Goal: Information Seeking & Learning: Learn about a topic

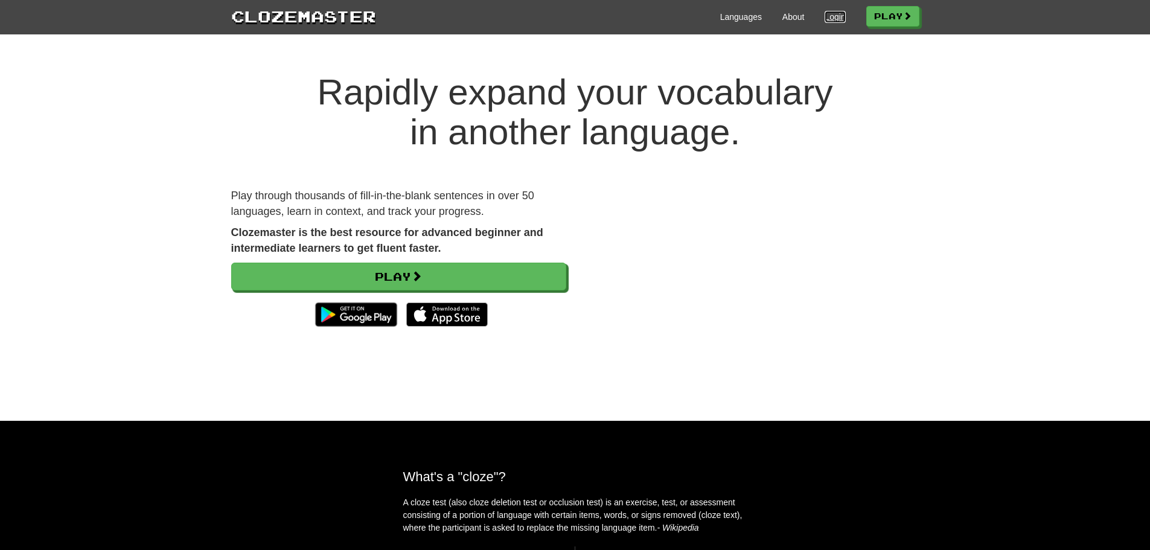
click at [827, 18] on link "Login" at bounding box center [835, 17] width 21 height 12
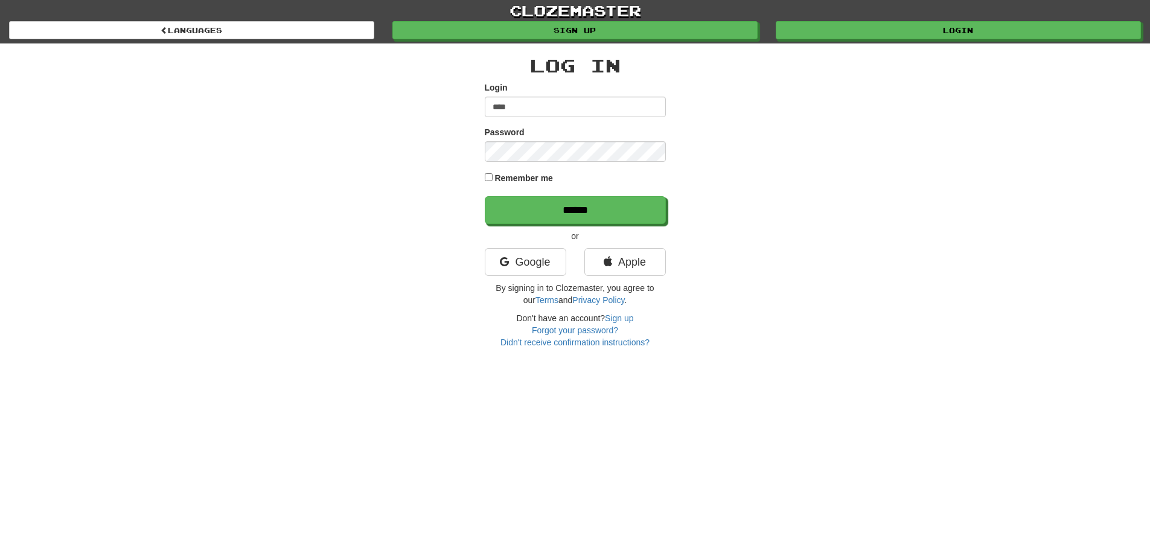
type input "**********"
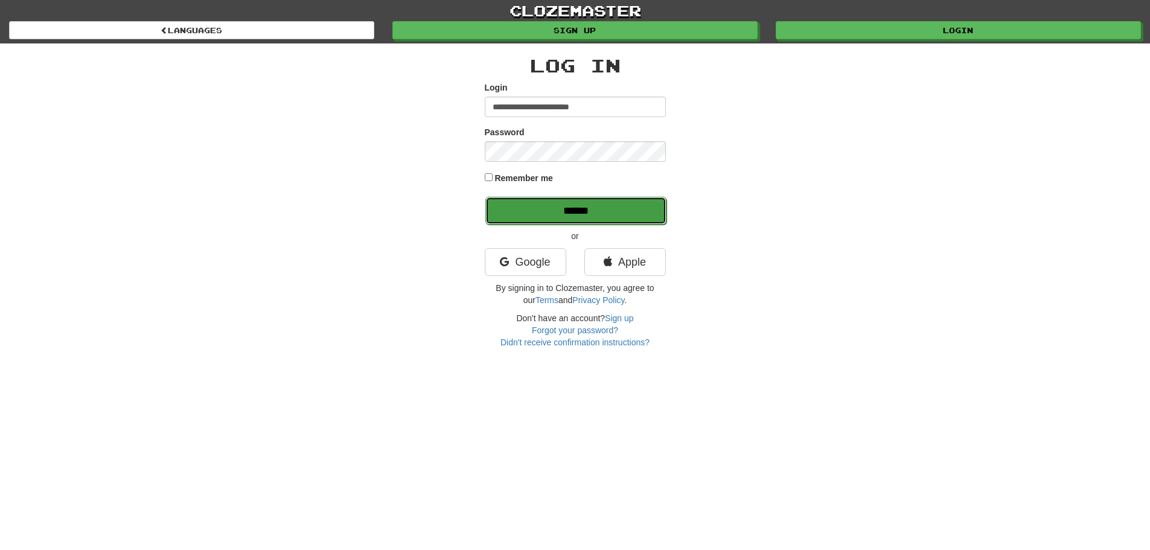
click at [573, 202] on input "******" at bounding box center [575, 211] width 181 height 28
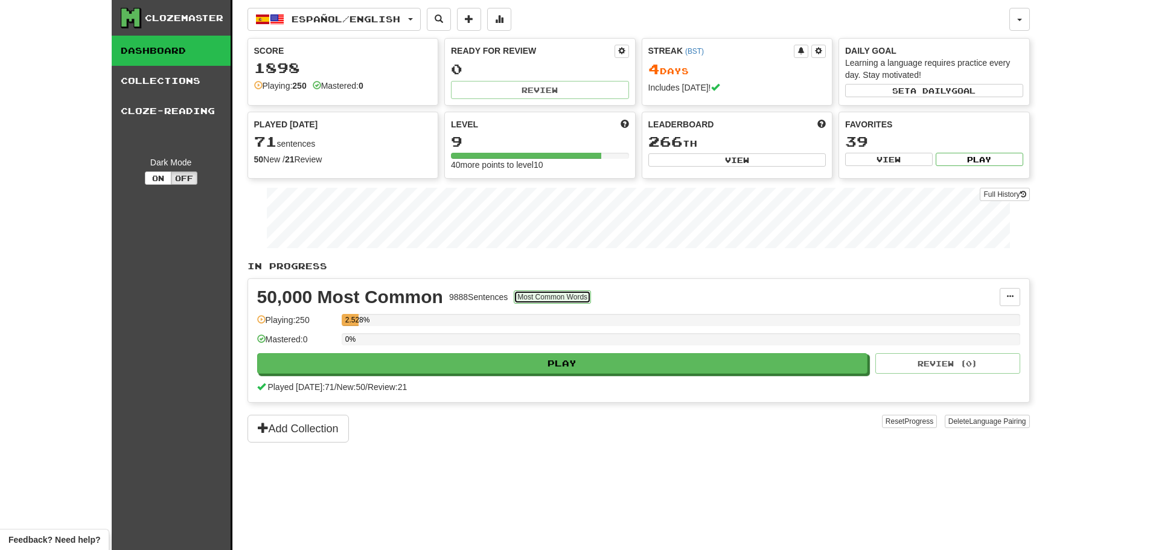
click at [554, 296] on button "Most Common Words" at bounding box center [552, 296] width 77 height 13
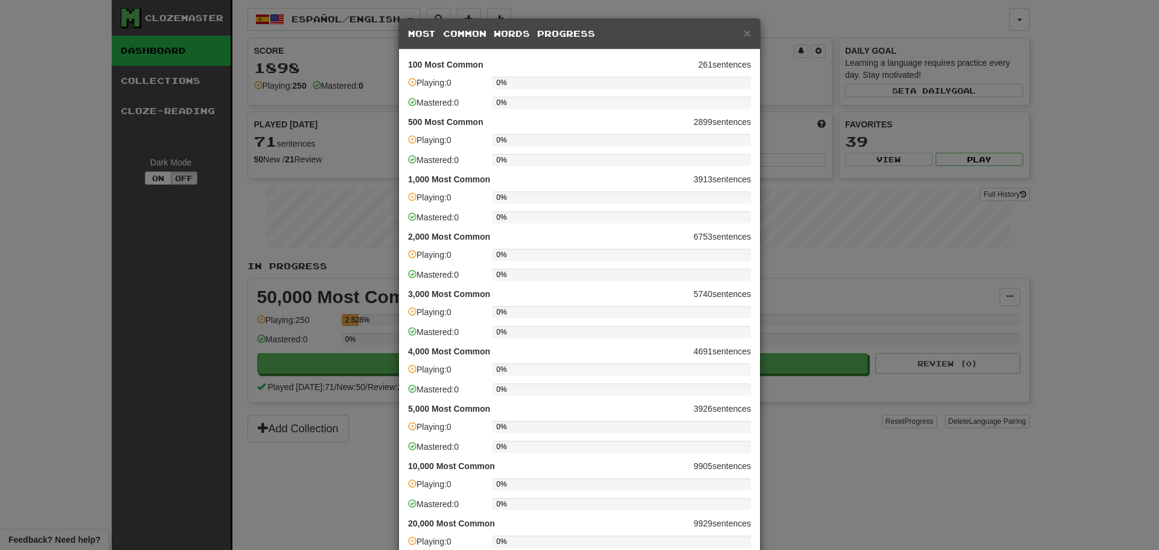
click at [738, 31] on h5 "Most Common Words Progress" at bounding box center [579, 34] width 343 height 12
click at [744, 33] on span "×" at bounding box center [747, 33] width 7 height 14
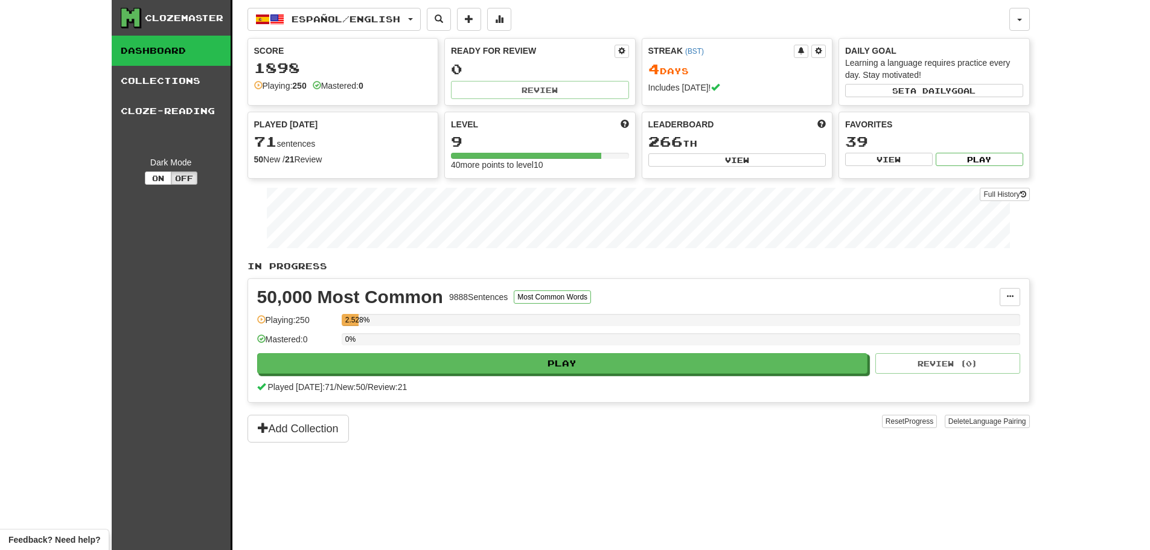
click at [291, 328] on div "Playing: 250" at bounding box center [296, 324] width 78 height 20
click at [904, 158] on button "View" at bounding box center [889, 159] width 88 height 13
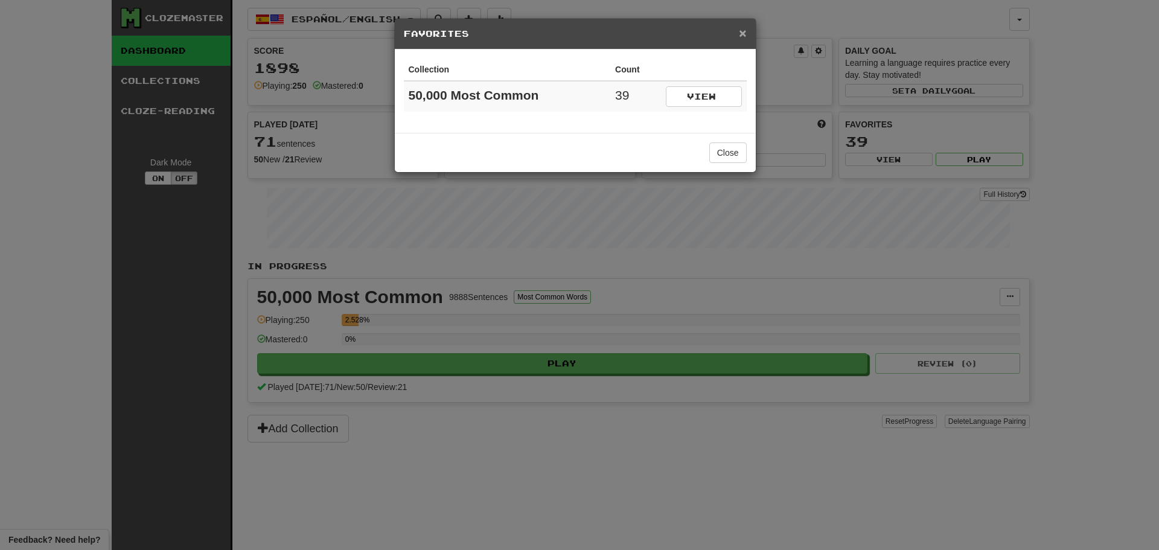
click at [746, 34] on span "×" at bounding box center [742, 33] width 7 height 14
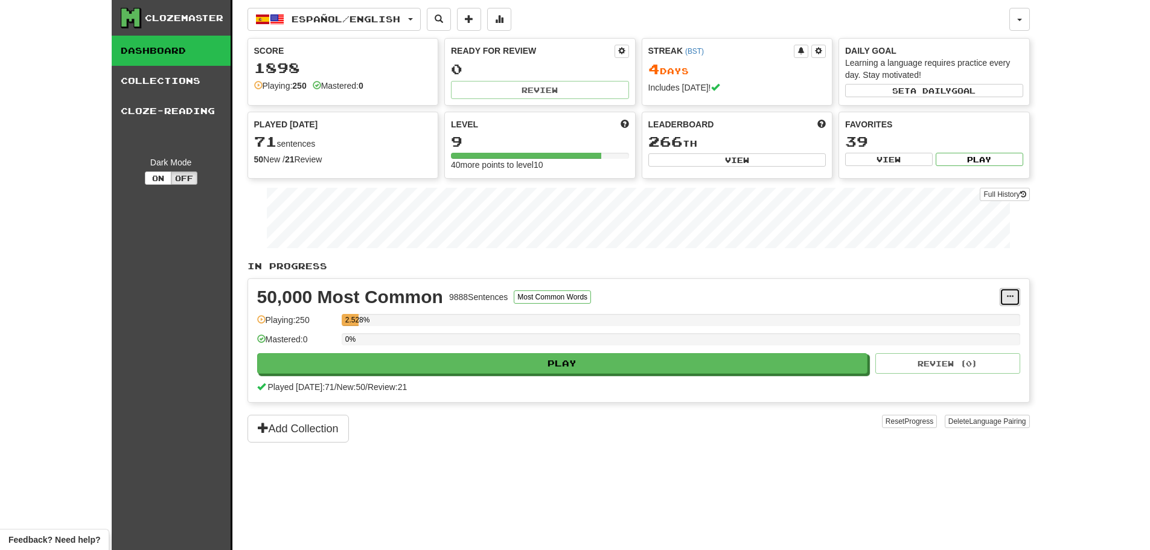
click at [1002, 299] on button at bounding box center [1010, 297] width 21 height 18
click at [983, 318] on span "Manage Sentences" at bounding box center [958, 319] width 73 height 10
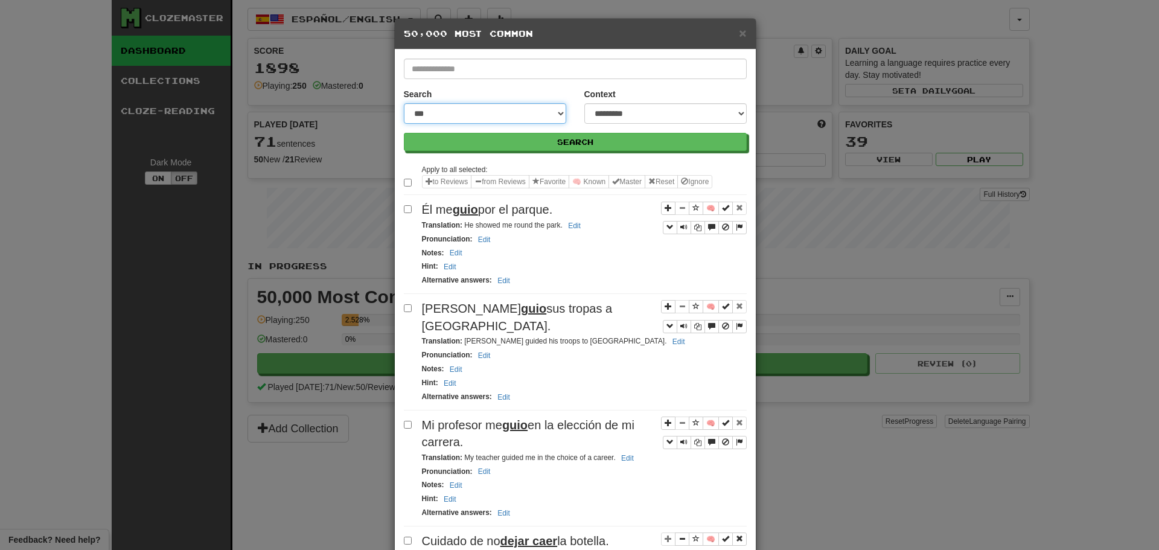
click at [503, 112] on select "**********" at bounding box center [485, 113] width 162 height 21
click at [404, 103] on select "**********" at bounding box center [485, 113] width 162 height 21
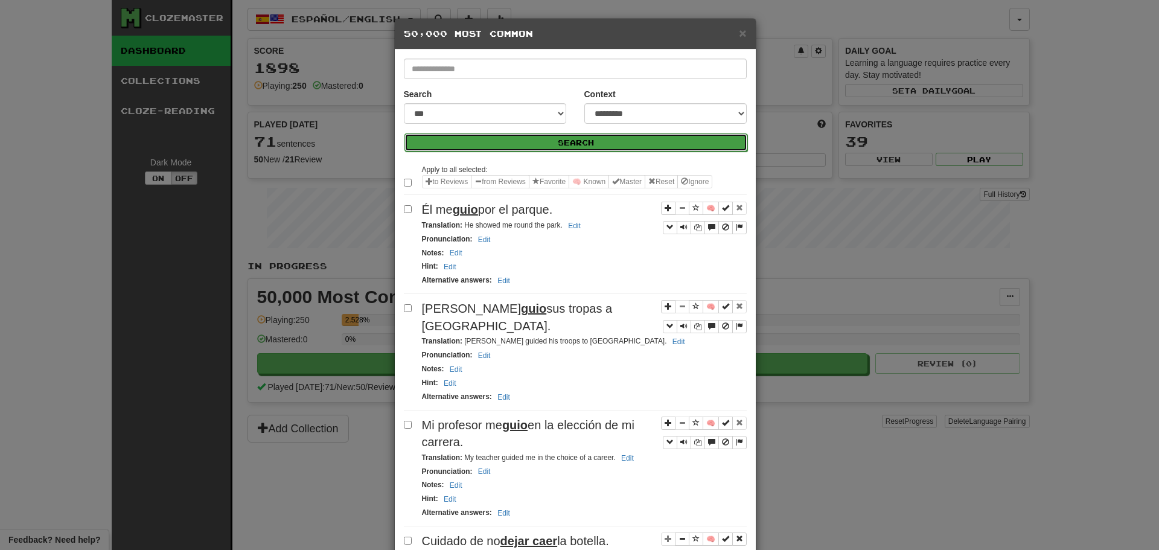
click at [577, 141] on button "Search" at bounding box center [575, 142] width 343 height 18
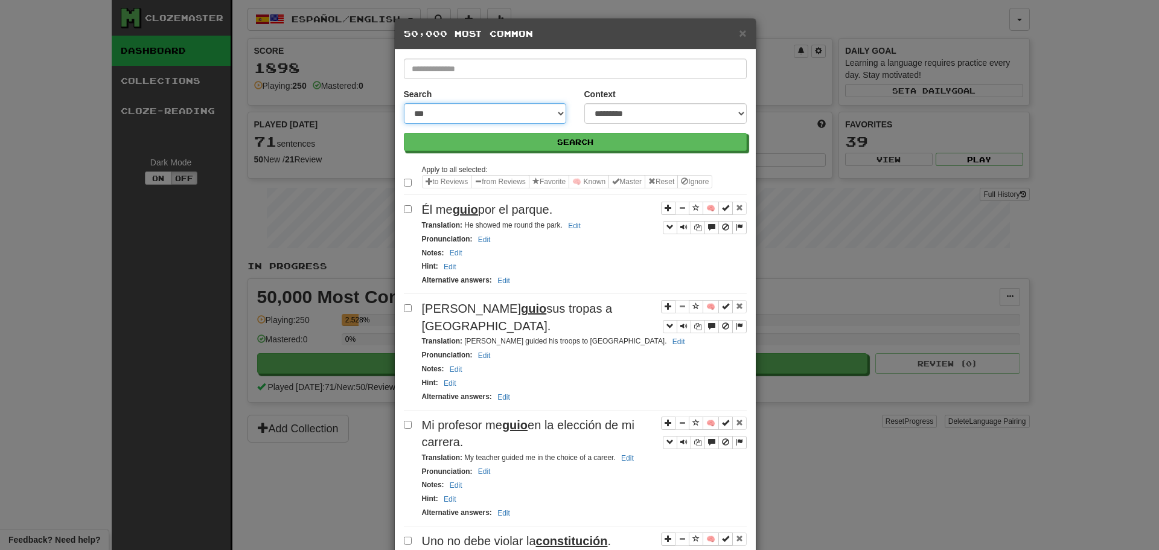
click at [540, 117] on select "**********" at bounding box center [485, 113] width 162 height 21
select select "**********"
click at [404, 103] on select "**********" at bounding box center [485, 113] width 162 height 21
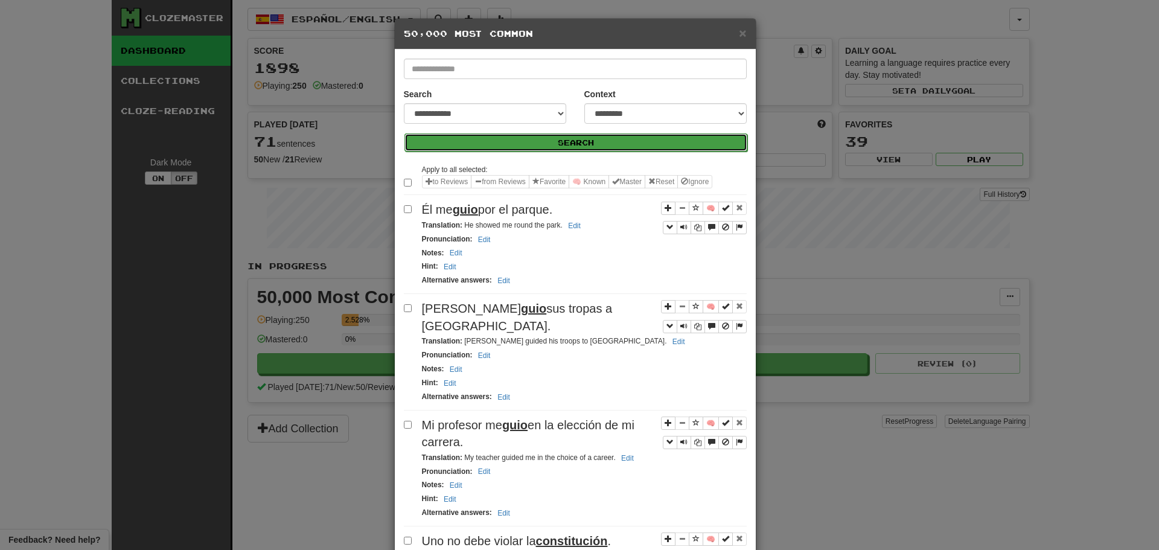
click at [543, 142] on button "Search" at bounding box center [575, 142] width 343 height 18
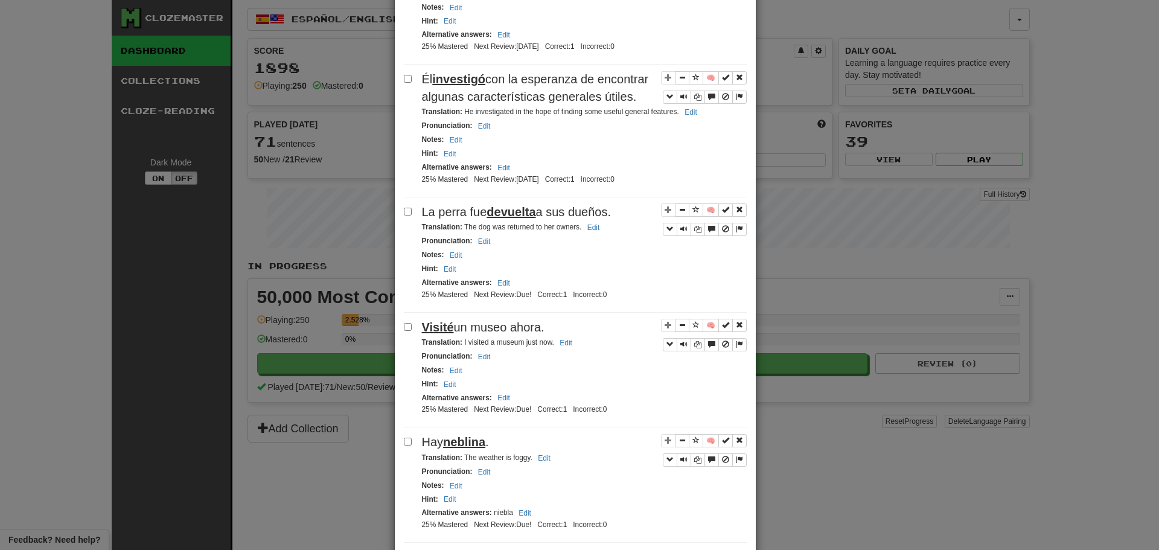
scroll to position [2167, 0]
click at [689, 214] on button "Sentence controls" at bounding box center [696, 206] width 14 height 13
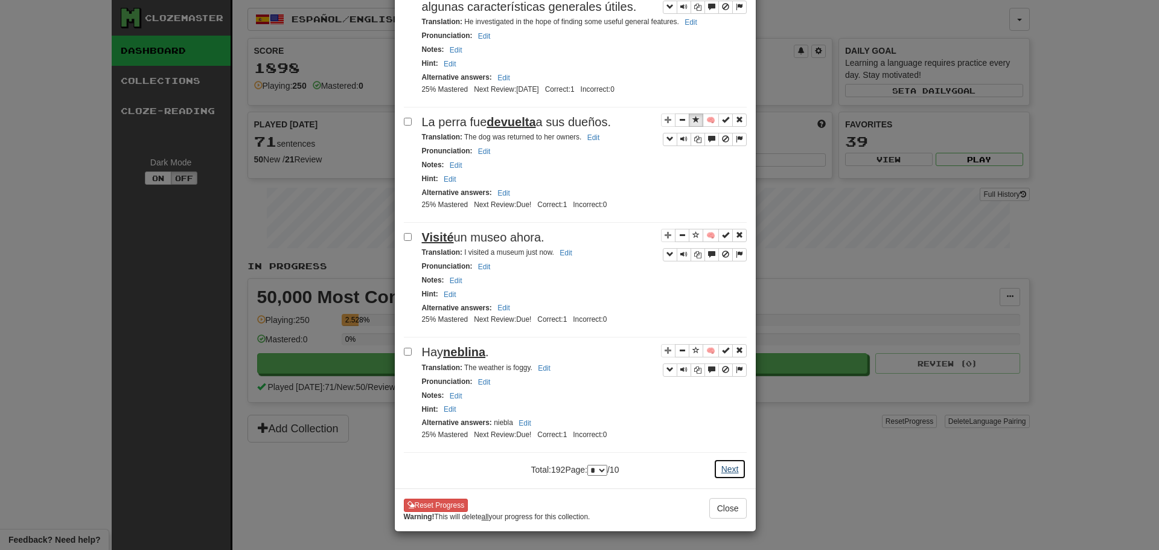
click at [727, 466] on button "Next" at bounding box center [730, 469] width 33 height 21
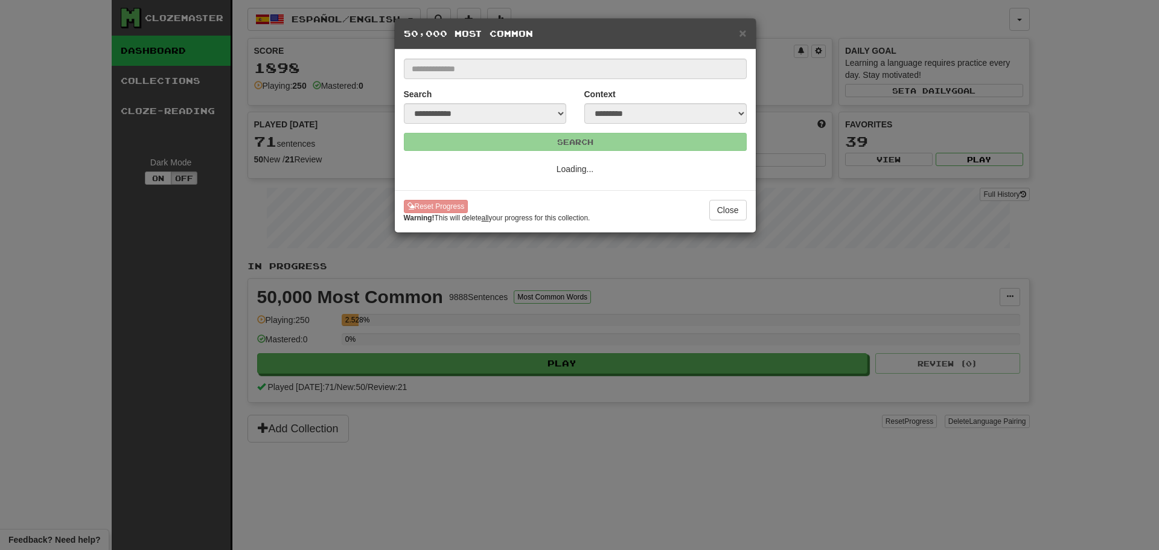
scroll to position [0, 0]
select select "*"
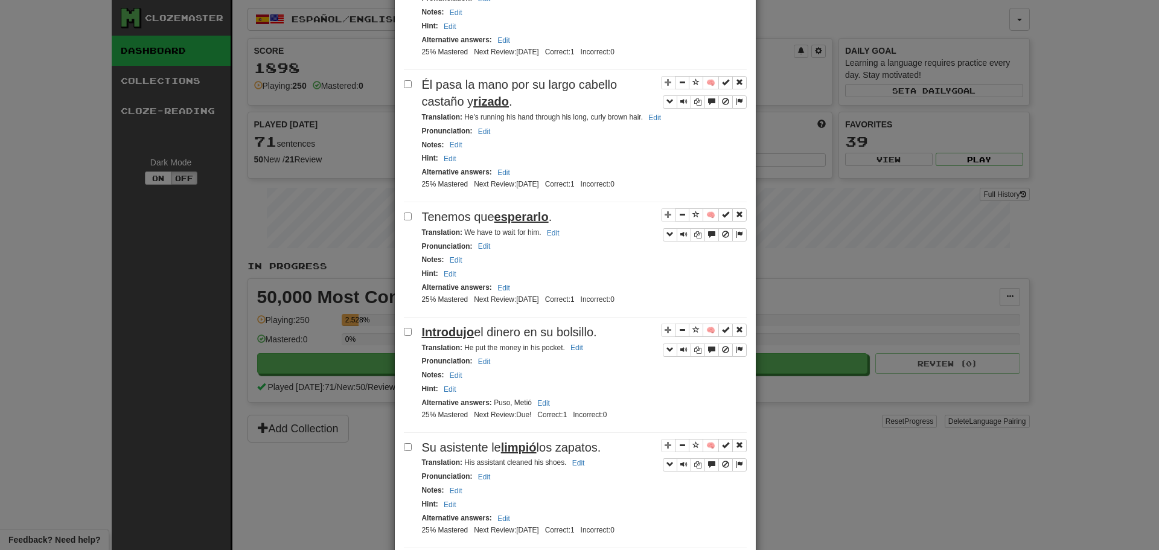
scroll to position [792, 0]
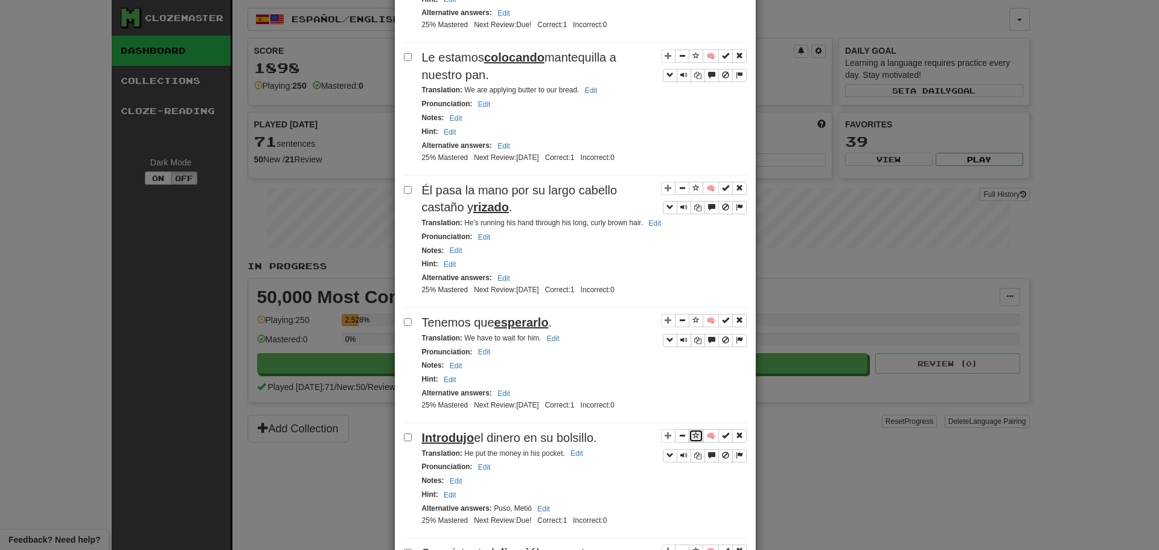
click at [692, 432] on span "Sentence controls" at bounding box center [695, 435] width 7 height 7
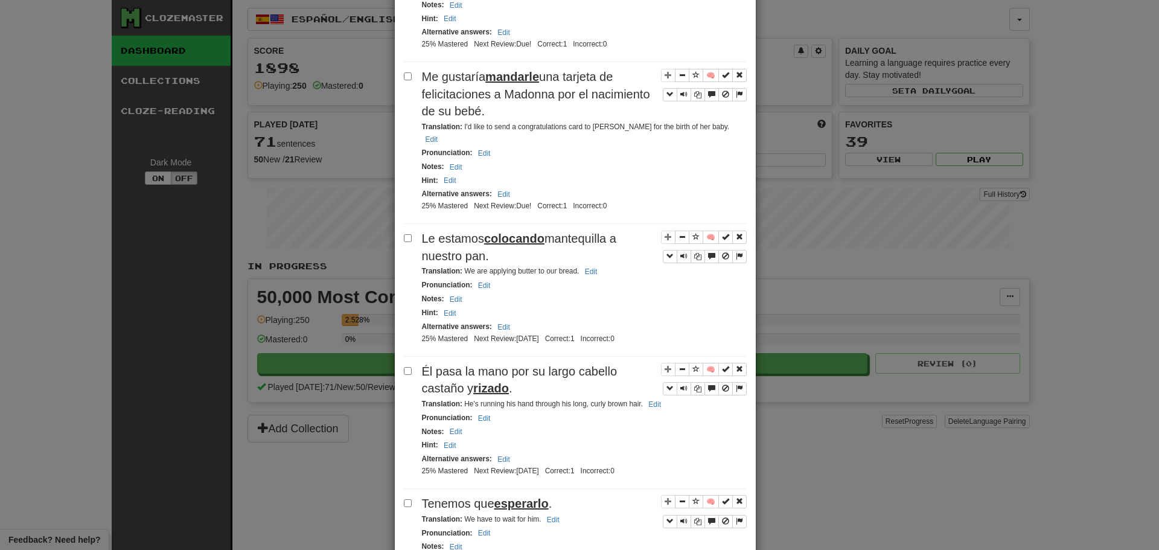
scroll to position [605, 0]
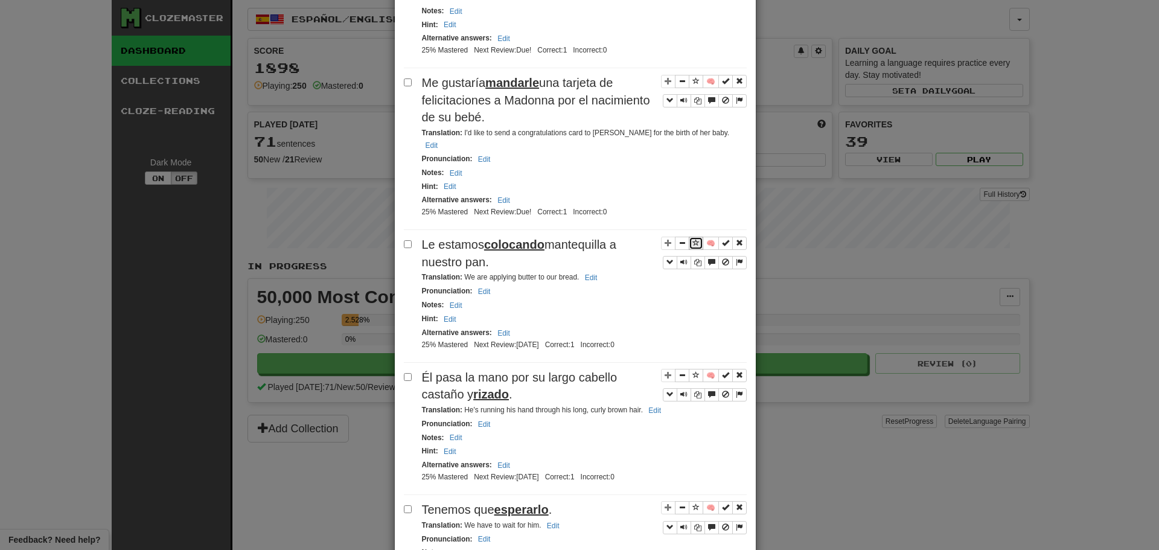
click at [692, 239] on span "Sentence controls" at bounding box center [695, 242] width 7 height 7
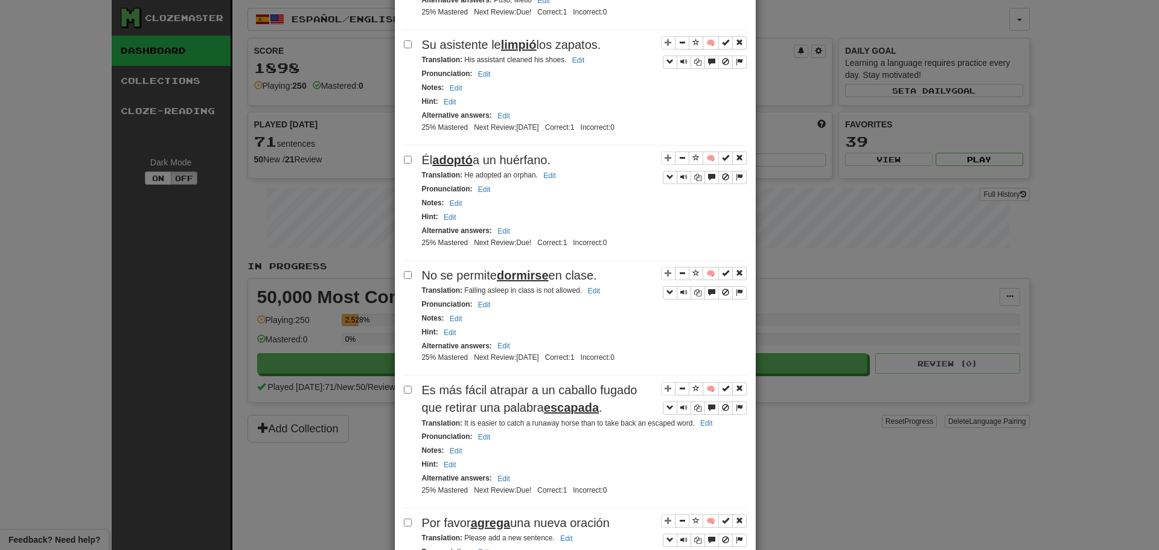
scroll to position [1312, 0]
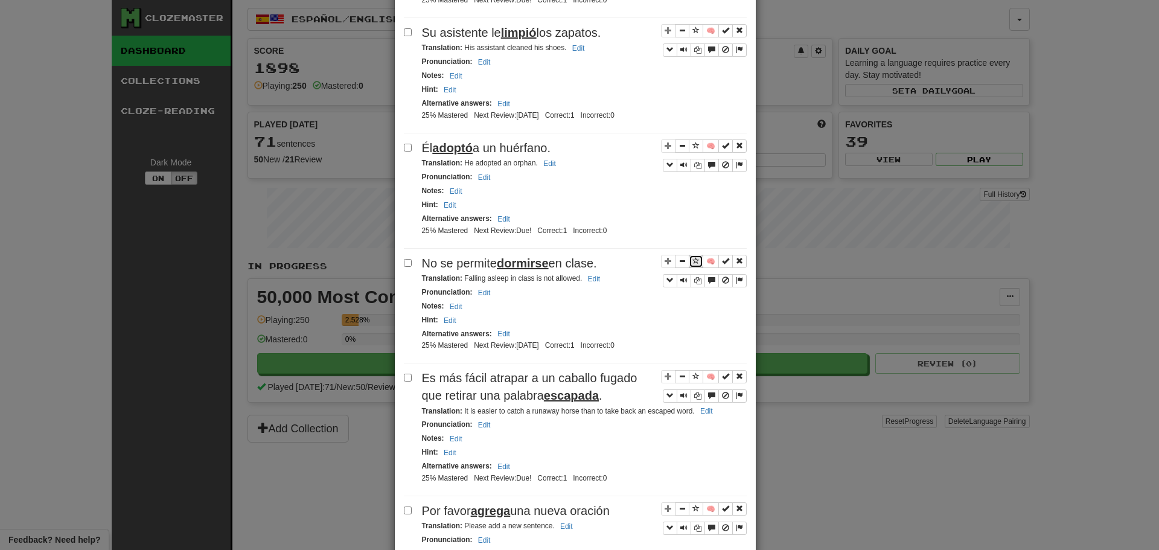
click at [693, 257] on span "Sentence controls" at bounding box center [695, 260] width 7 height 7
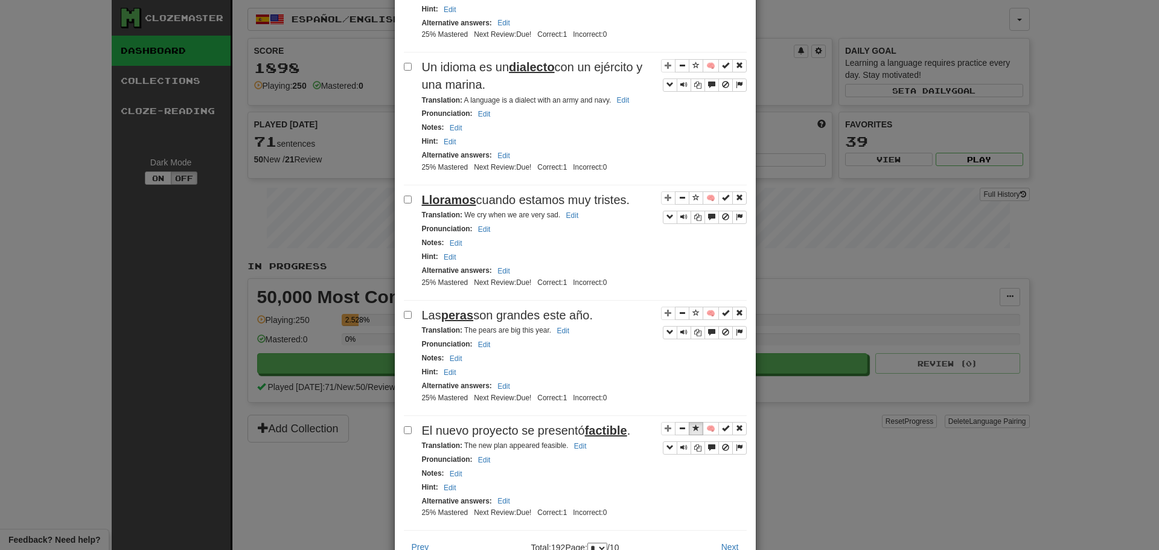
scroll to position [2179, 0]
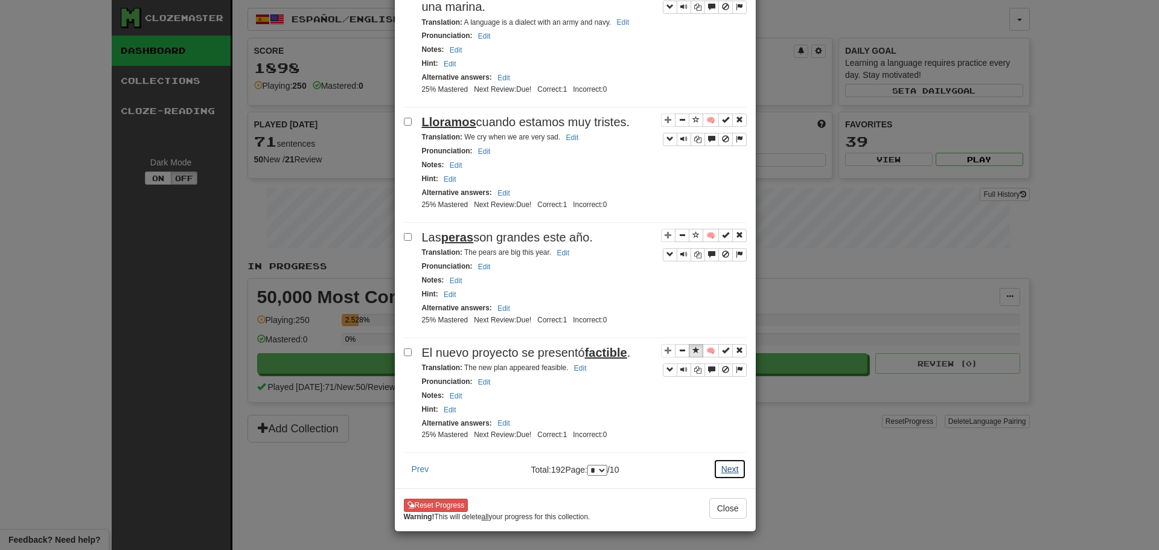
click at [732, 459] on button "Next" at bounding box center [730, 469] width 33 height 21
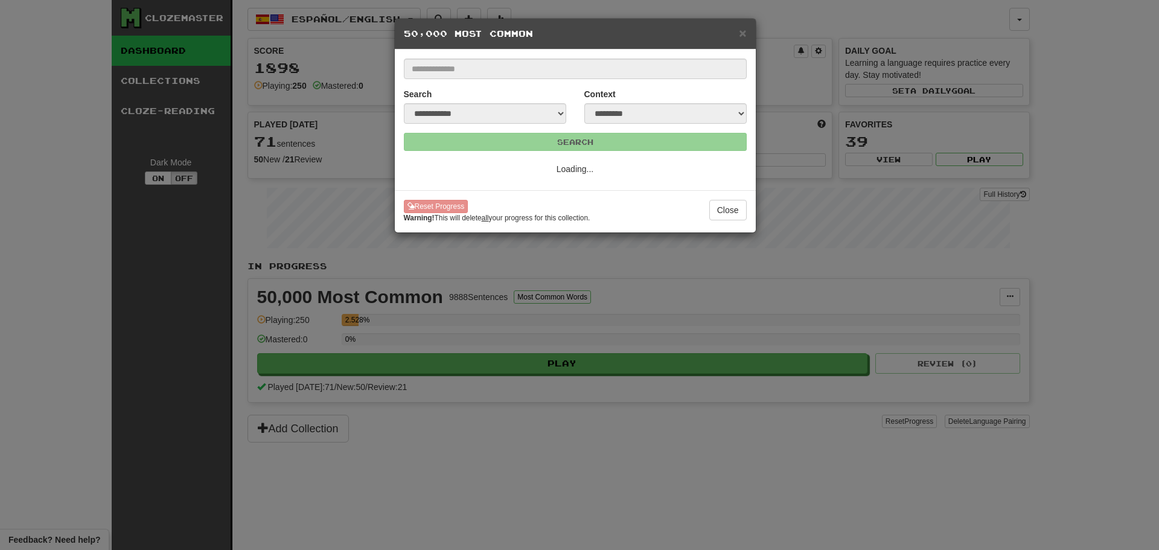
scroll to position [0, 0]
select select "*"
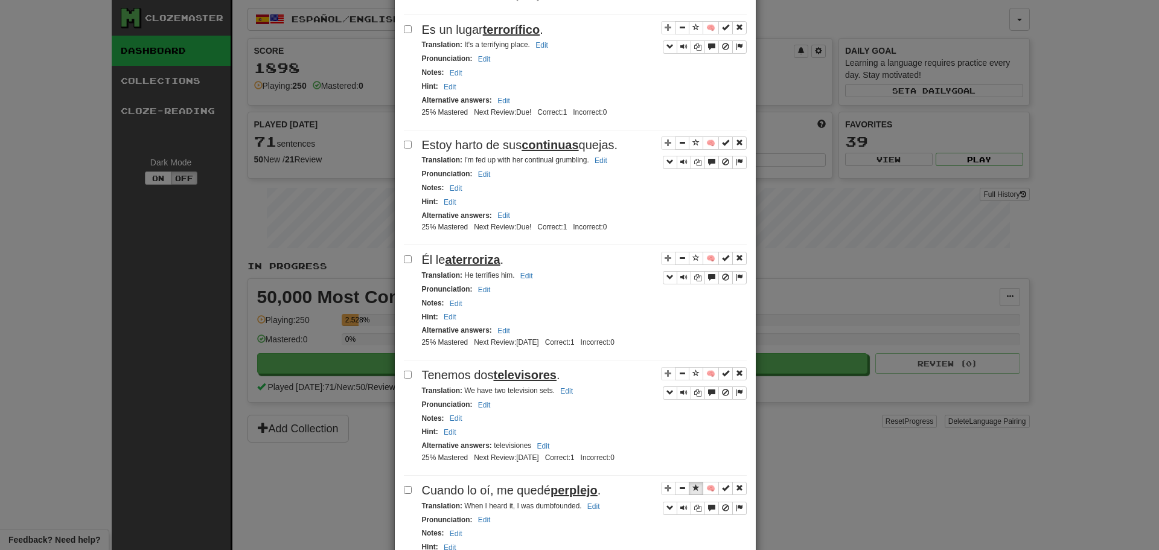
scroll to position [363, 0]
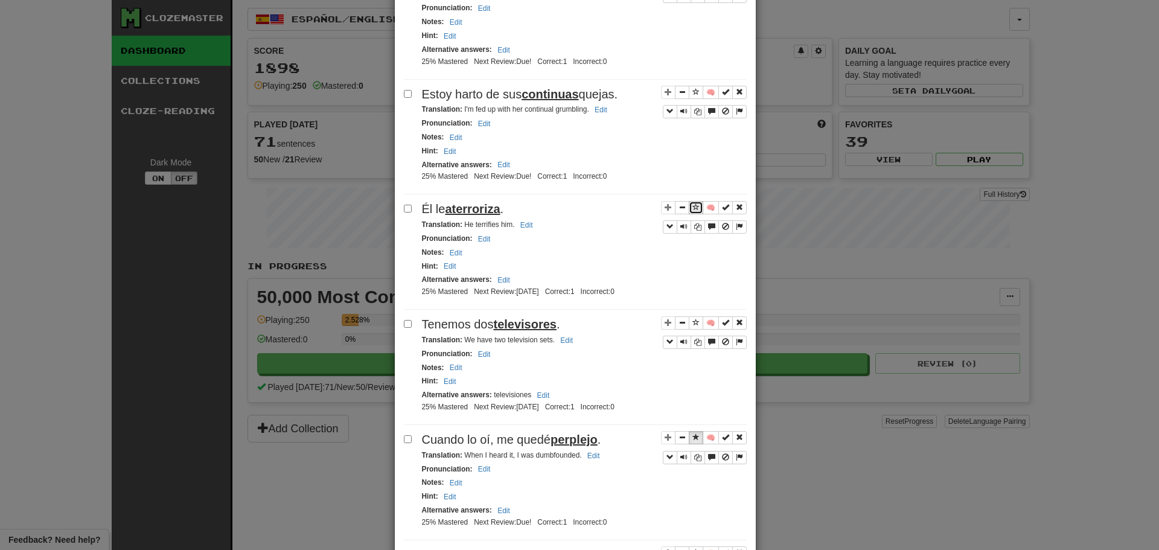
click at [692, 205] on span "Sentence controls" at bounding box center [695, 206] width 7 height 7
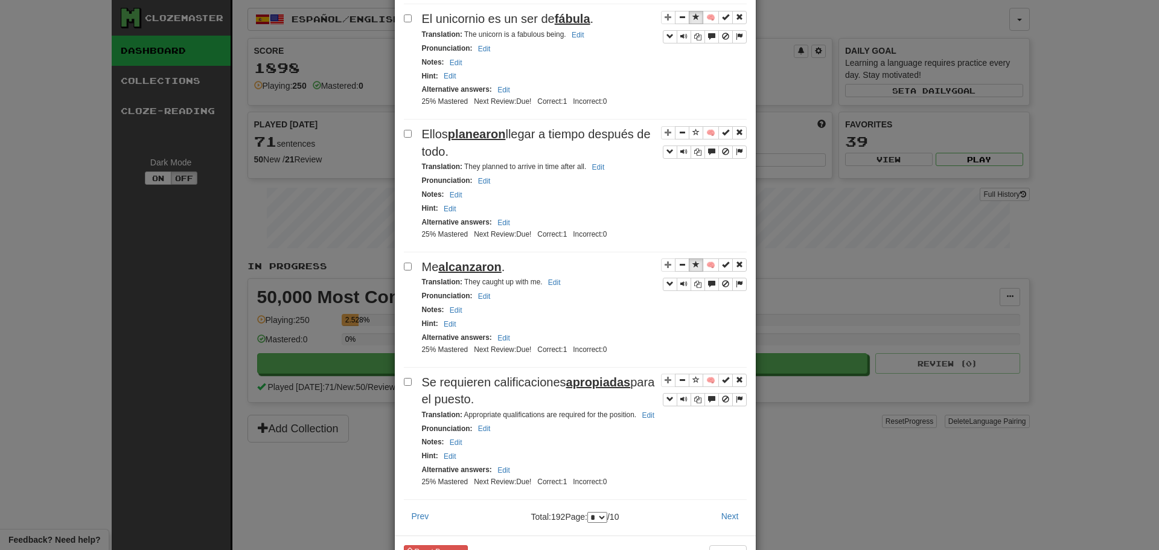
scroll to position [2214, 0]
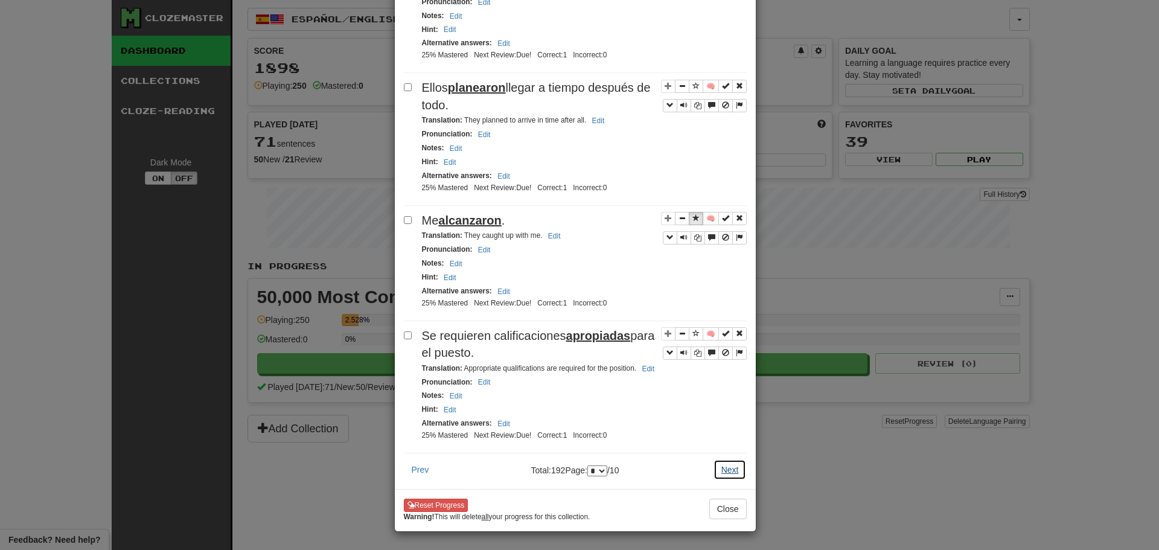
click at [724, 463] on button "Next" at bounding box center [730, 469] width 33 height 21
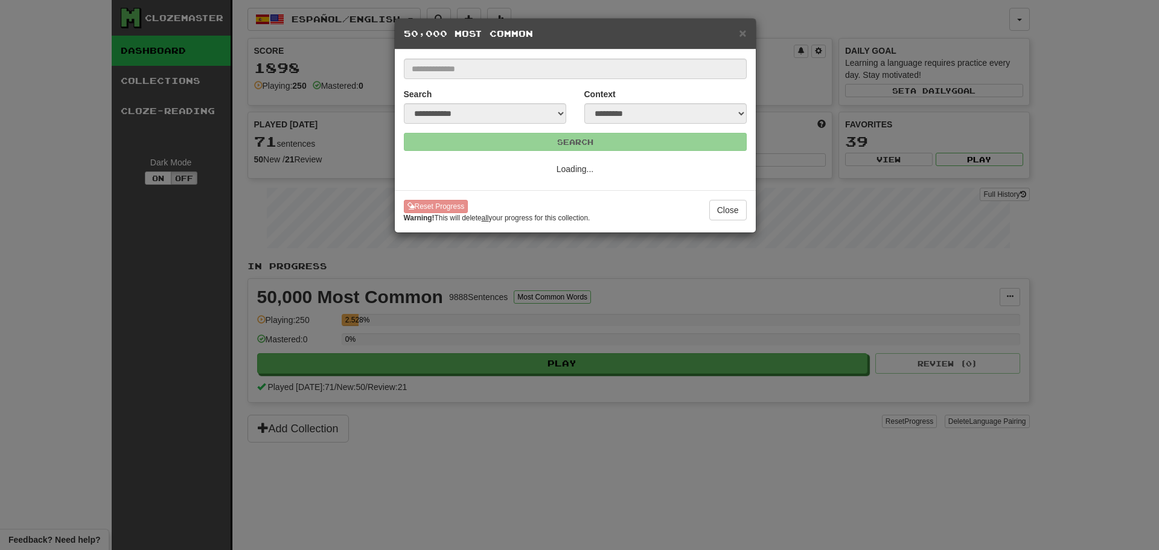
scroll to position [0, 0]
select select "*"
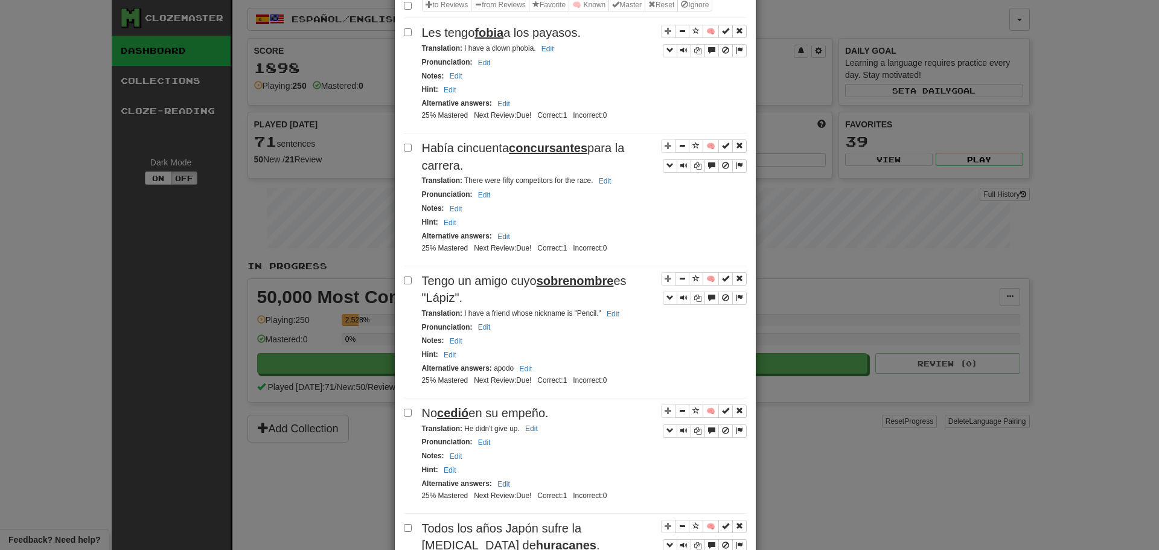
scroll to position [337, 0]
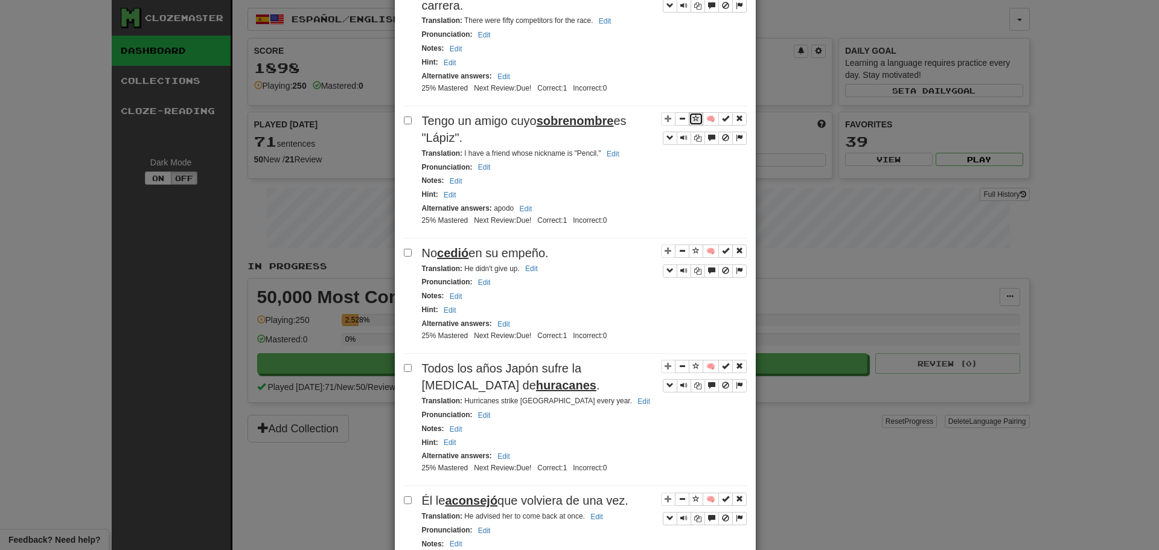
click at [689, 123] on button "Sentence controls" at bounding box center [696, 118] width 14 height 13
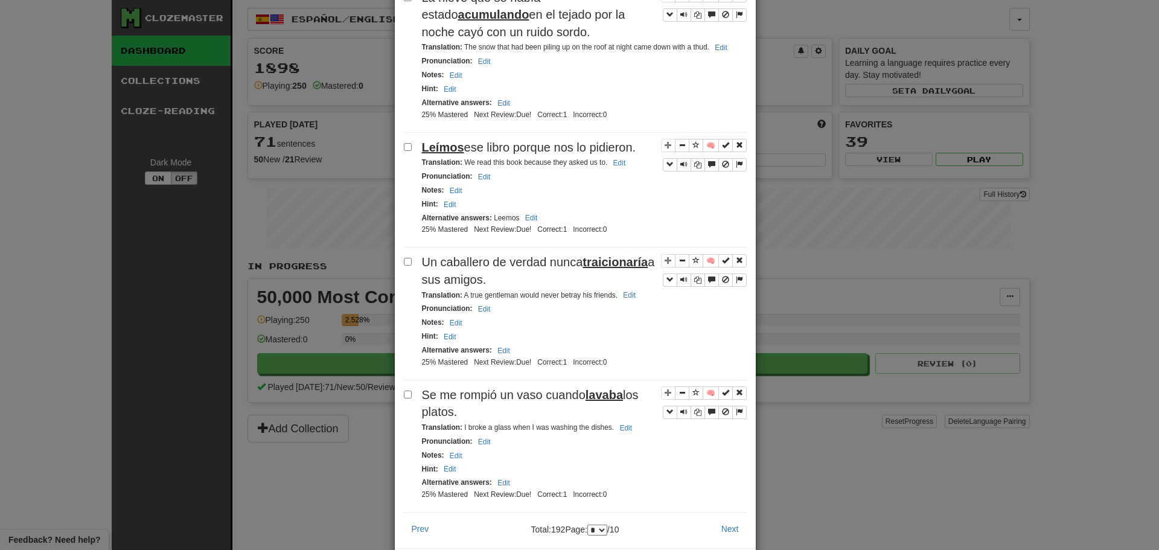
scroll to position [2260, 0]
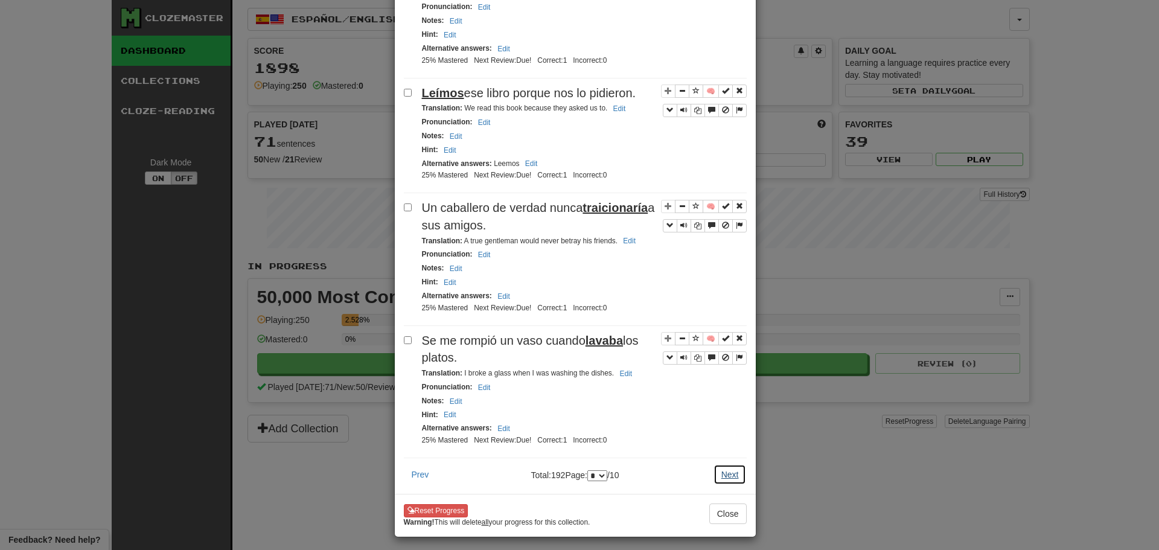
click at [724, 466] on button "Next" at bounding box center [730, 474] width 33 height 21
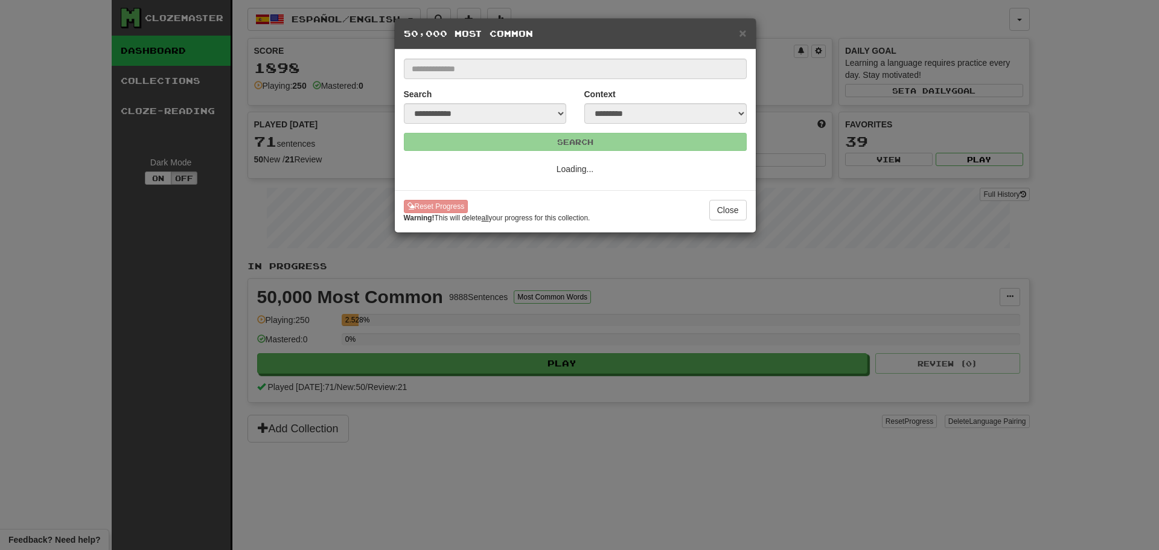
scroll to position [0, 0]
select select "*"
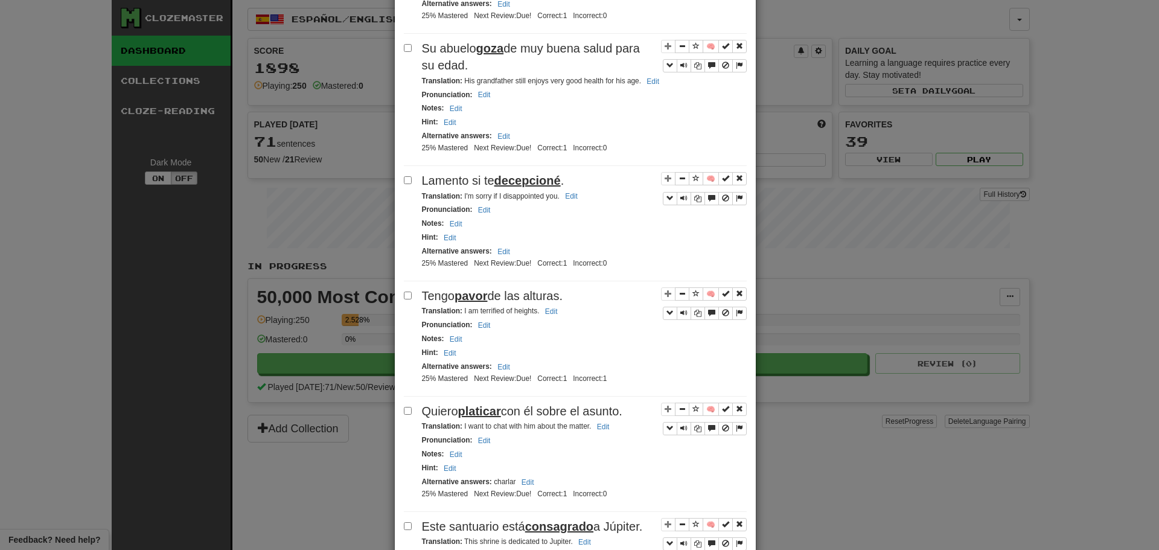
scroll to position [604, 0]
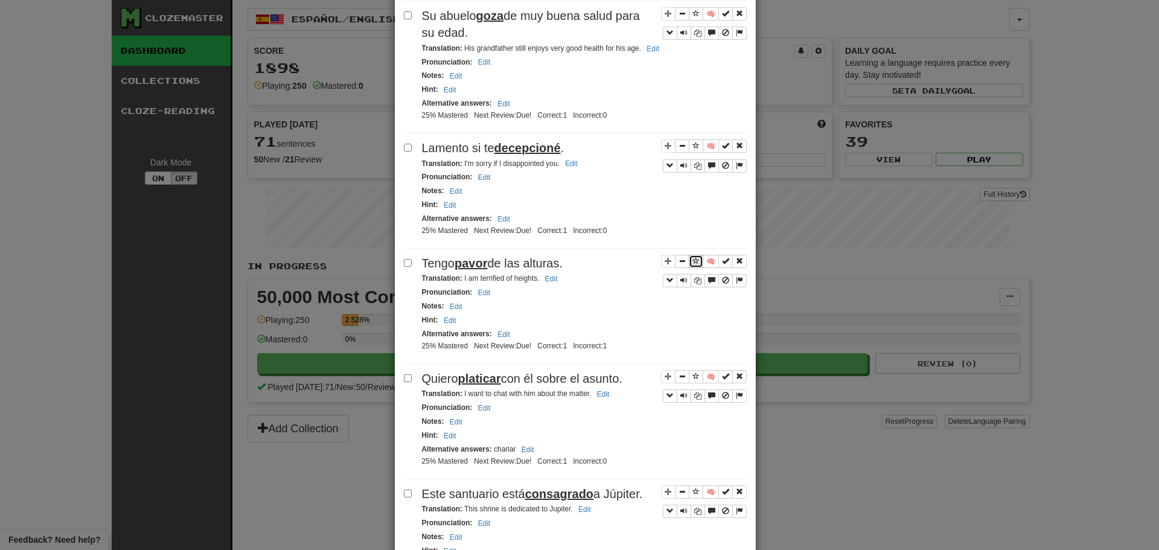
click at [694, 261] on button "Sentence controls" at bounding box center [696, 261] width 14 height 13
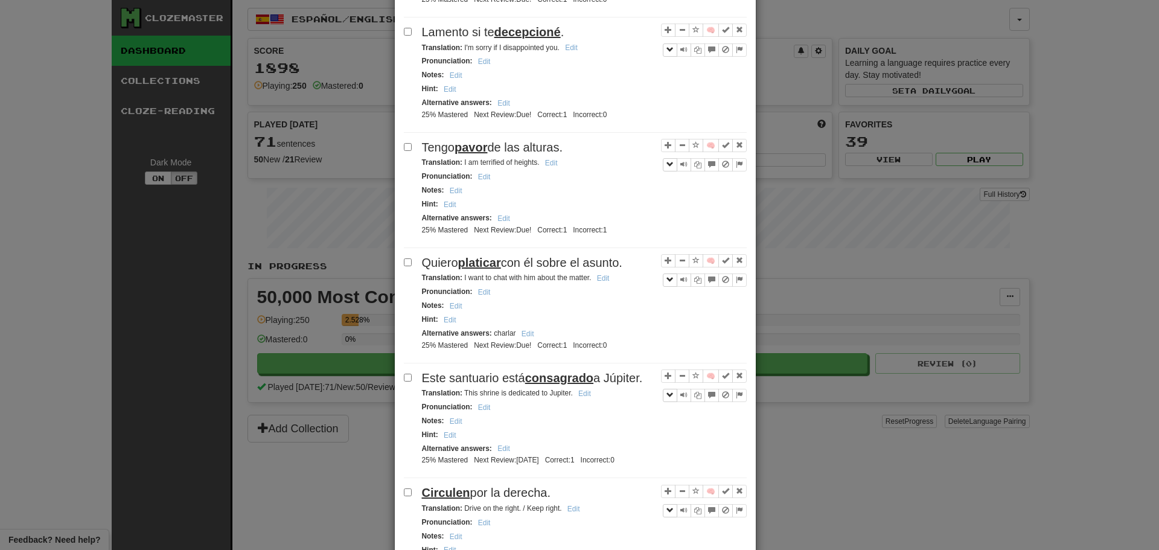
scroll to position [904, 0]
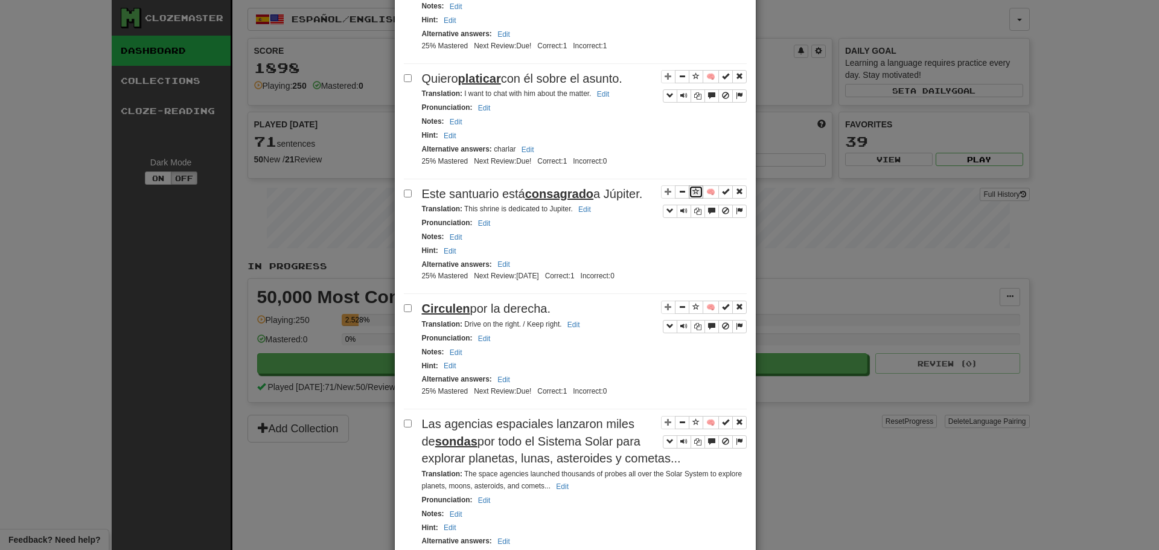
click at [692, 191] on span "Sentence controls" at bounding box center [695, 191] width 7 height 7
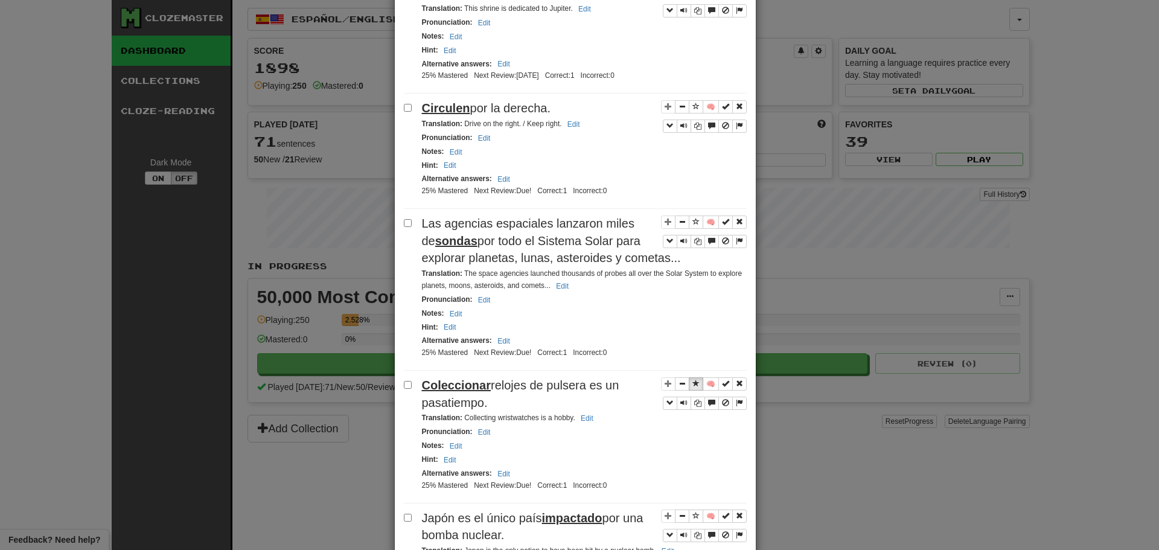
scroll to position [1107, 0]
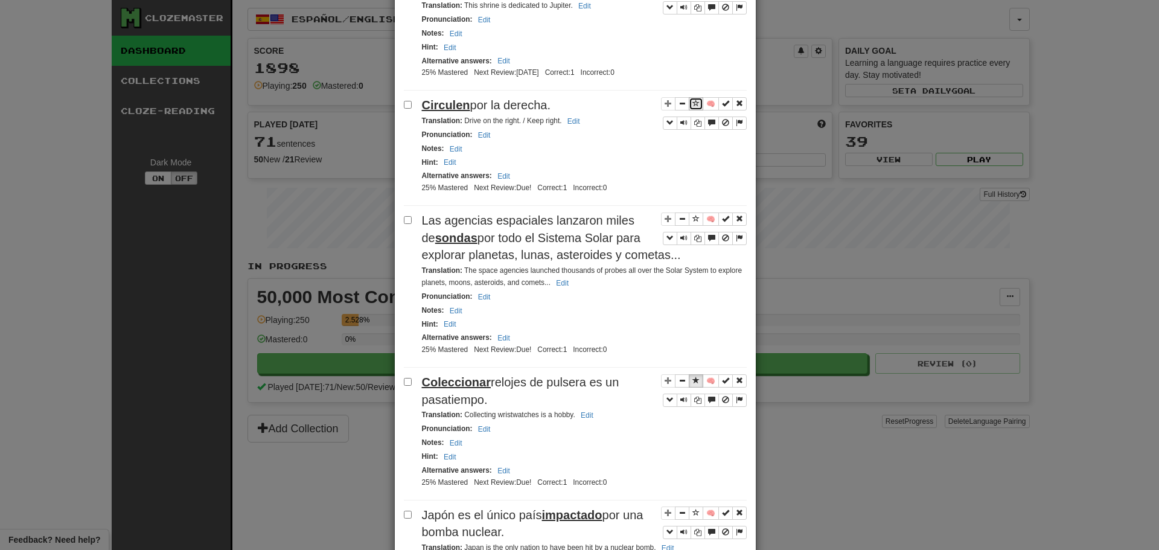
click at [692, 105] on span "Sentence controls" at bounding box center [695, 103] width 7 height 7
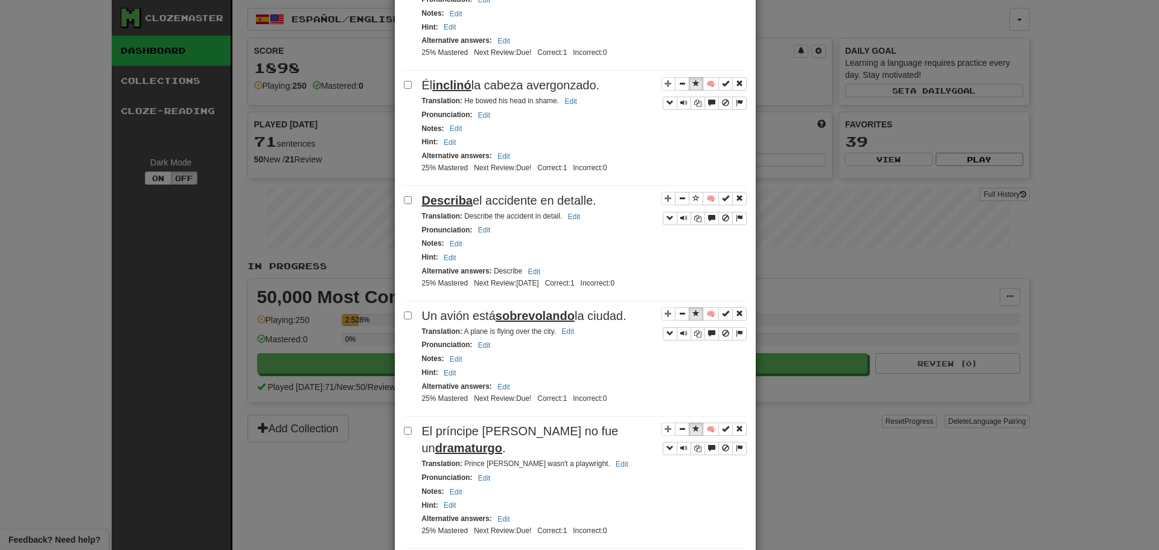
scroll to position [2272, 0]
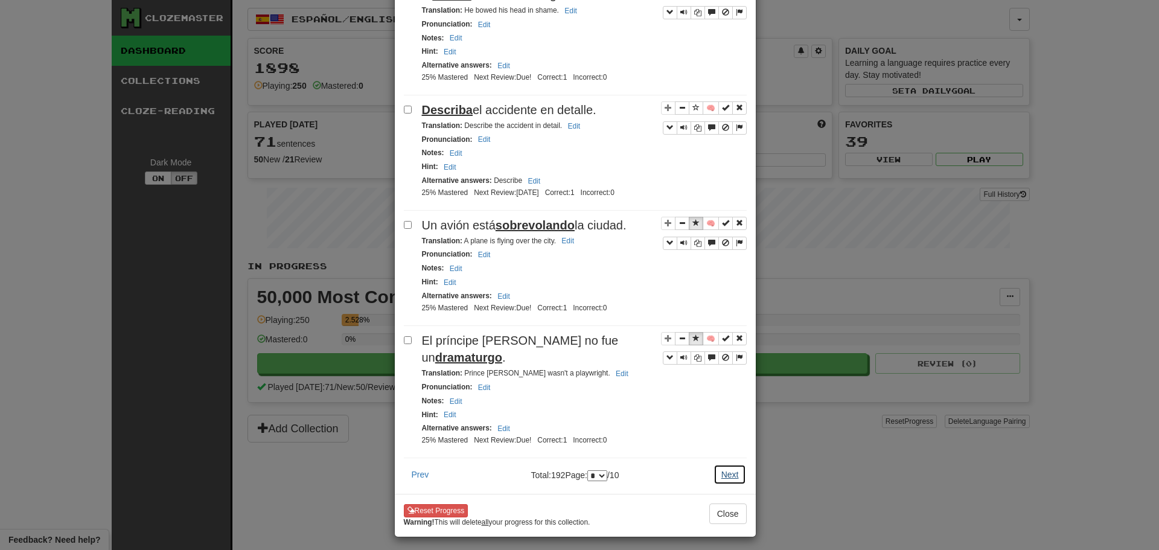
click at [726, 464] on button "Next" at bounding box center [730, 474] width 33 height 21
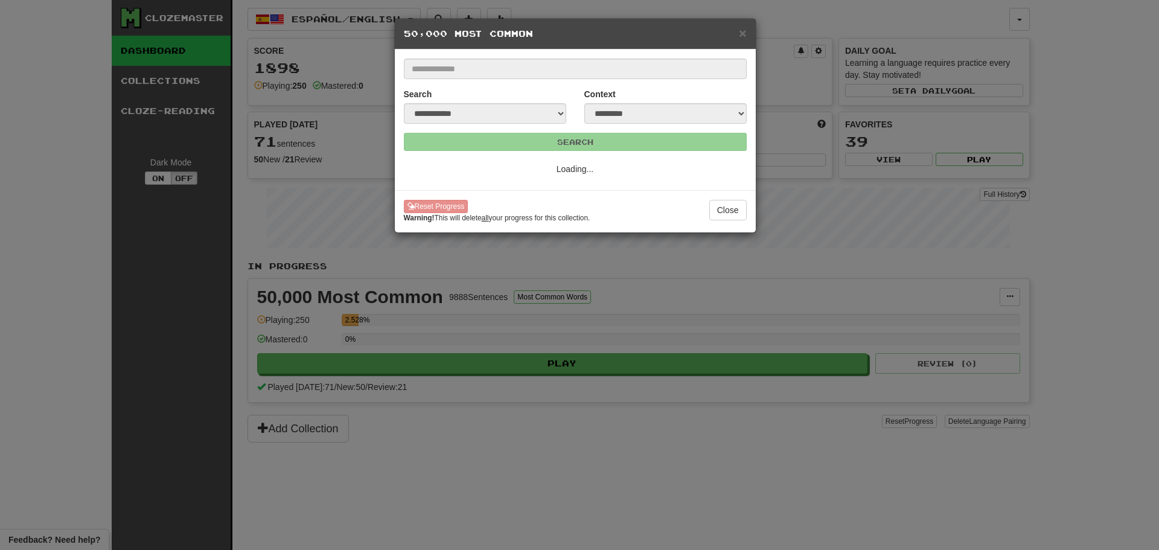
select select "*"
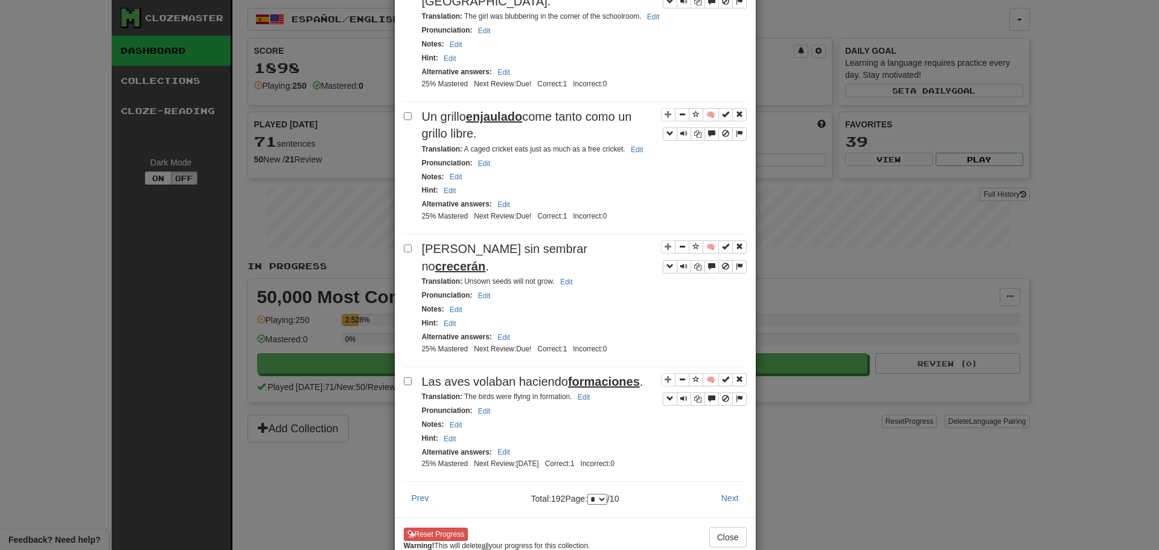
scroll to position [2302, 0]
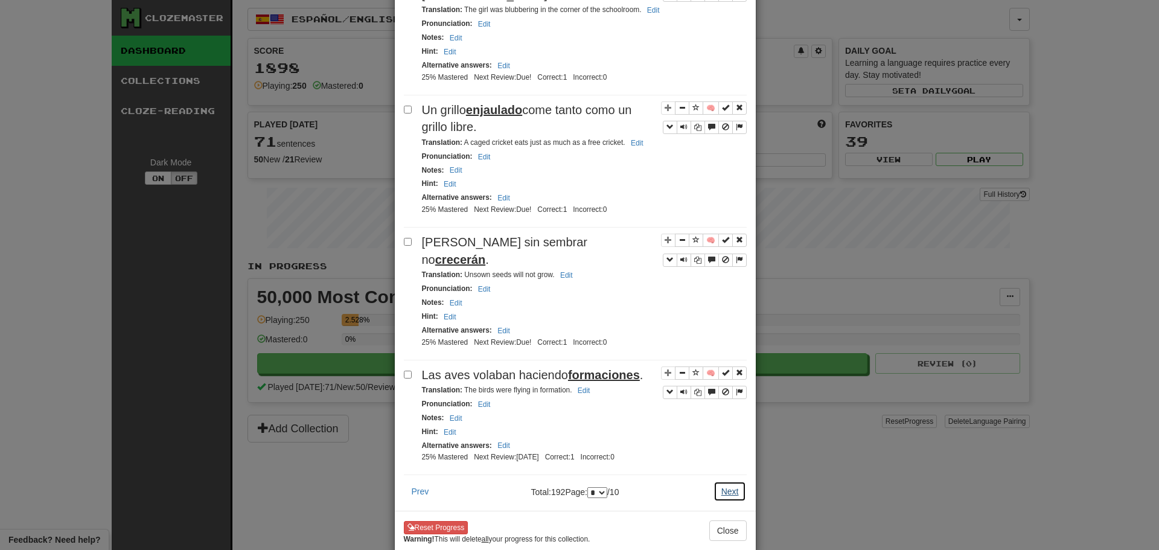
click at [736, 481] on button "Next" at bounding box center [730, 491] width 33 height 21
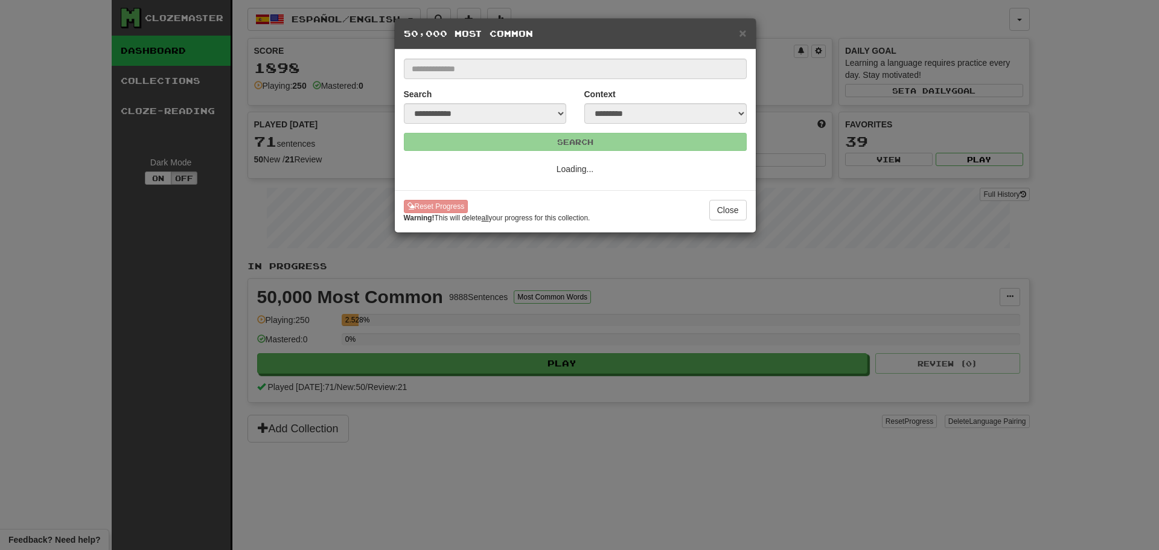
select select "*"
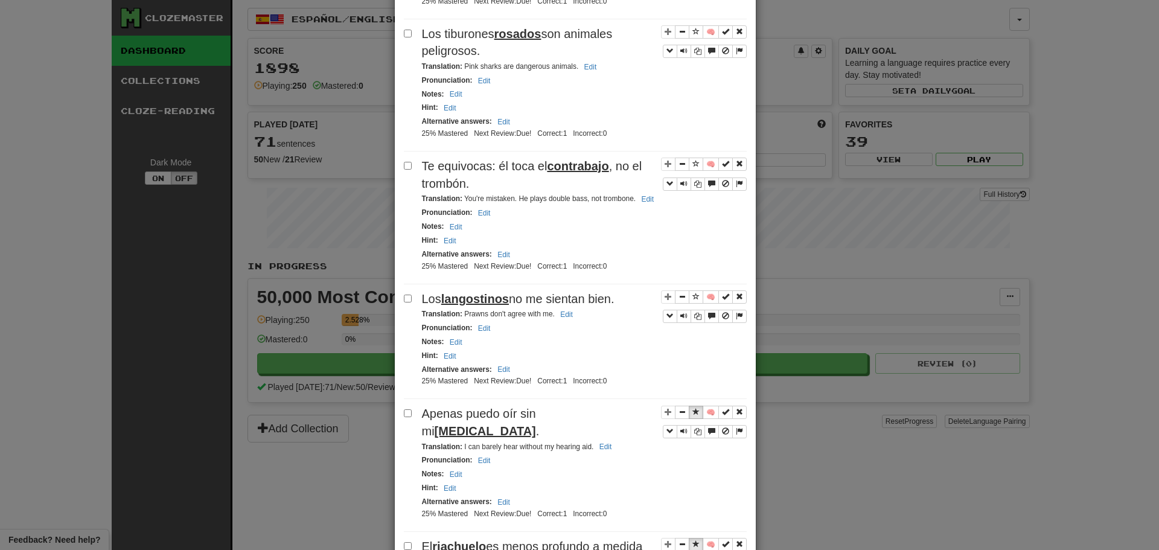
scroll to position [790, 0]
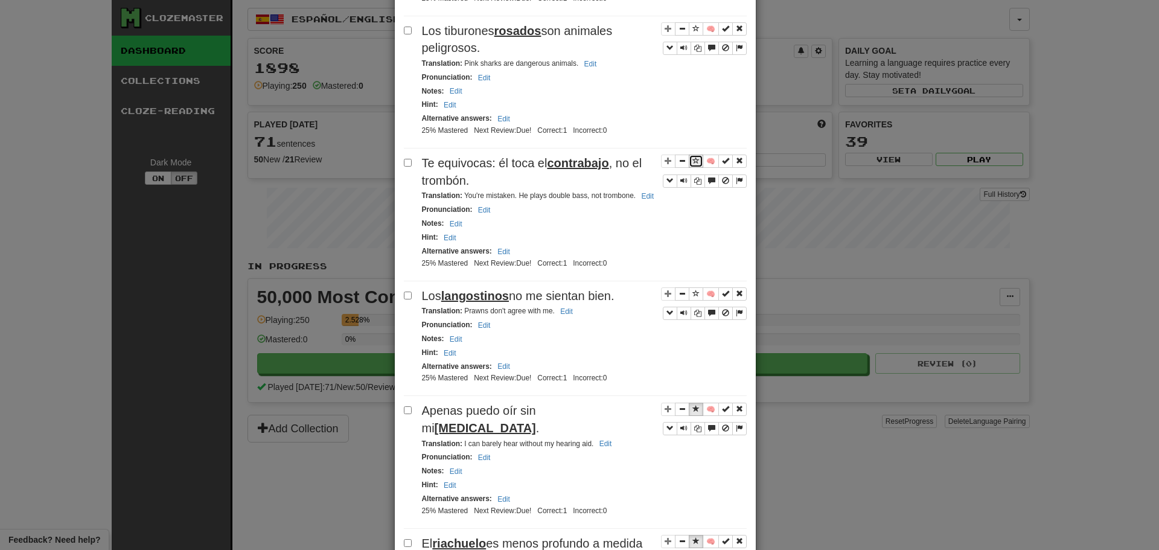
click at [692, 159] on span "Sentence controls" at bounding box center [695, 160] width 7 height 7
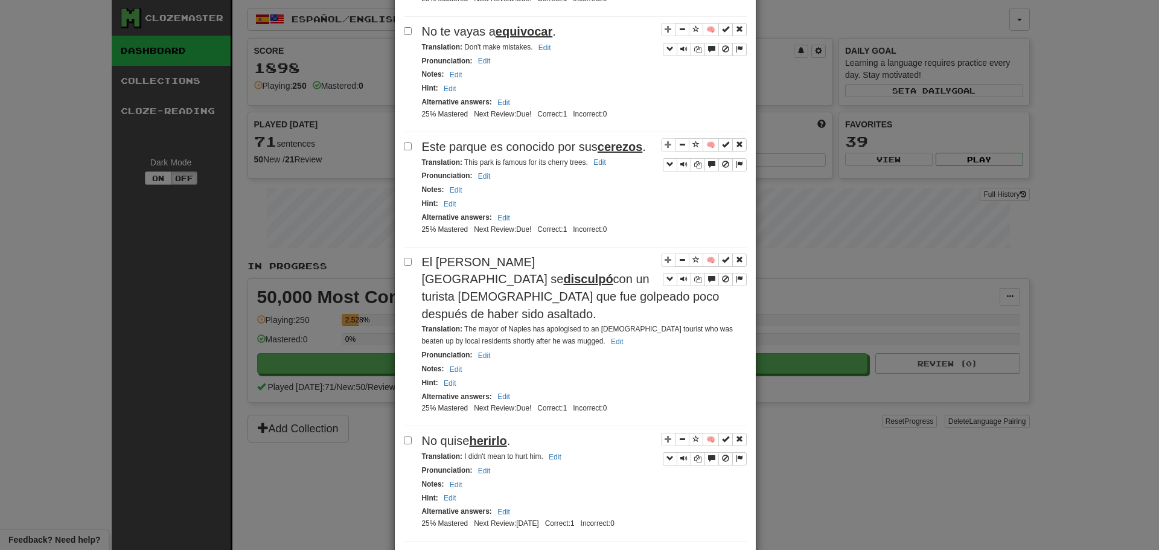
scroll to position [2260, 0]
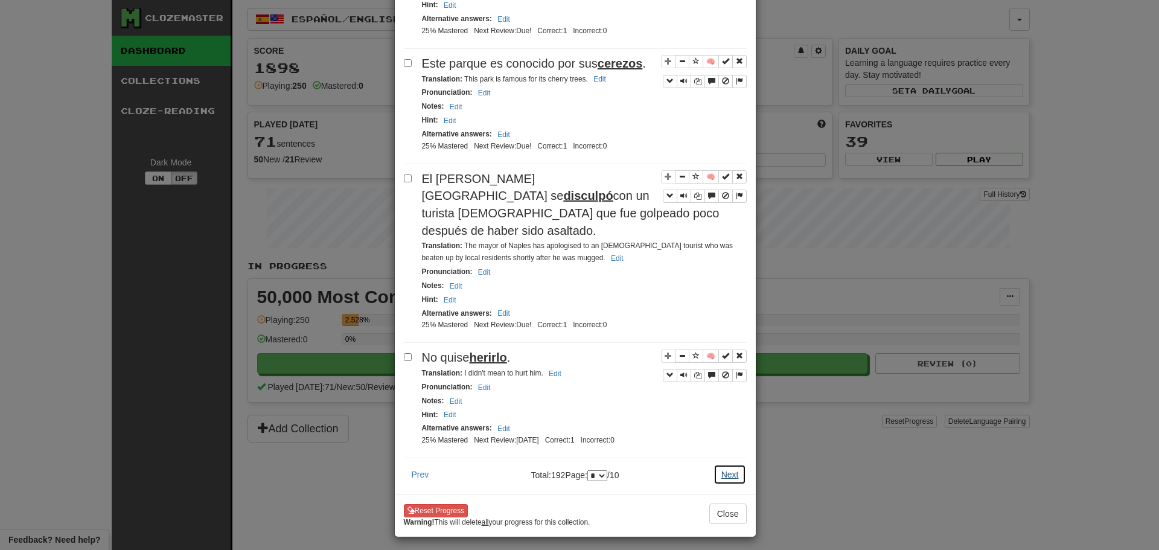
click at [736, 464] on button "Next" at bounding box center [730, 474] width 33 height 21
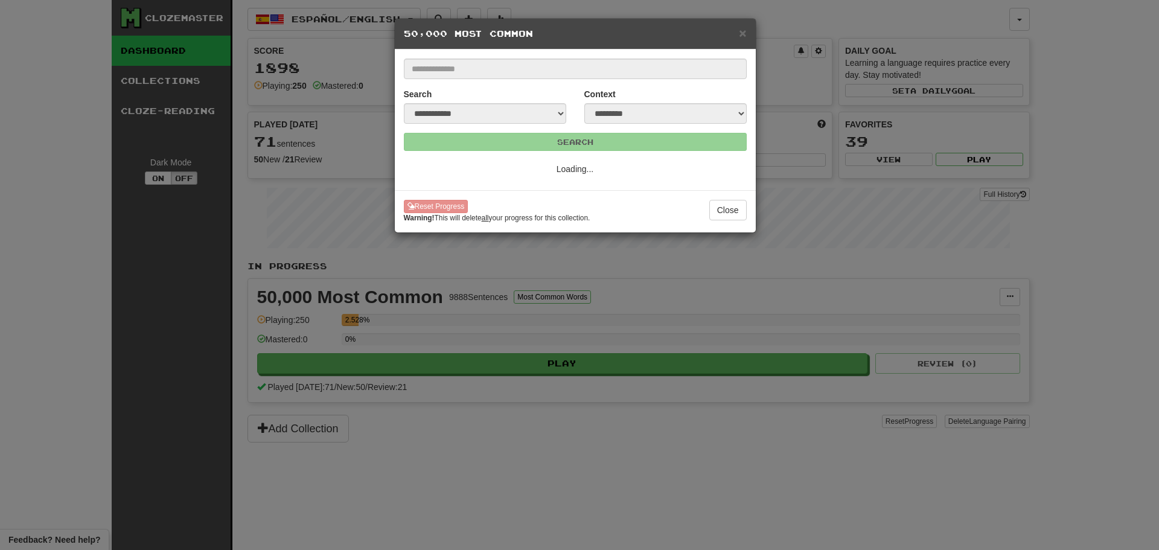
select select "*"
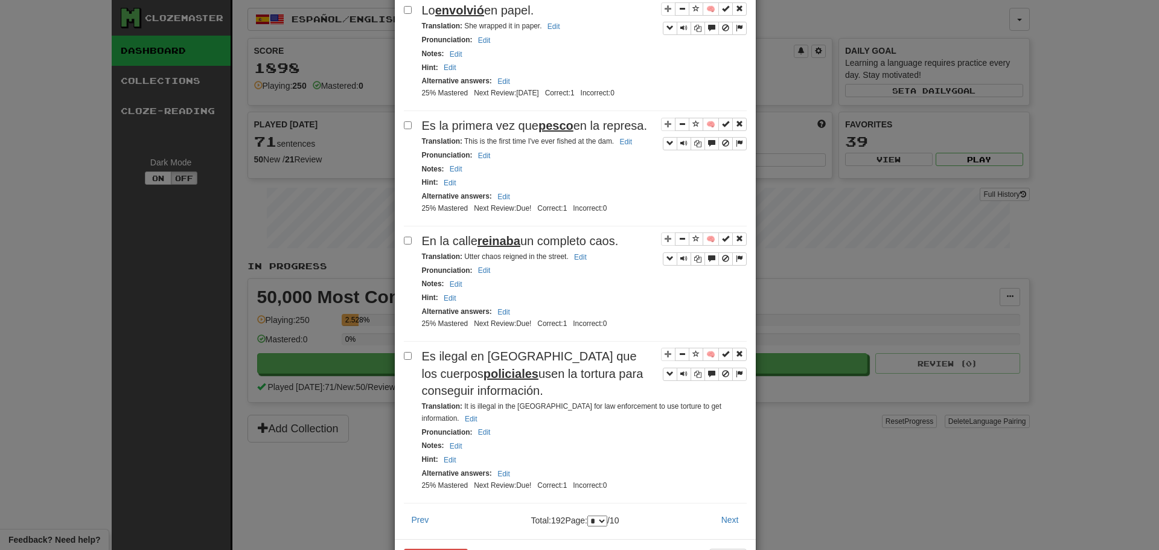
scroll to position [2209, 0]
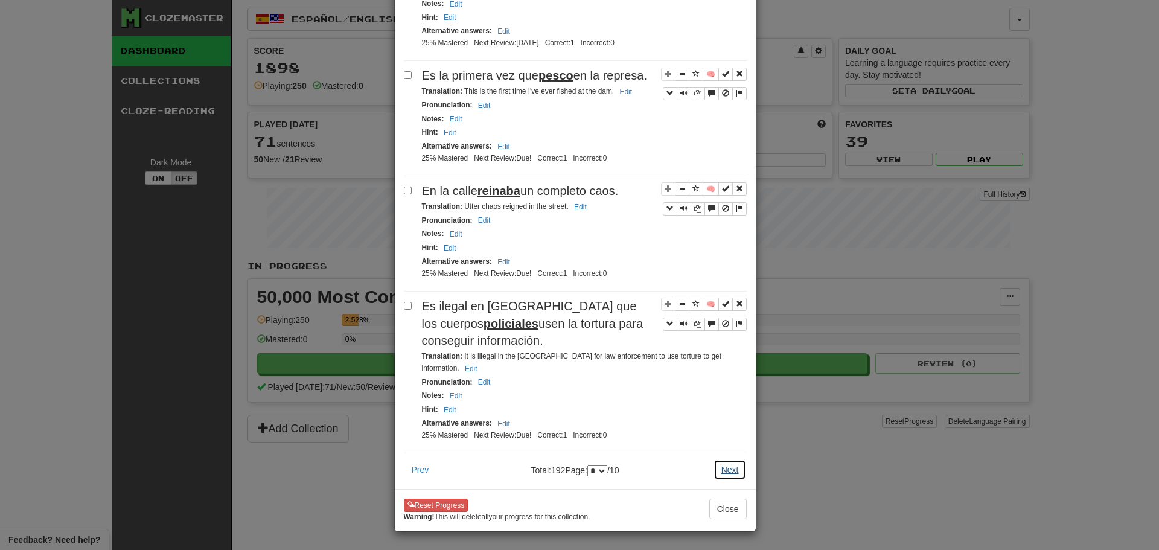
click at [734, 459] on button "Next" at bounding box center [730, 469] width 33 height 21
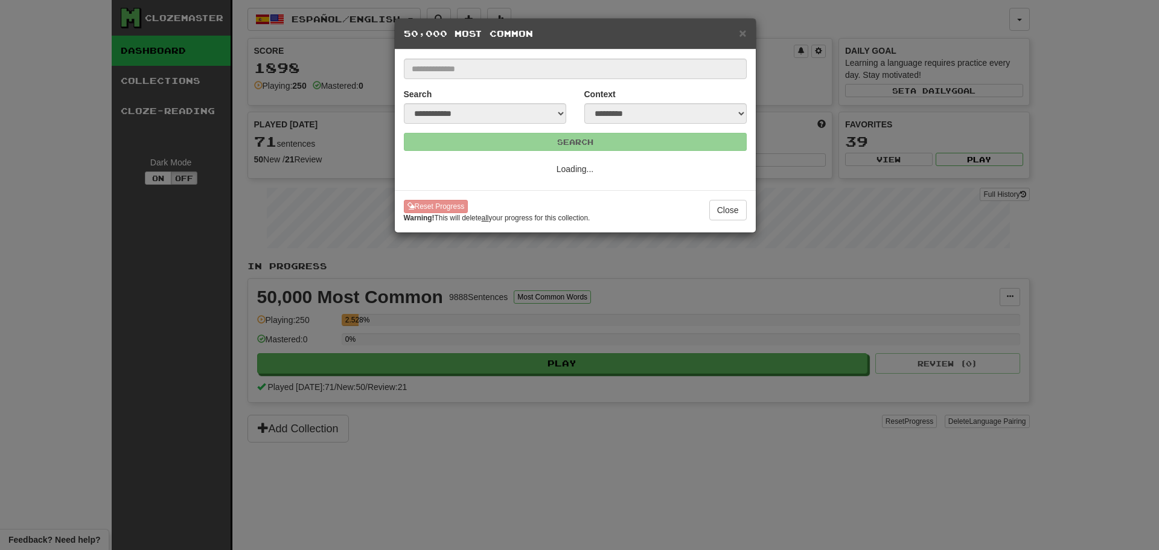
scroll to position [0, 0]
select select "*"
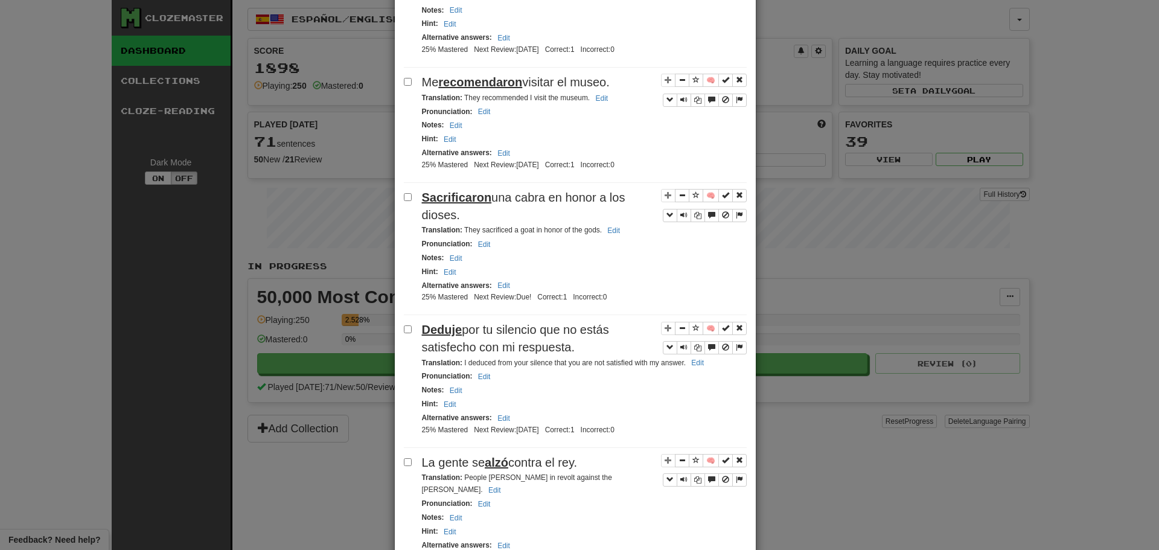
scroll to position [292, 0]
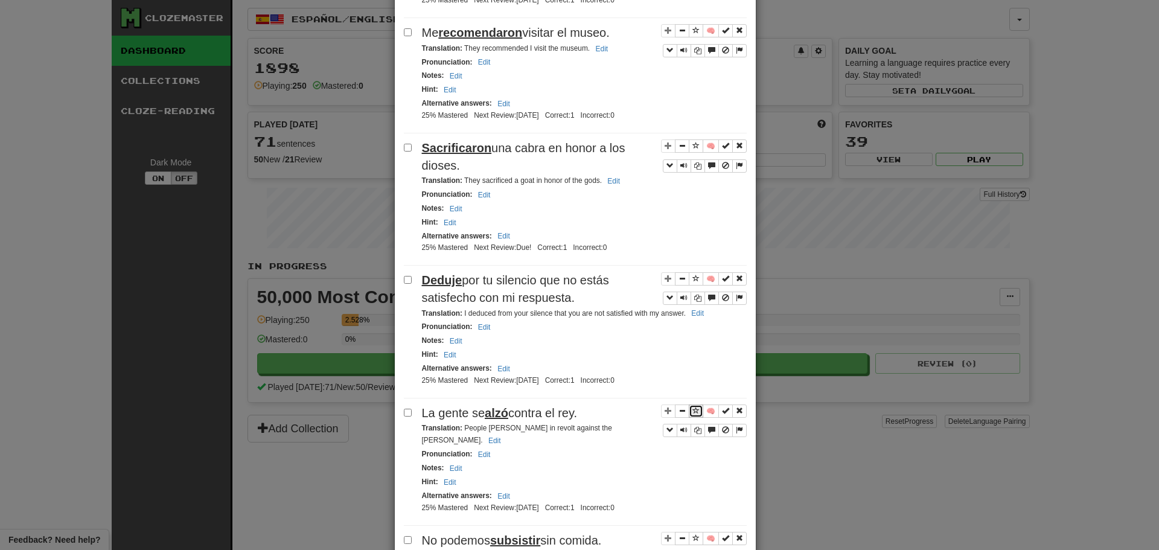
click at [692, 414] on span "Sentence controls" at bounding box center [695, 410] width 7 height 7
click at [694, 283] on button "Sentence controls" at bounding box center [696, 278] width 14 height 13
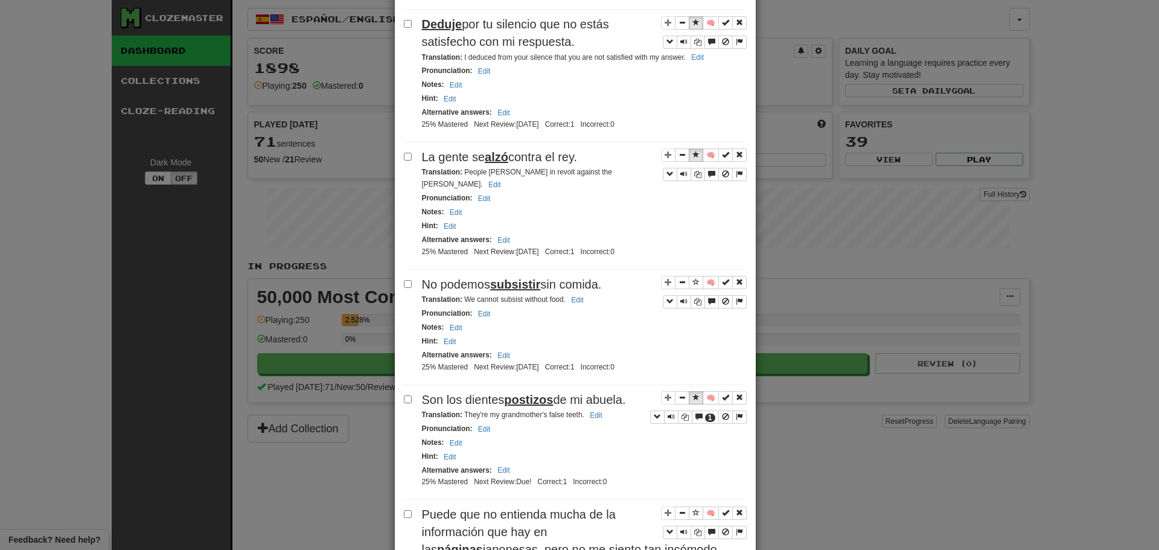
scroll to position [598, 0]
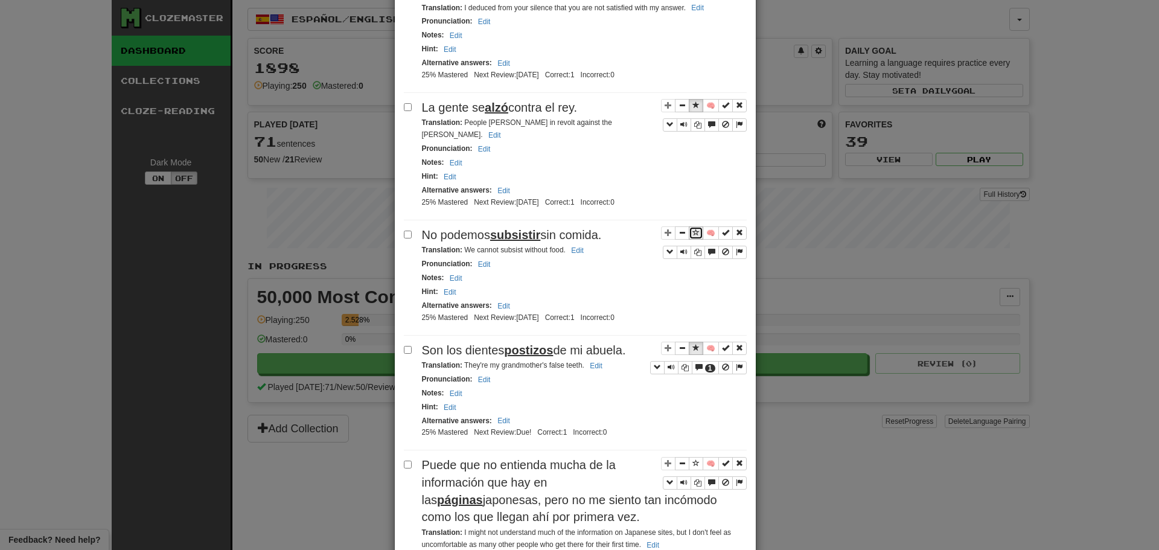
click at [693, 229] on span "Sentence controls" at bounding box center [695, 232] width 7 height 7
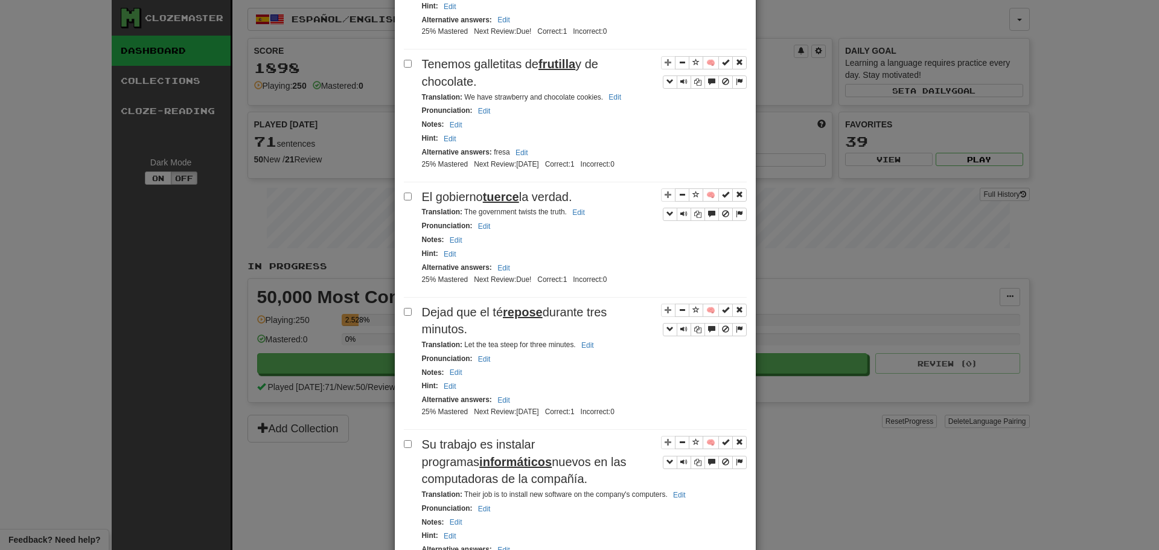
scroll to position [1957, 0]
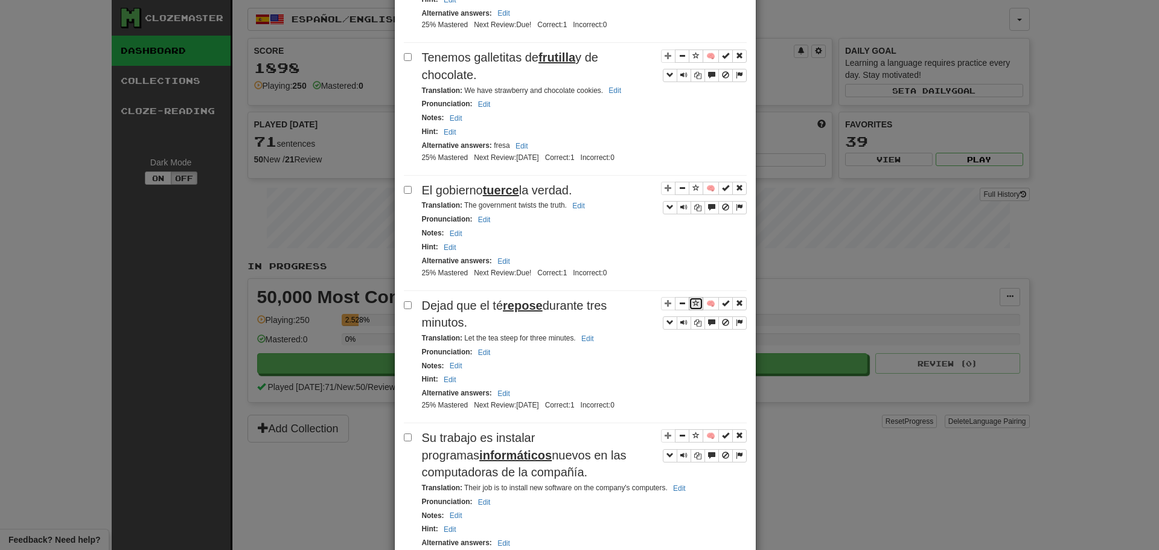
click at [692, 299] on span "Sentence controls" at bounding box center [695, 302] width 7 height 7
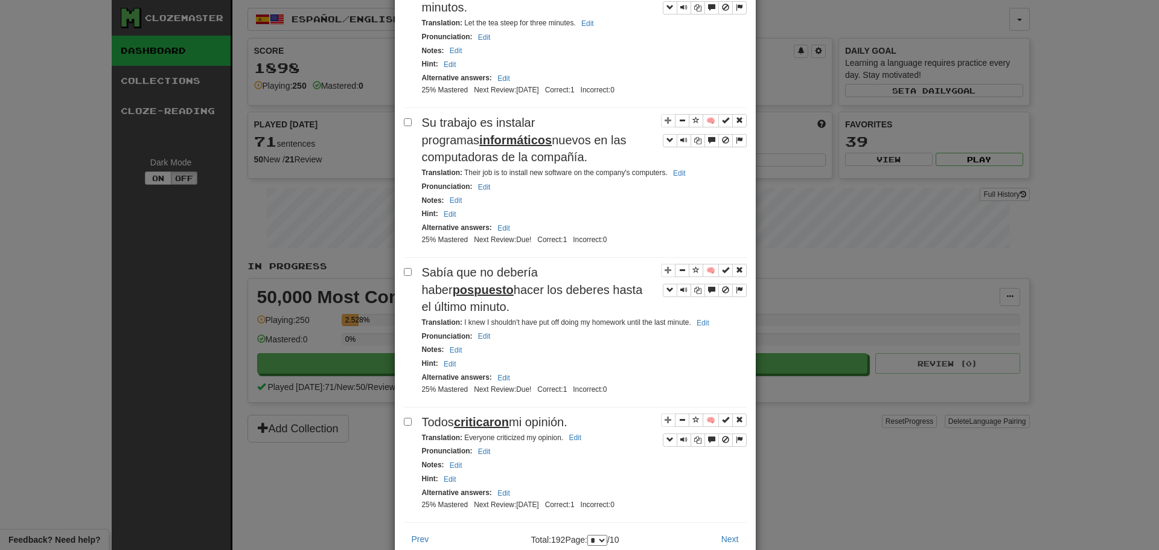
scroll to position [2324, 0]
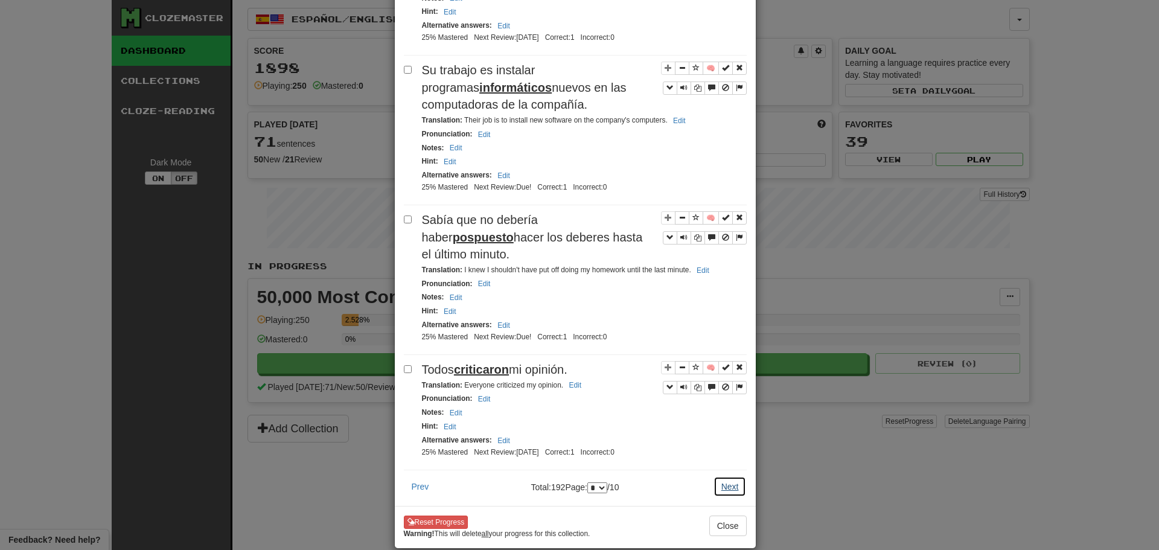
click at [729, 476] on button "Next" at bounding box center [730, 486] width 33 height 21
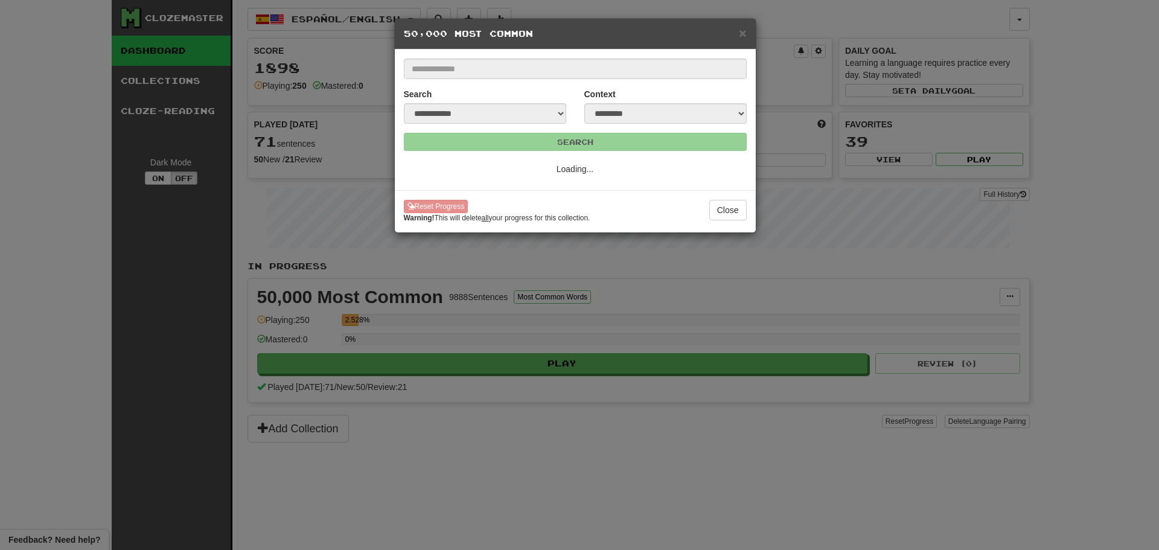
scroll to position [0, 0]
select select "**"
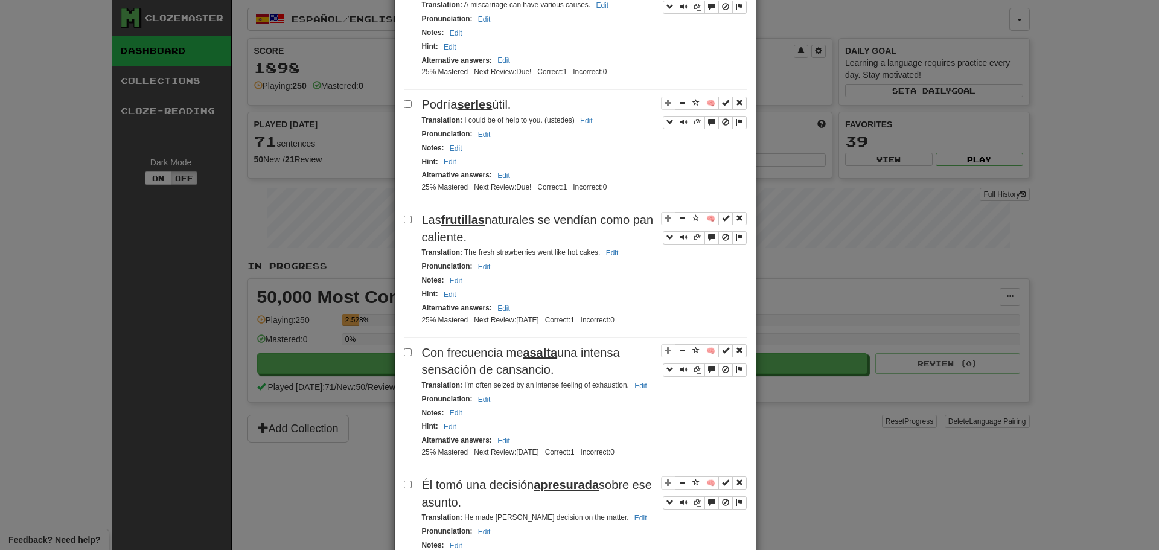
scroll to position [660, 0]
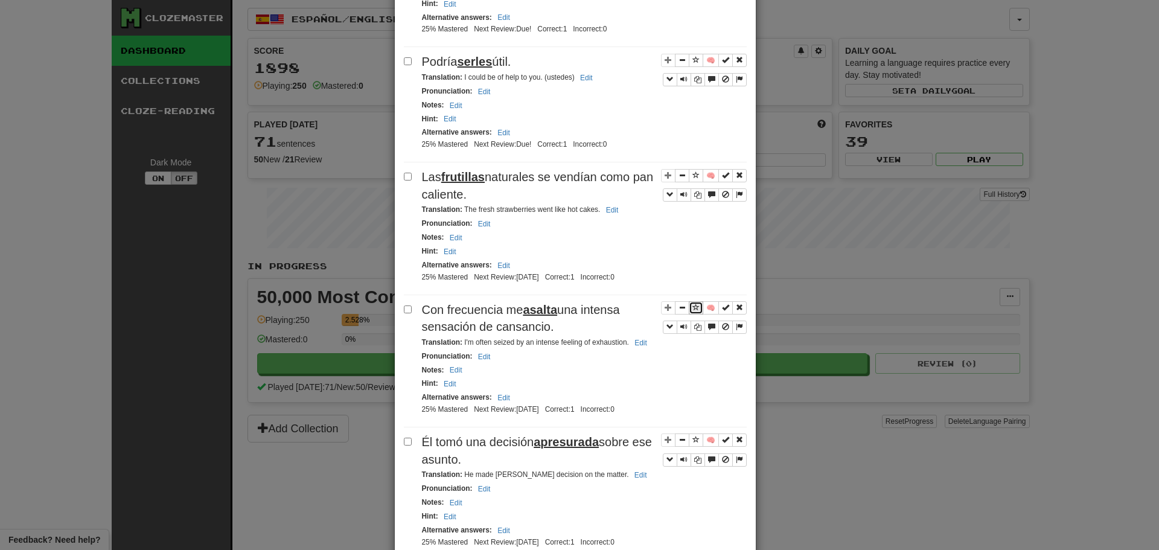
click at [692, 311] on span "Sentence controls" at bounding box center [695, 307] width 7 height 7
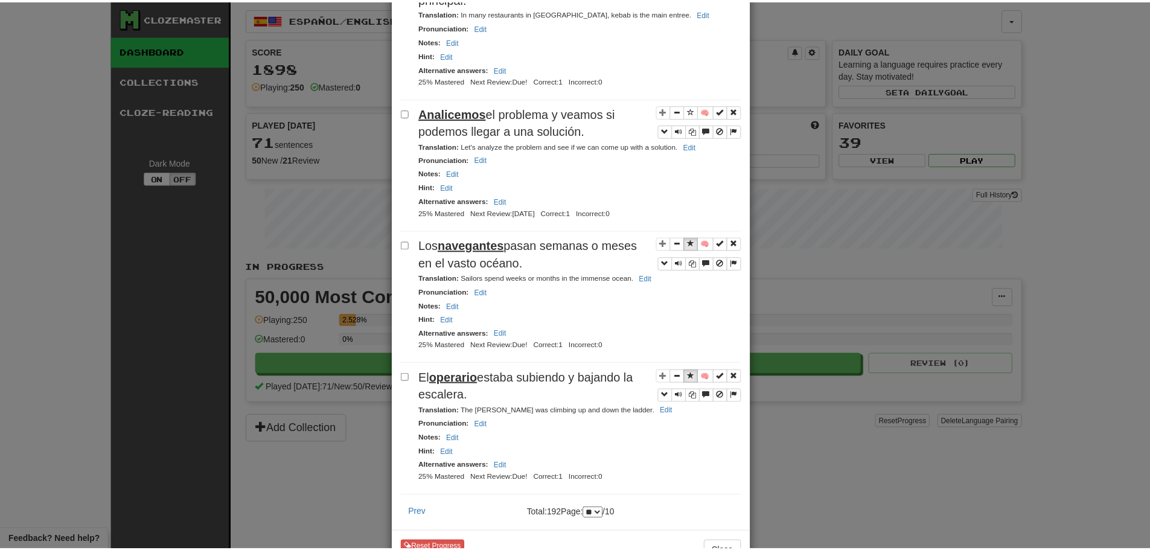
scroll to position [1308, 0]
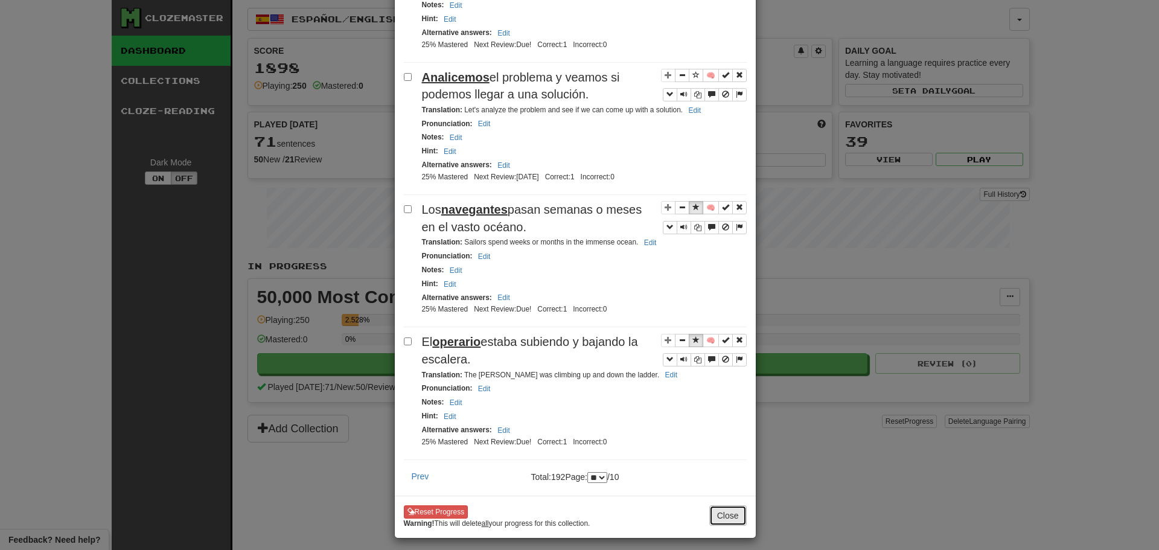
click at [726, 506] on button "Close" at bounding box center [727, 515] width 37 height 21
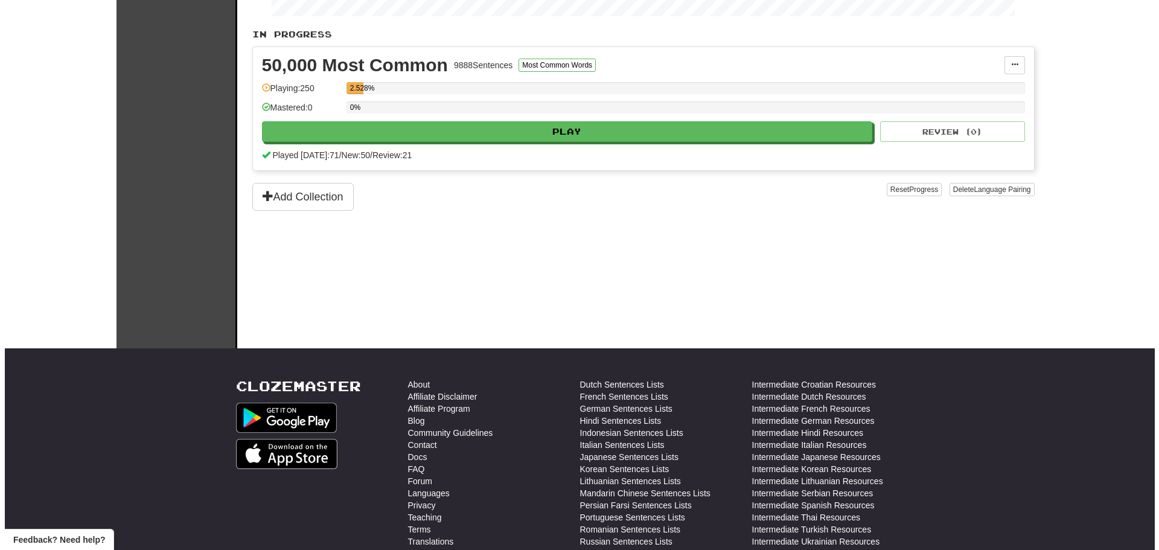
scroll to position [0, 0]
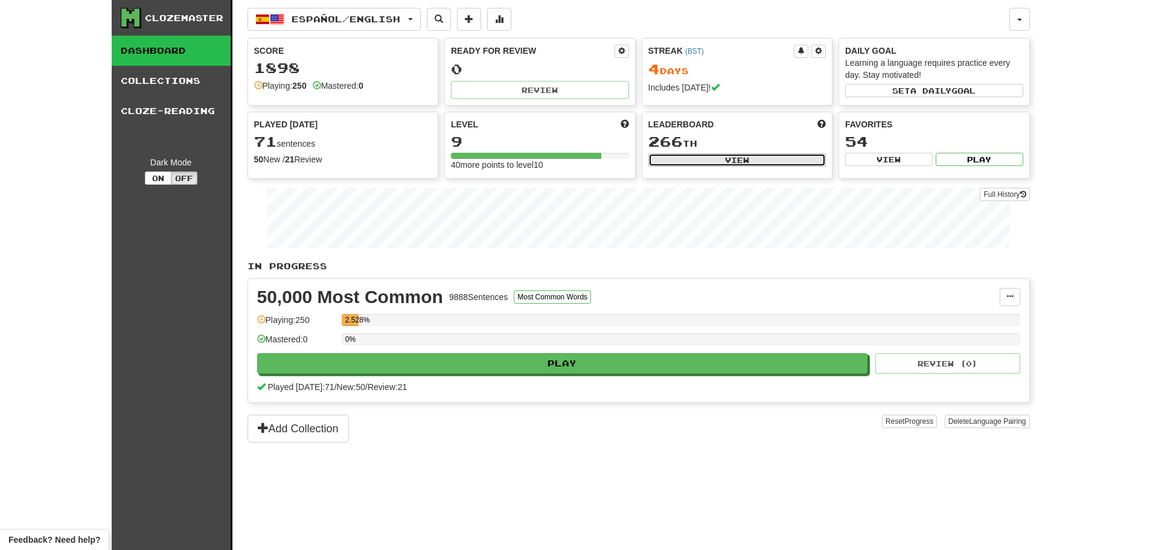
click at [749, 159] on button "View" at bounding box center [737, 159] width 178 height 13
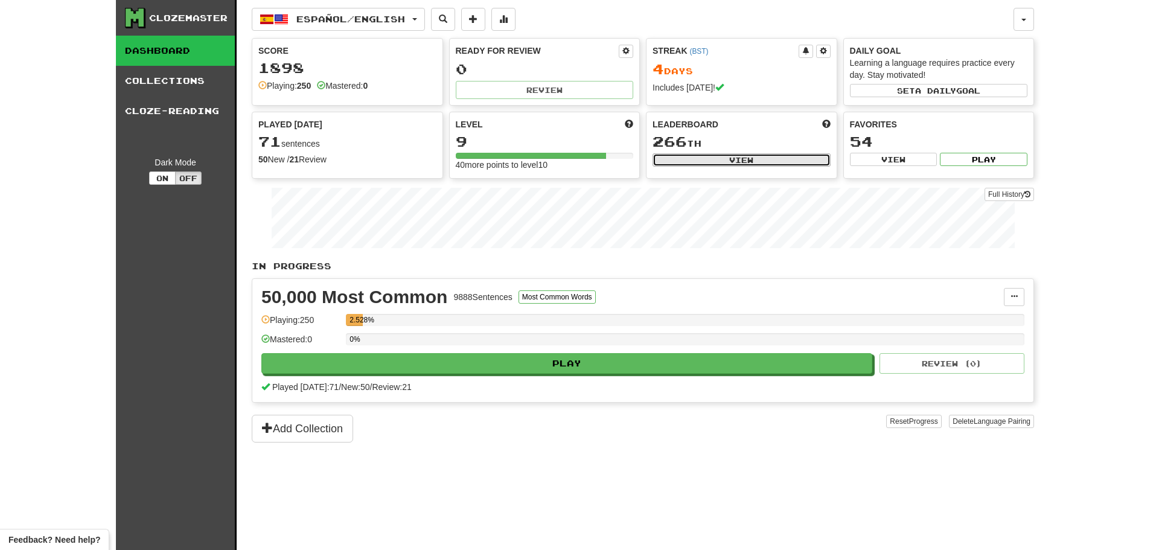
select select "**********"
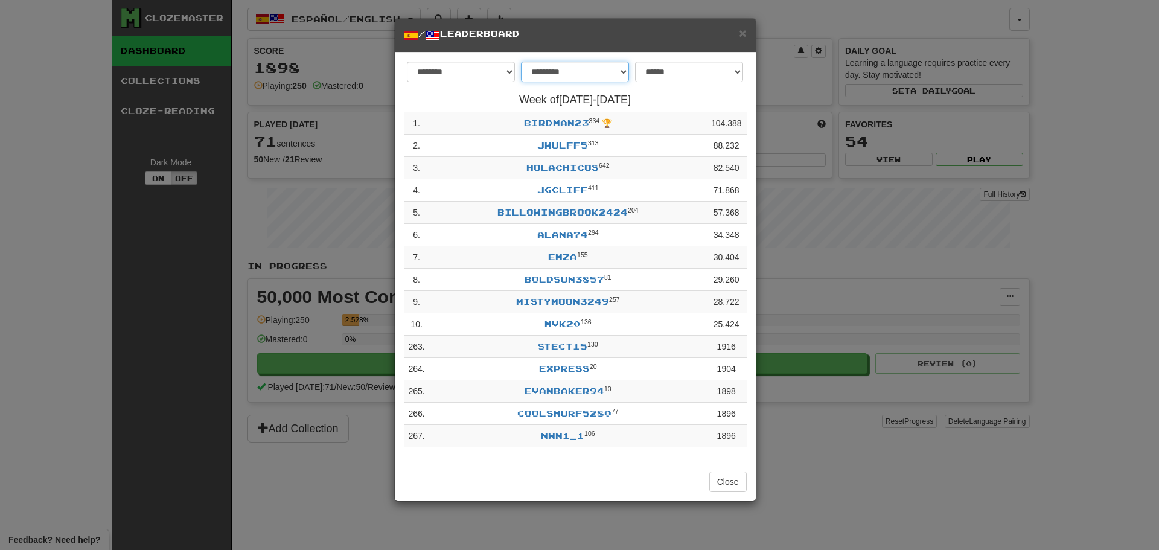
click at [582, 74] on select "**********" at bounding box center [575, 72] width 108 height 21
select select "*******"
click at [746, 33] on span "×" at bounding box center [742, 33] width 7 height 14
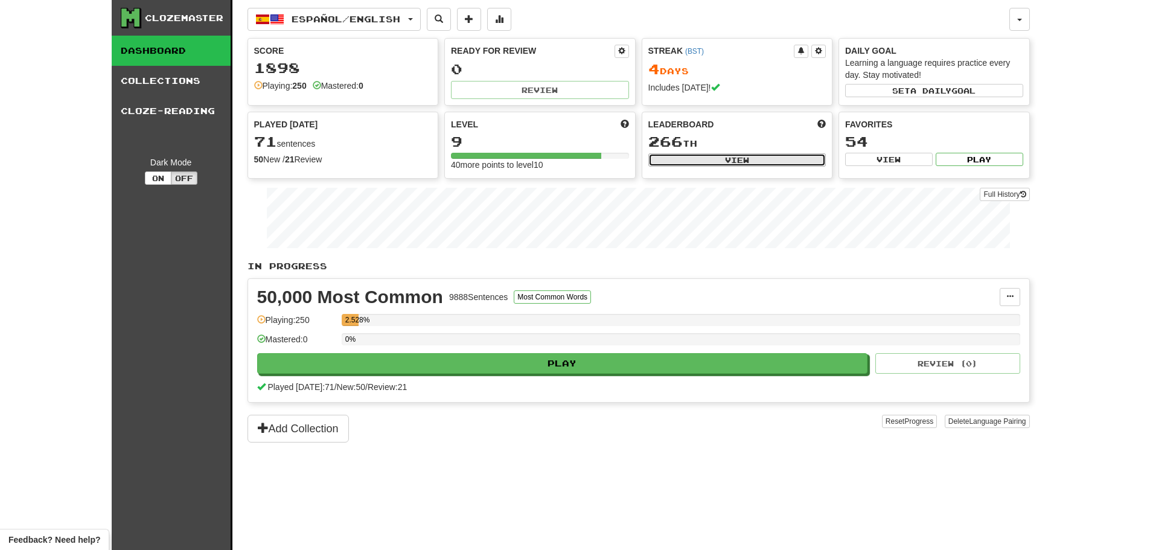
click at [758, 164] on button "View" at bounding box center [737, 159] width 178 height 13
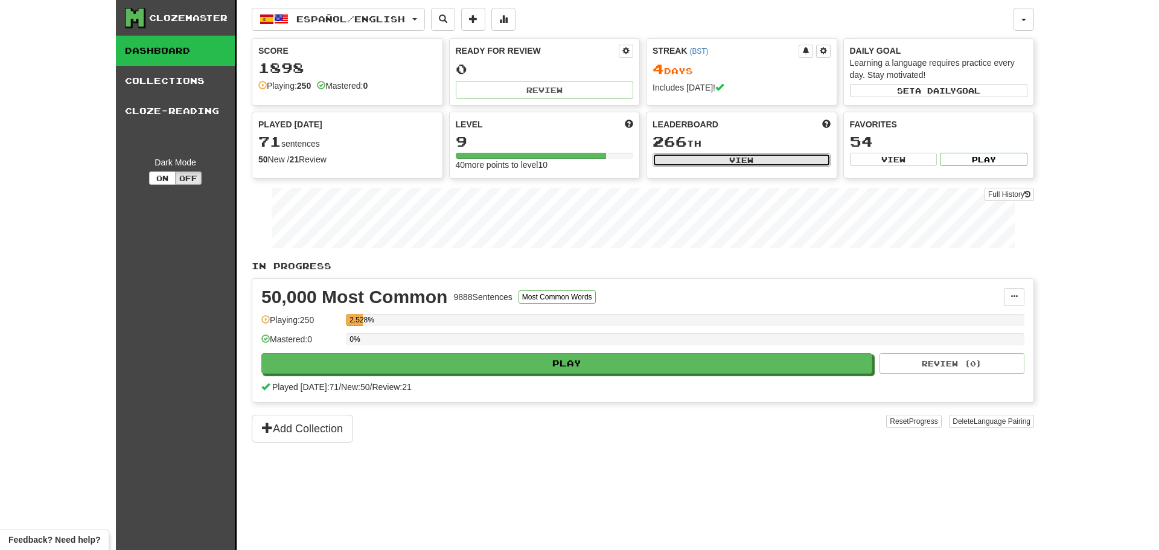
select select "**********"
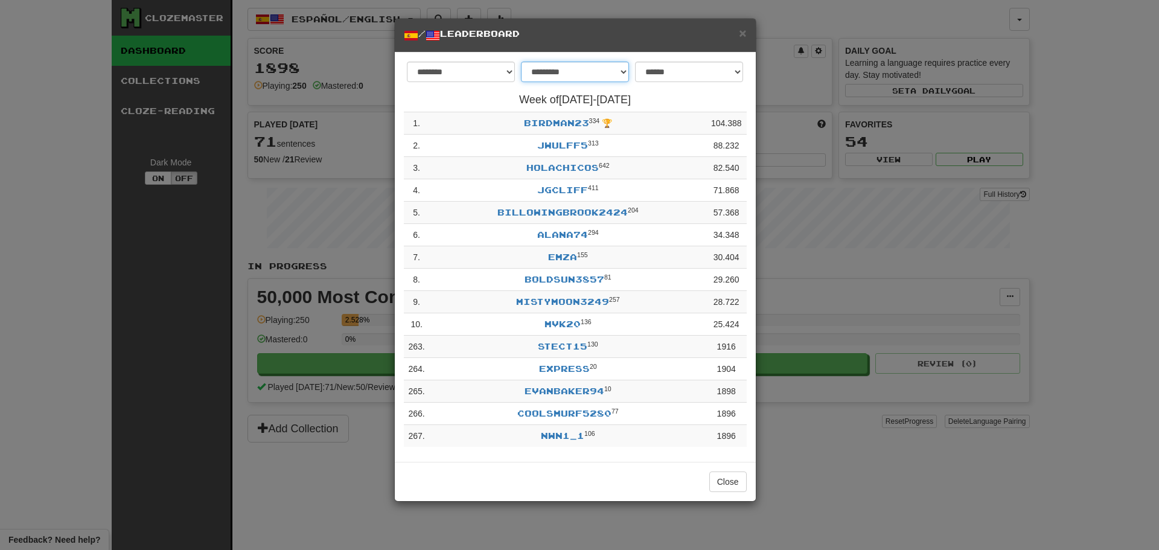
click at [587, 80] on select "**********" at bounding box center [575, 72] width 108 height 21
click at [578, 78] on select "**********" at bounding box center [575, 72] width 108 height 21
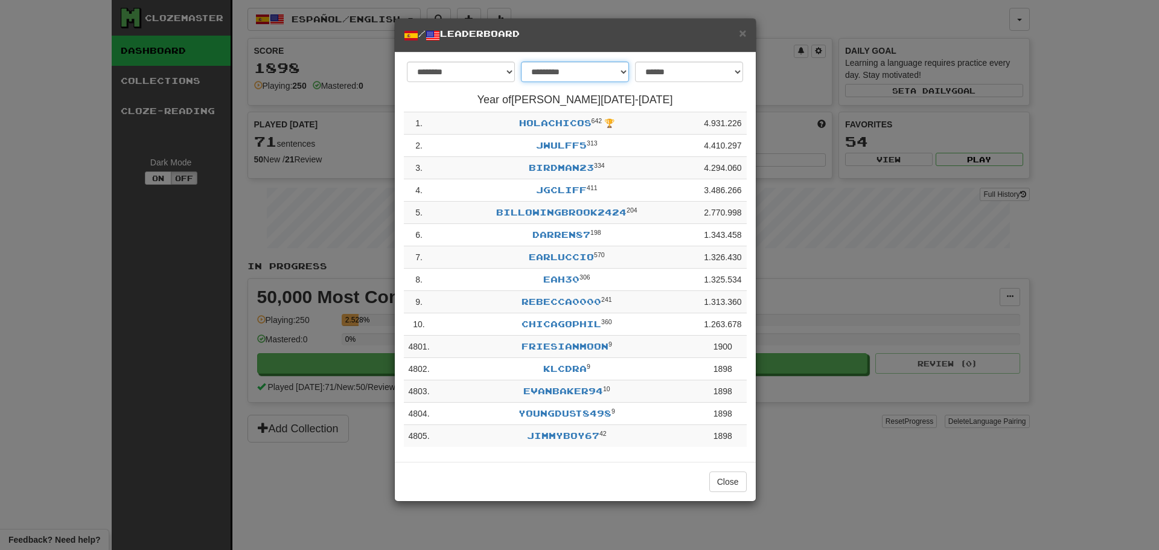
click at [569, 73] on select "**********" at bounding box center [575, 72] width 108 height 21
select select "********"
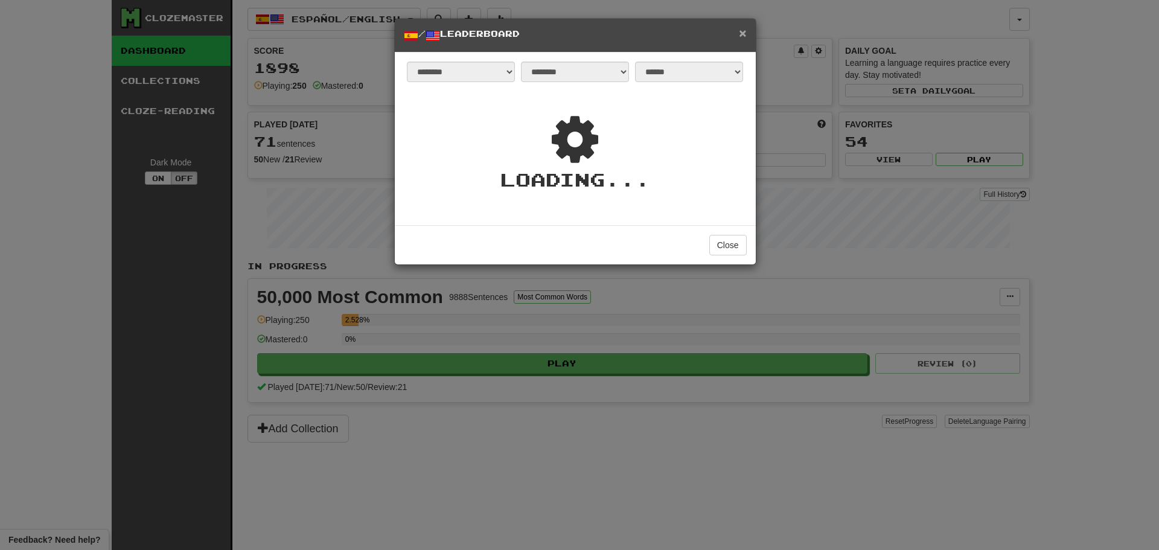
click at [743, 30] on span "×" at bounding box center [742, 33] width 7 height 14
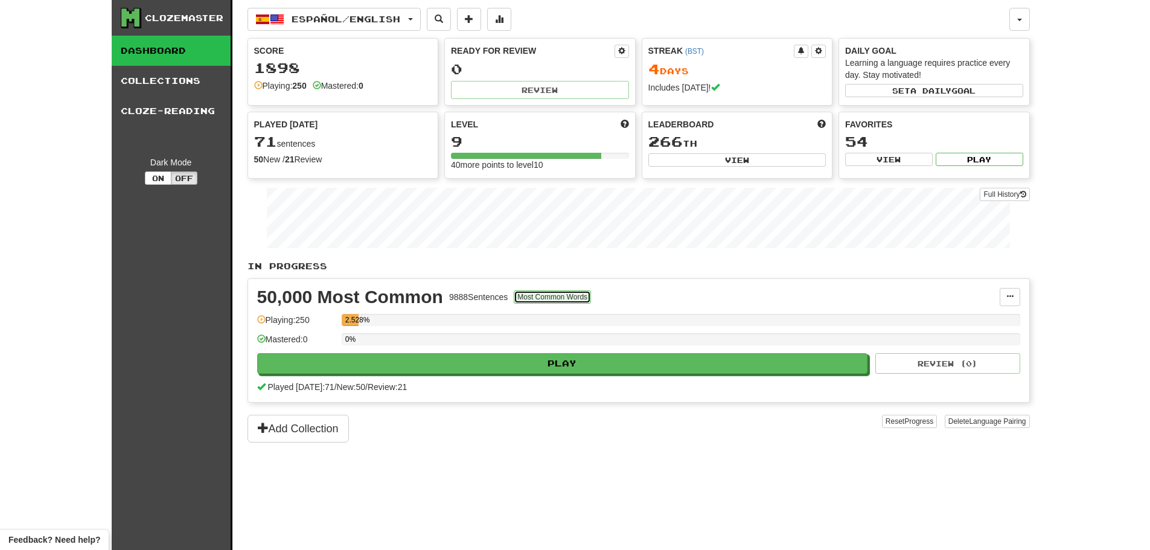
click at [575, 299] on button "Most Common Words" at bounding box center [552, 296] width 77 height 13
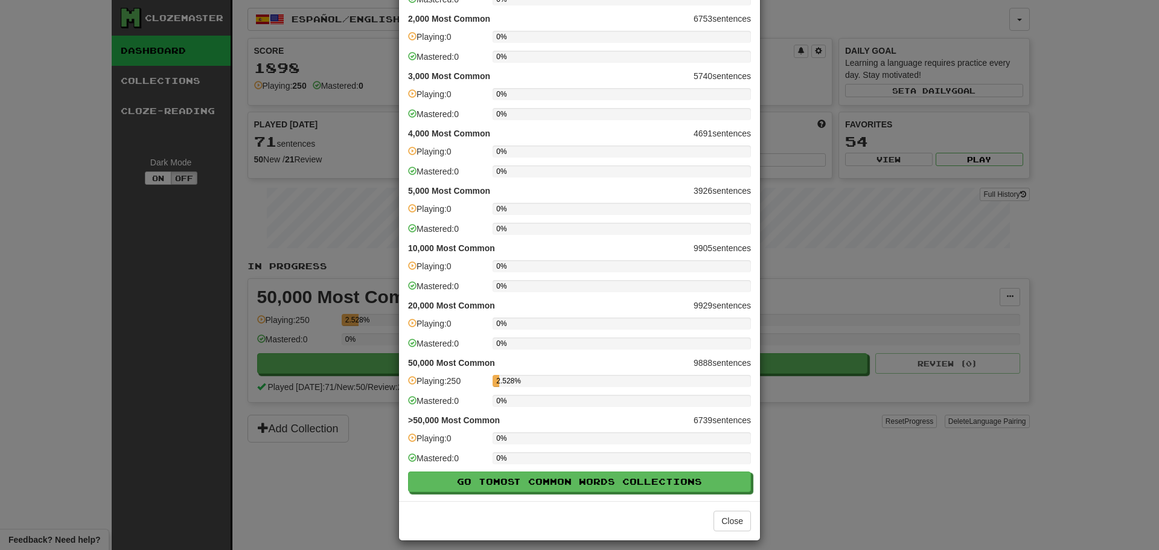
scroll to position [227, 0]
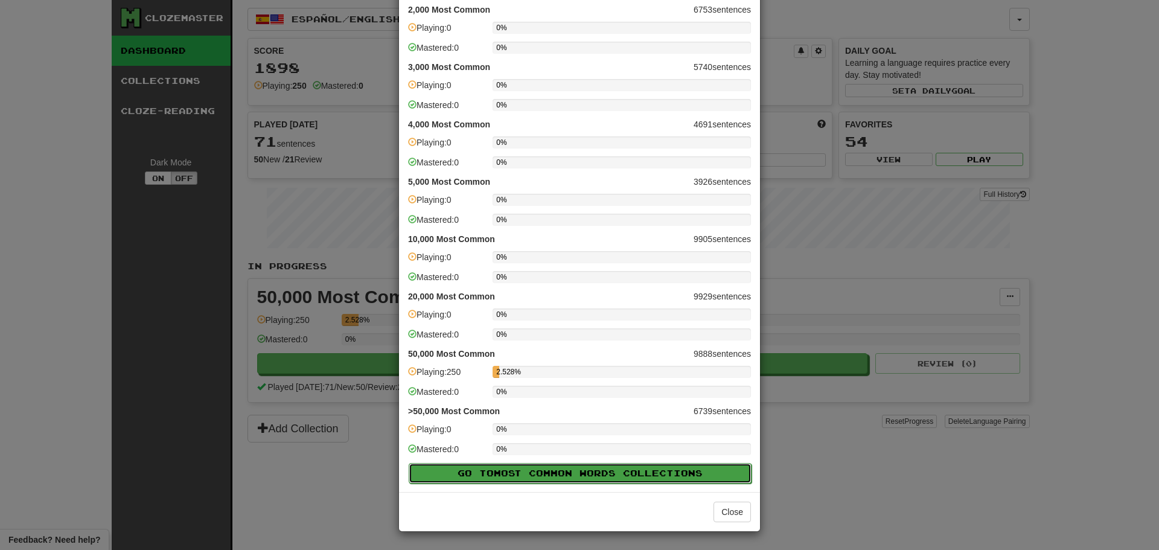
click at [591, 475] on span "Most Common Words" at bounding box center [558, 473] width 129 height 10
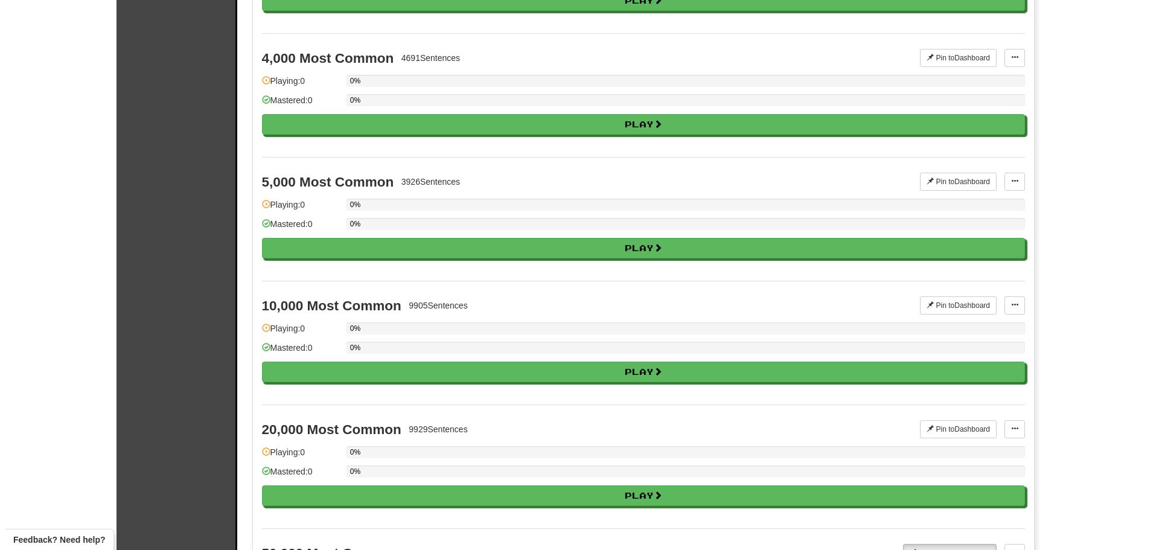
scroll to position [2049, 0]
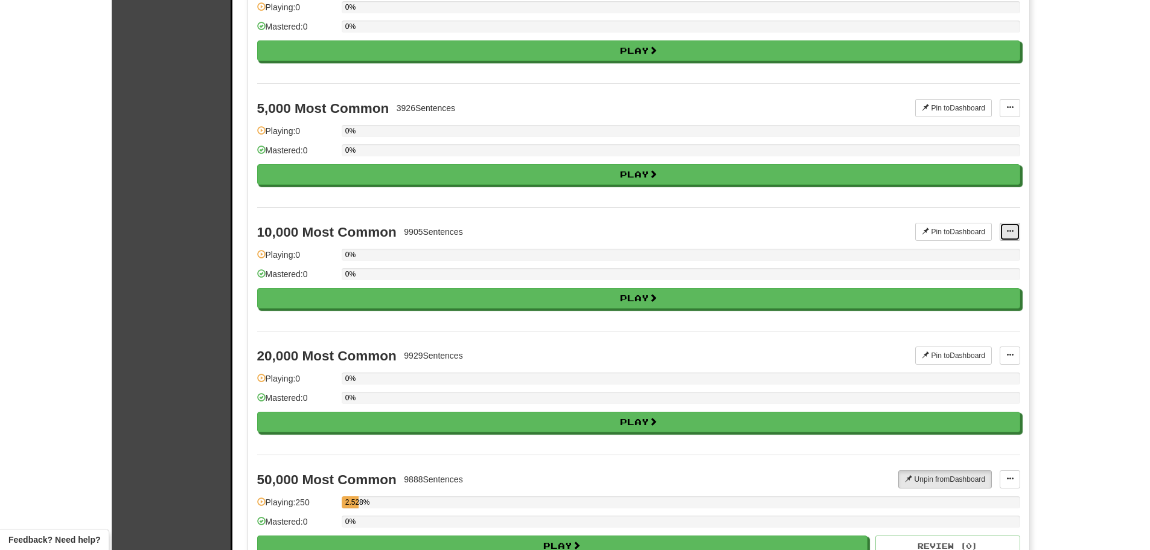
click at [1006, 231] on span at bounding box center [1009, 231] width 7 height 7
click at [985, 258] on link "Manage Sentences" at bounding box center [962, 254] width 113 height 16
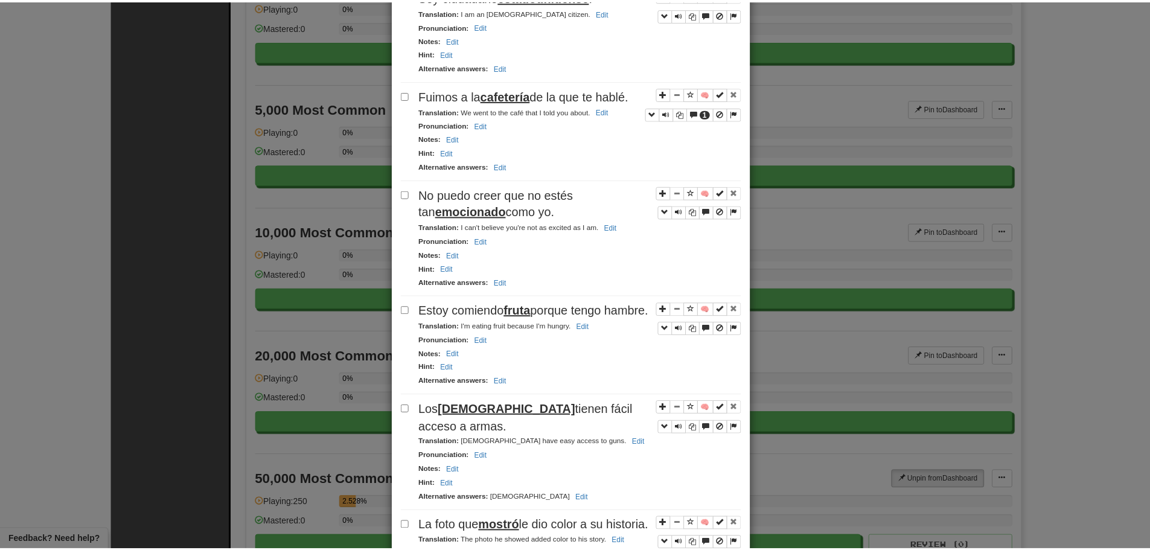
scroll to position [0, 0]
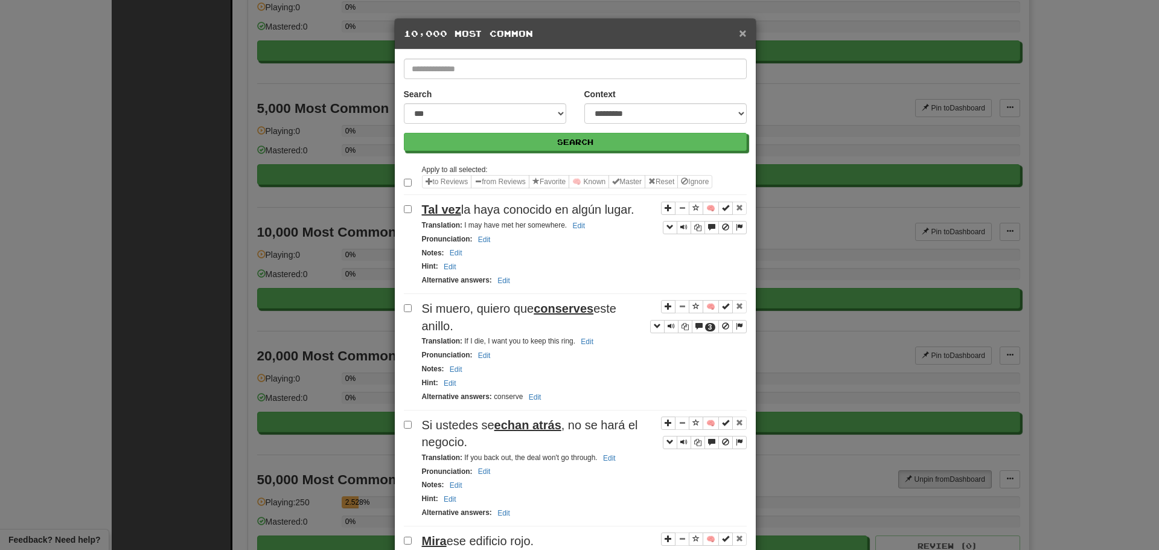
click at [740, 28] on span "×" at bounding box center [742, 33] width 7 height 14
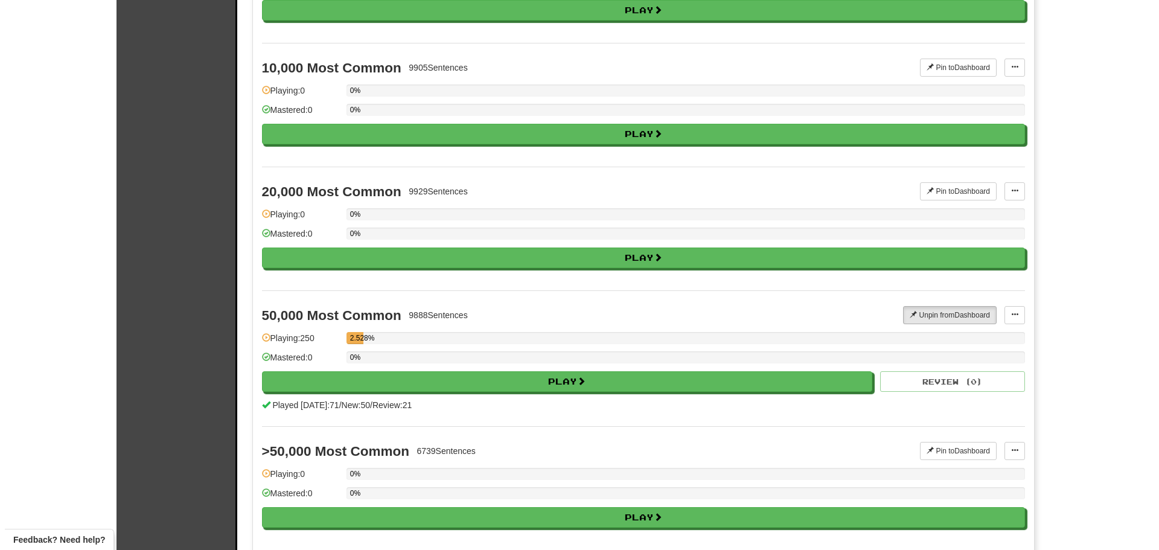
scroll to position [2222, 0]
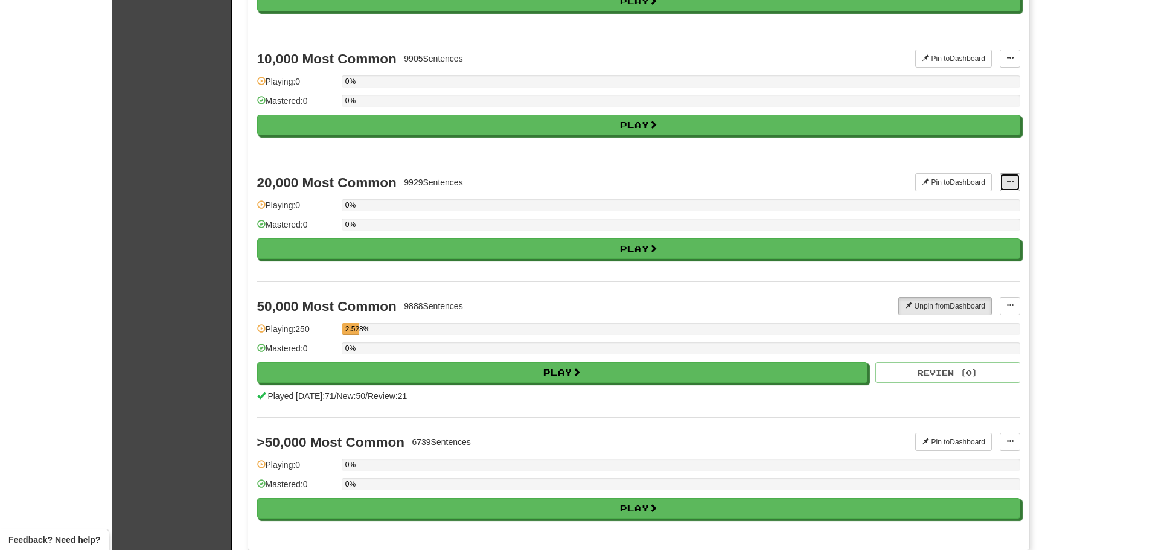
click at [1010, 185] on span at bounding box center [1009, 181] width 7 height 7
click at [998, 202] on span "Manage Sentences" at bounding box center [970, 204] width 73 height 10
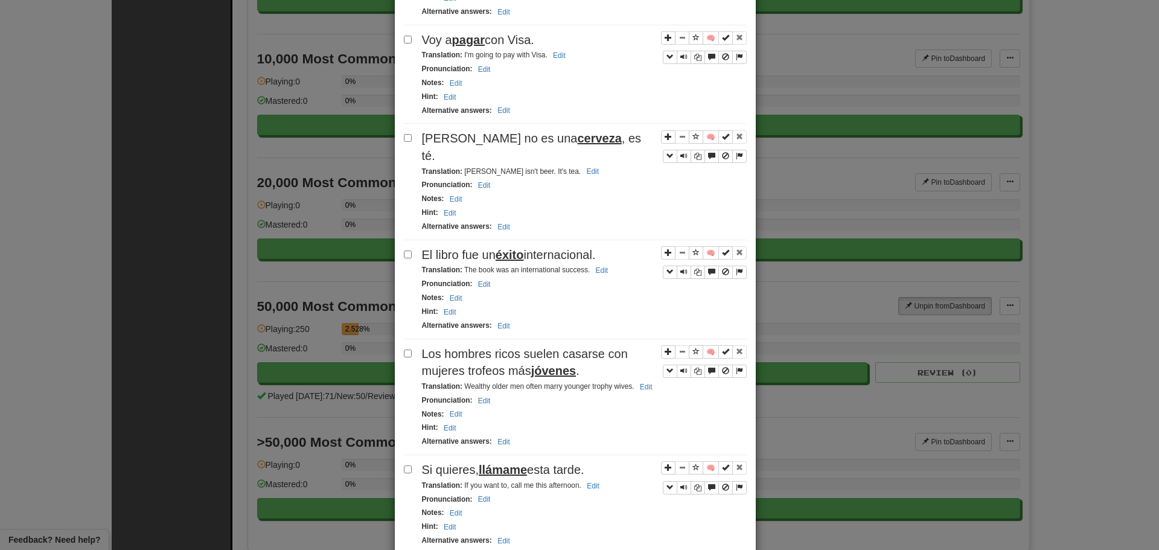
scroll to position [1853, 0]
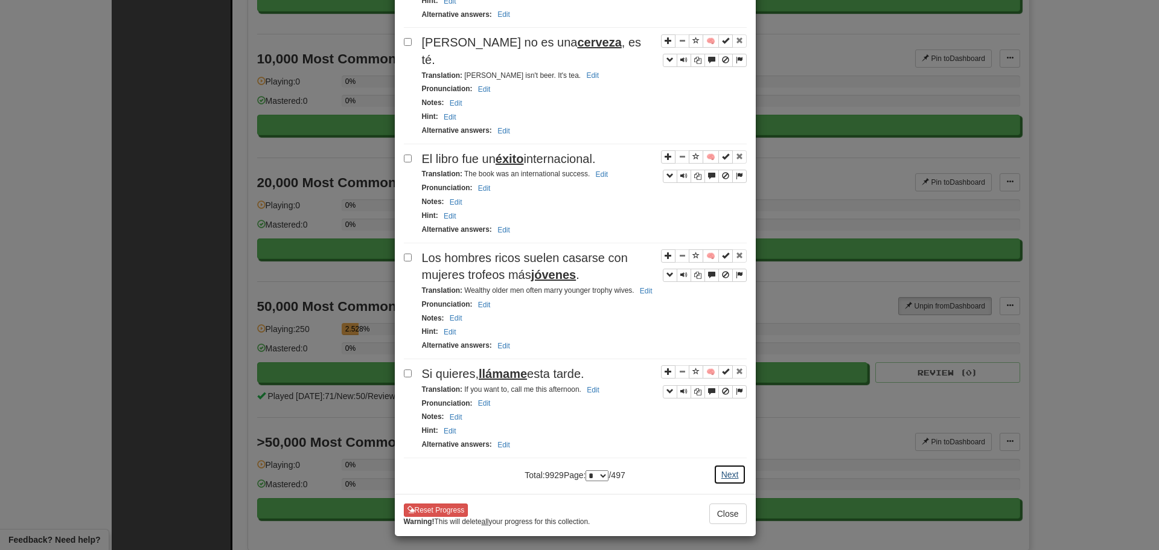
click at [727, 464] on button "Next" at bounding box center [730, 474] width 33 height 21
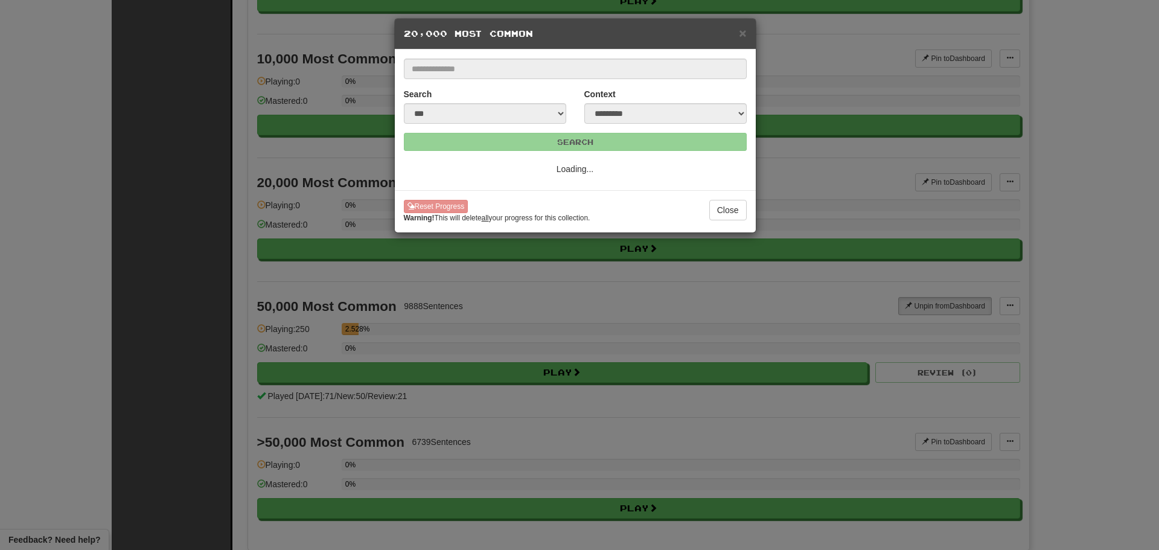
scroll to position [0, 0]
select select "*"
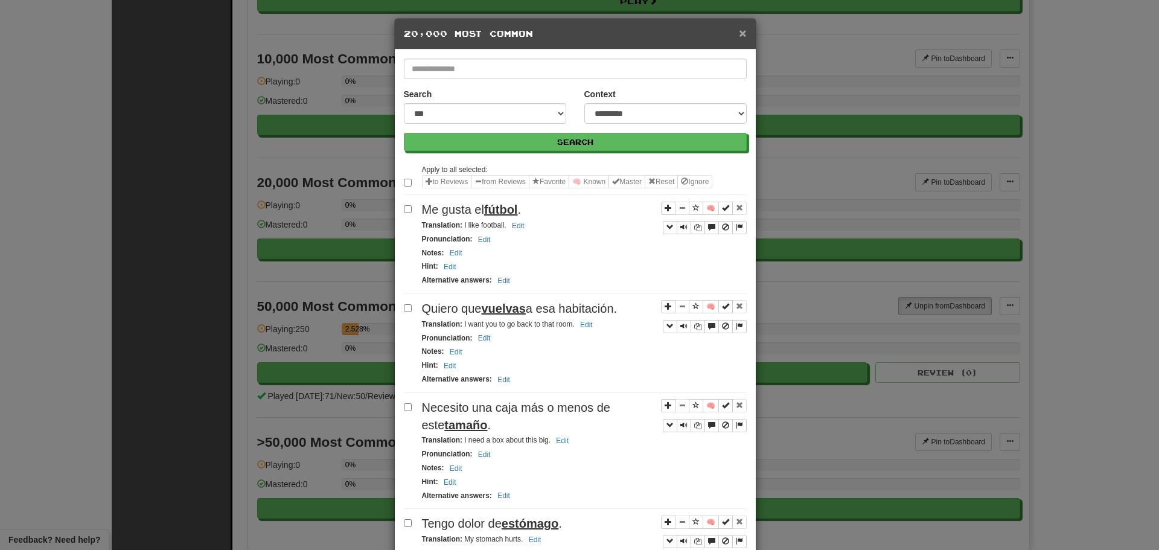
click at [739, 31] on span "×" at bounding box center [742, 33] width 7 height 14
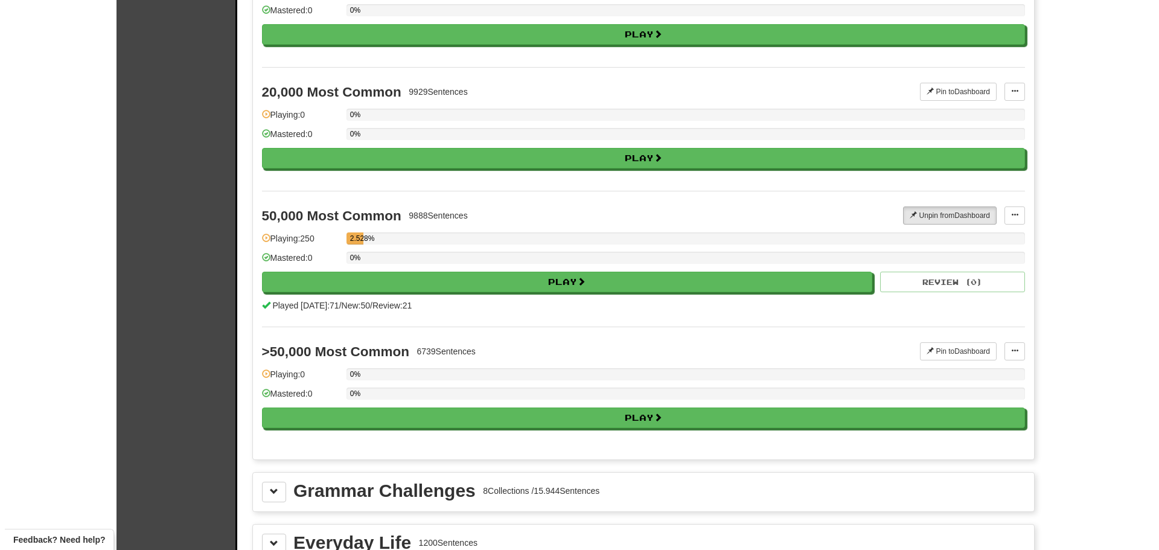
scroll to position [2308, 0]
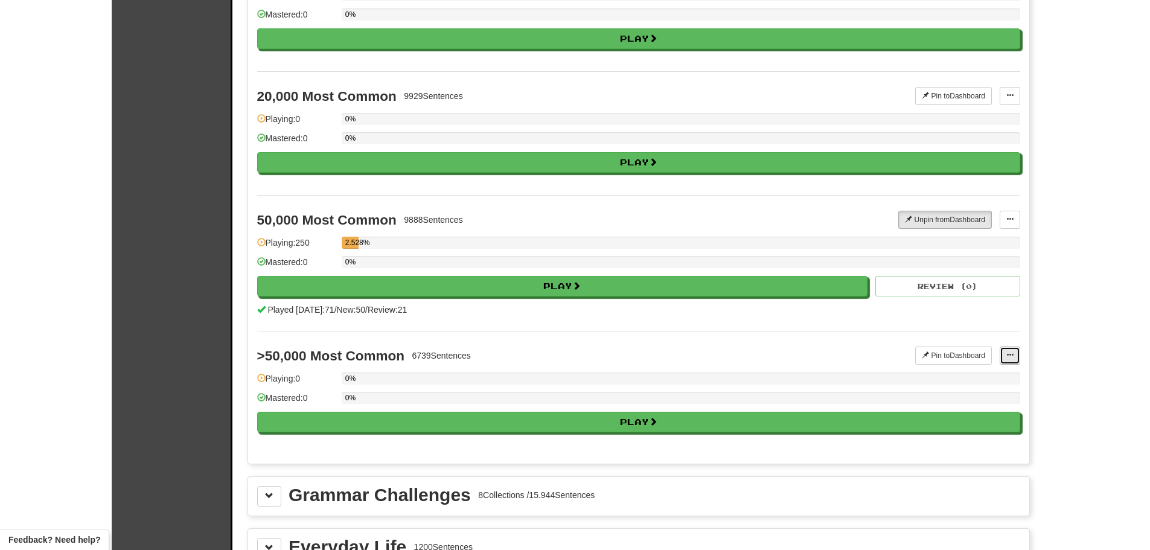
click at [1011, 356] on span at bounding box center [1009, 354] width 7 height 7
click at [954, 382] on span "Manage Sentences" at bounding box center [970, 377] width 73 height 10
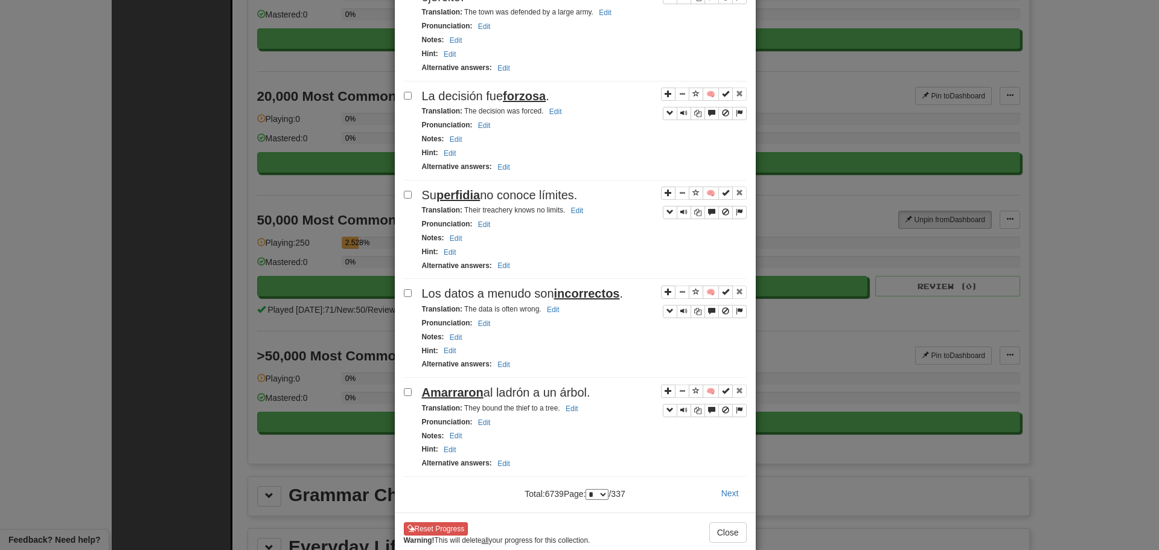
scroll to position [1905, 0]
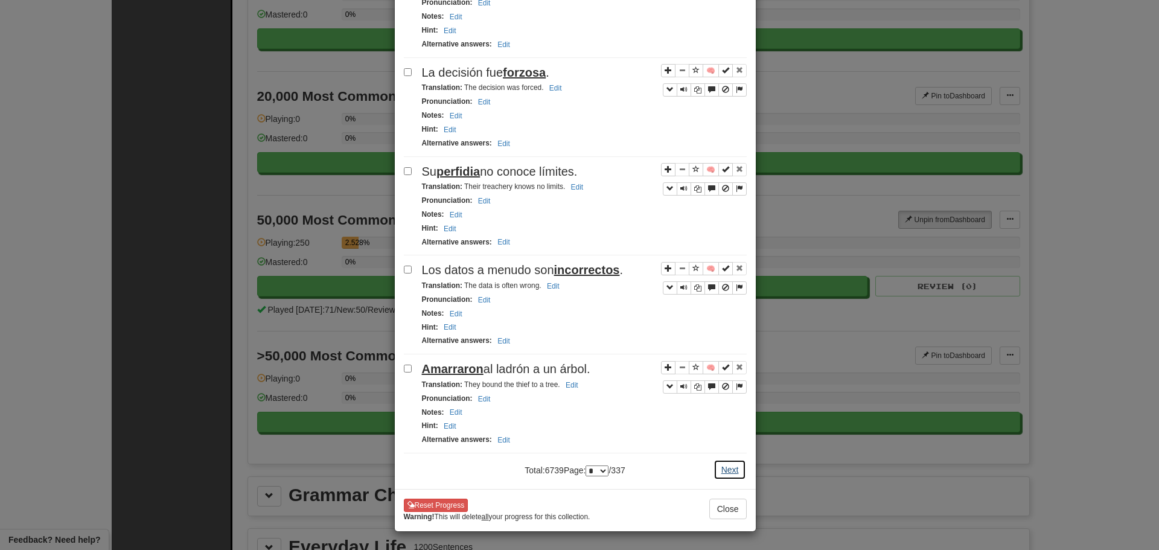
click at [721, 467] on button "Next" at bounding box center [730, 469] width 33 height 21
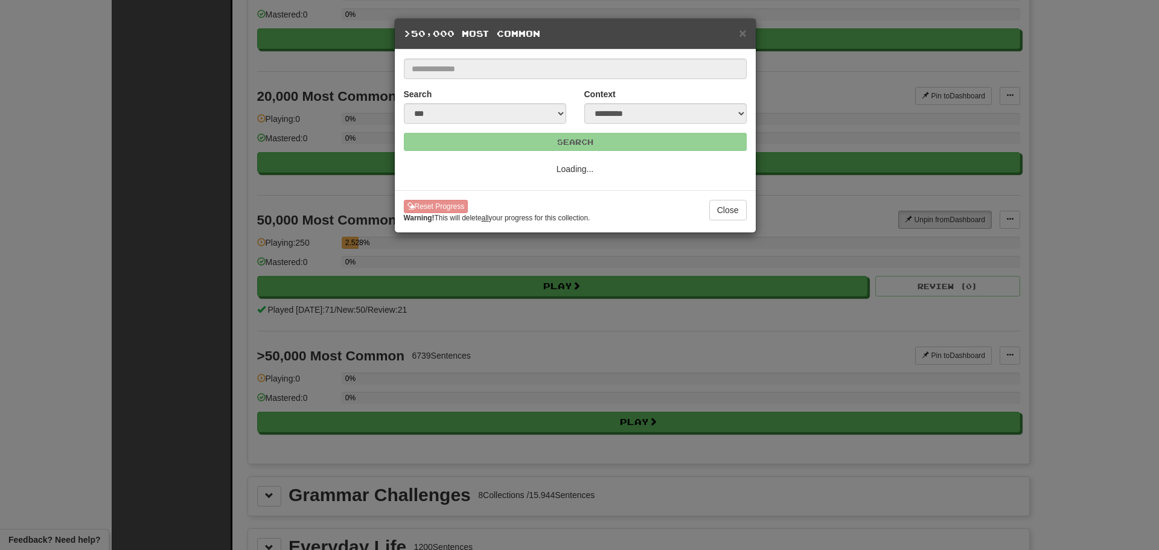
select select "*"
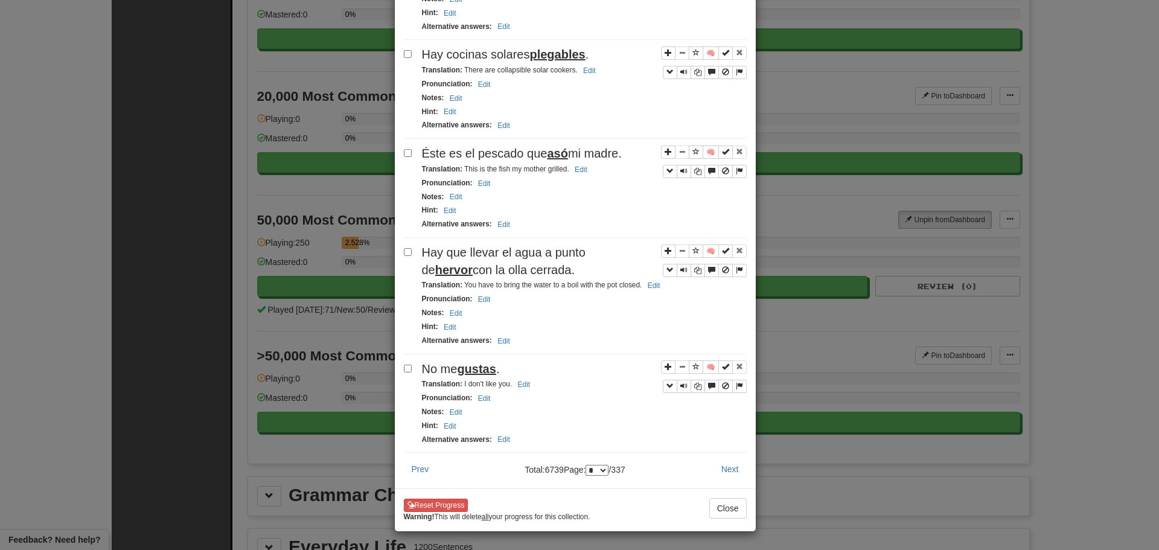
scroll to position [2050, 0]
click at [735, 513] on button "Close" at bounding box center [727, 508] width 37 height 21
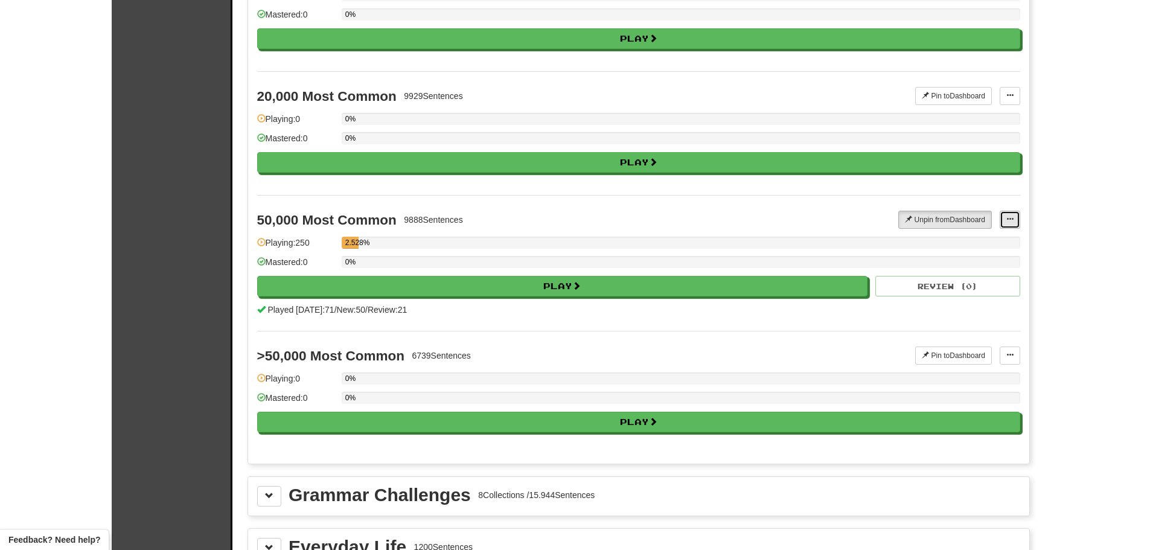
click at [1008, 221] on span at bounding box center [1009, 219] width 7 height 7
click at [944, 246] on link "Manage Sentences" at bounding box center [962, 242] width 113 height 16
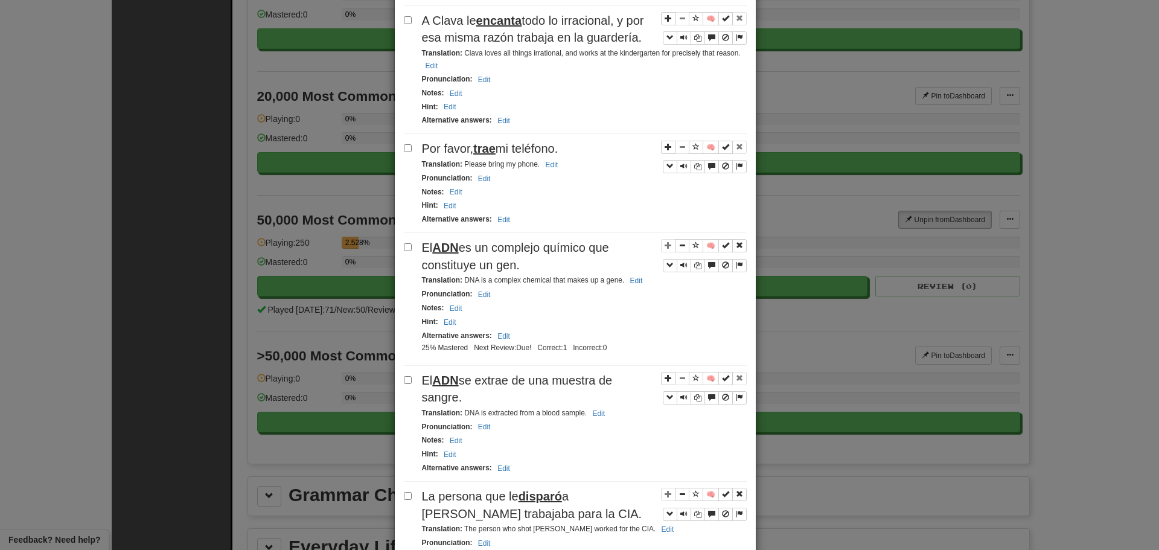
scroll to position [2100, 0]
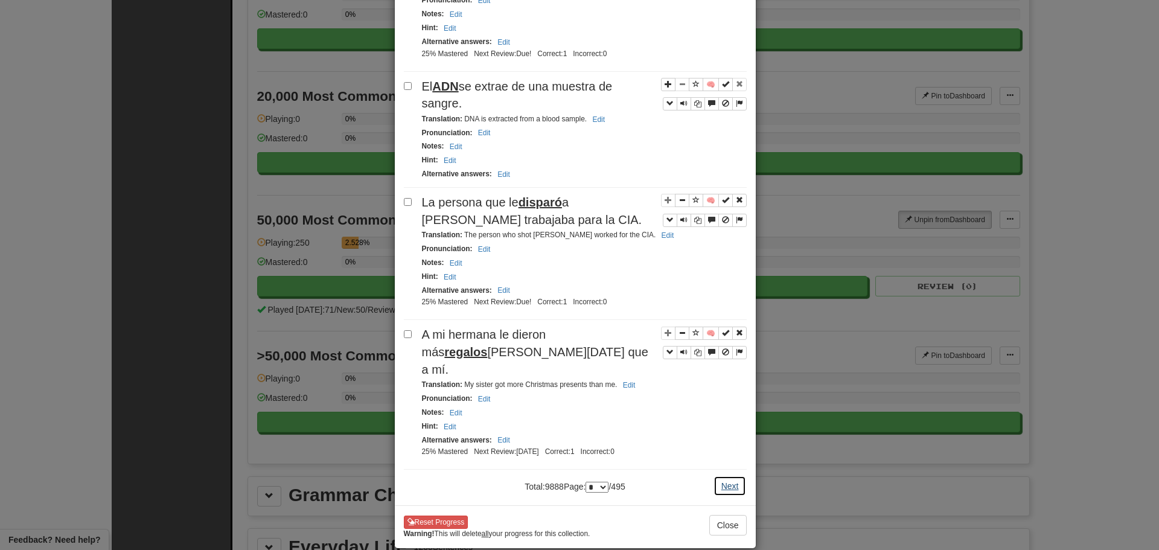
click at [721, 476] on button "Next" at bounding box center [730, 486] width 33 height 21
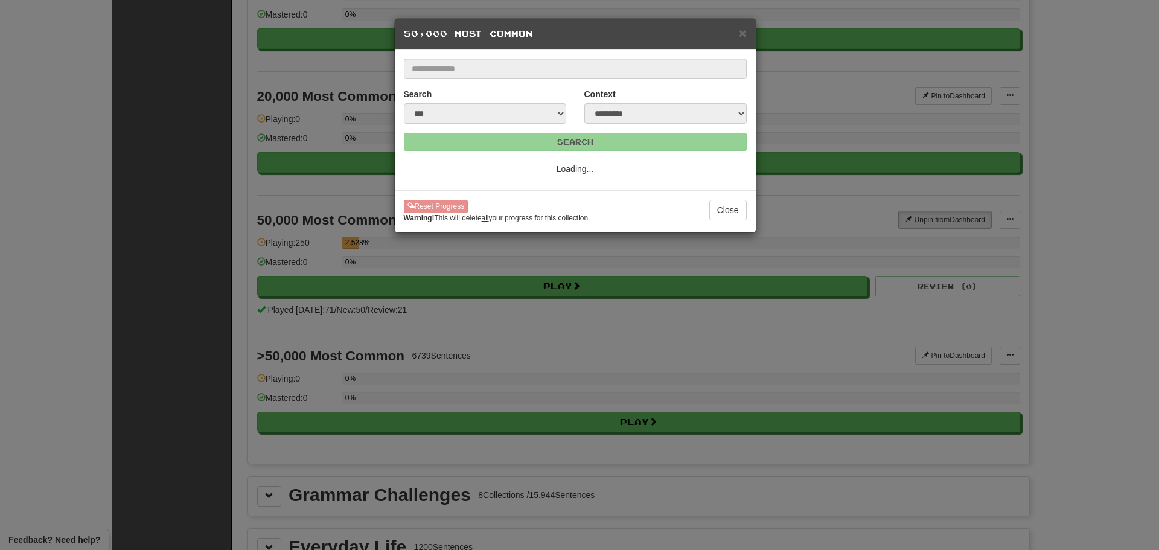
select select "*"
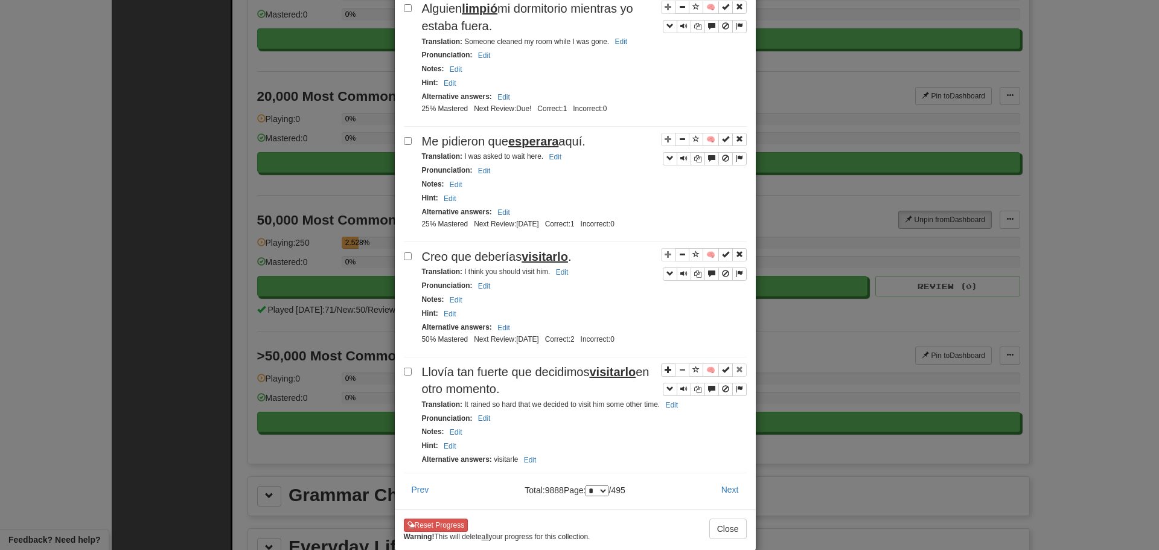
scroll to position [2034, 0]
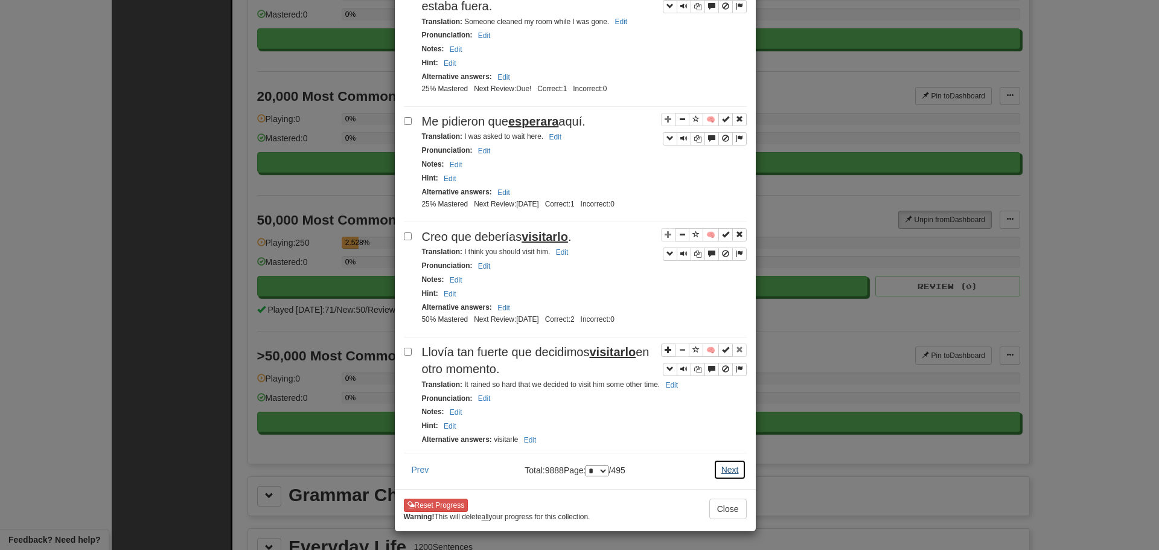
click at [732, 461] on button "Next" at bounding box center [730, 469] width 33 height 21
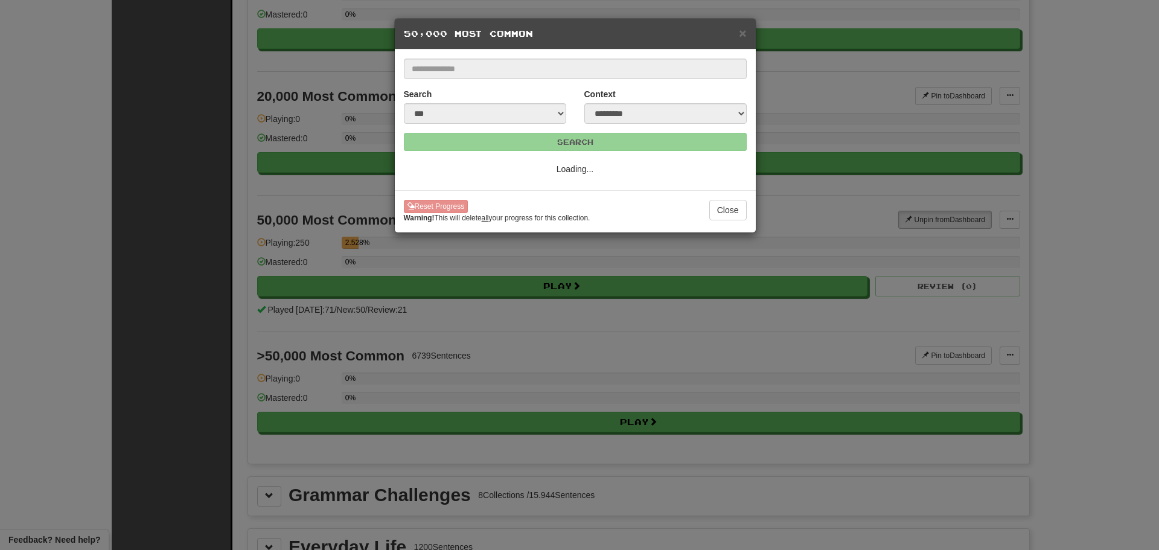
select select "*"
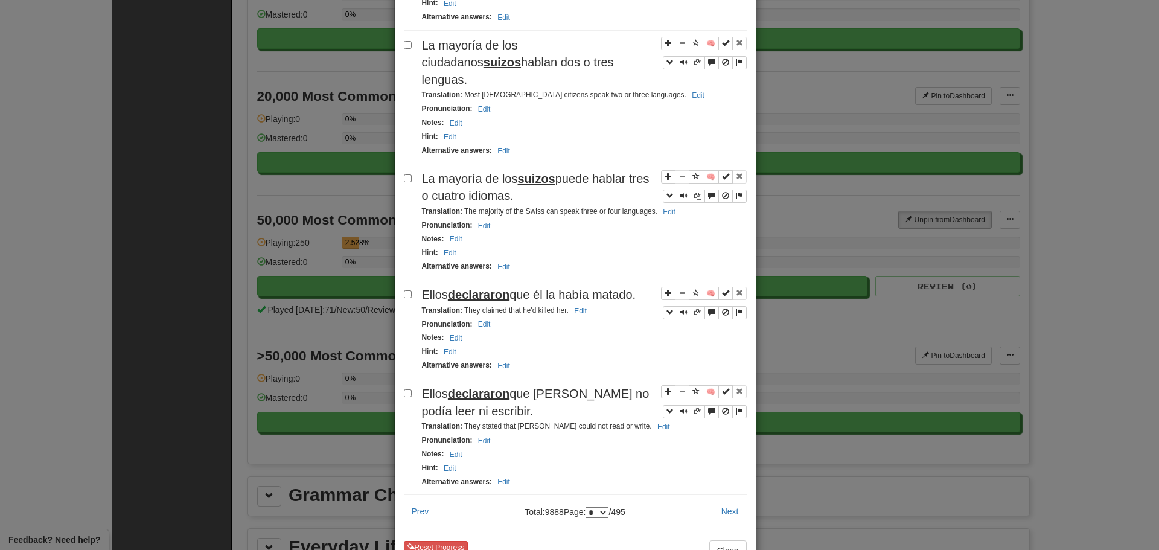
scroll to position [2086, 0]
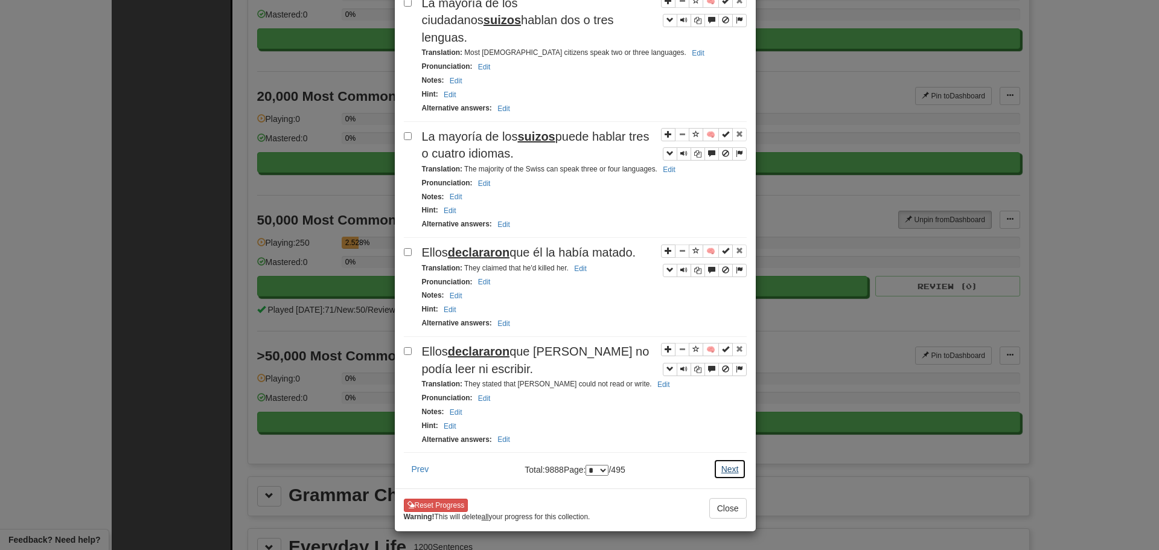
click at [724, 459] on button "Next" at bounding box center [730, 469] width 33 height 21
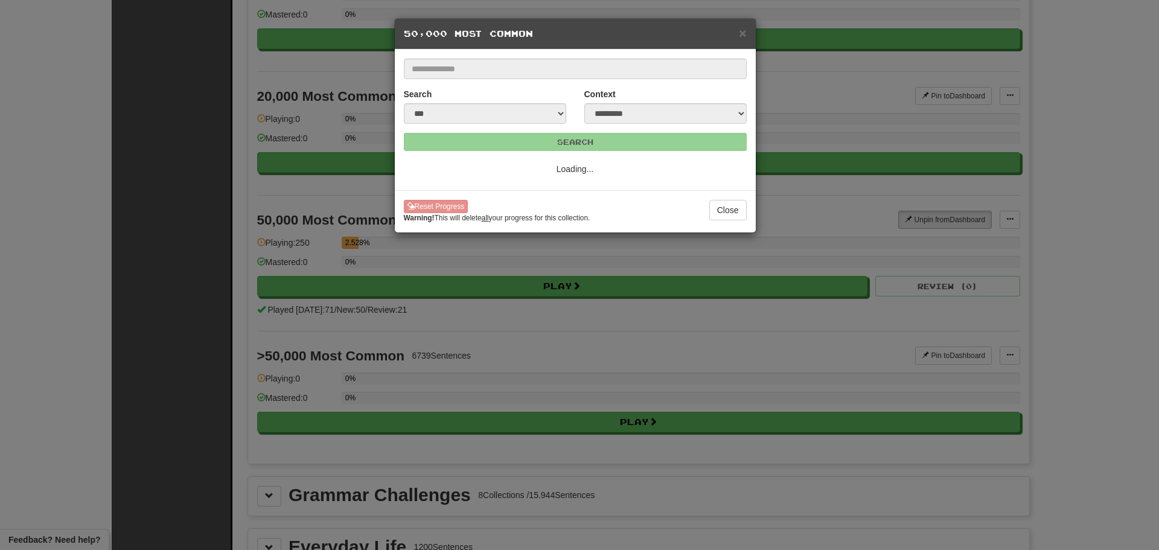
select select "*"
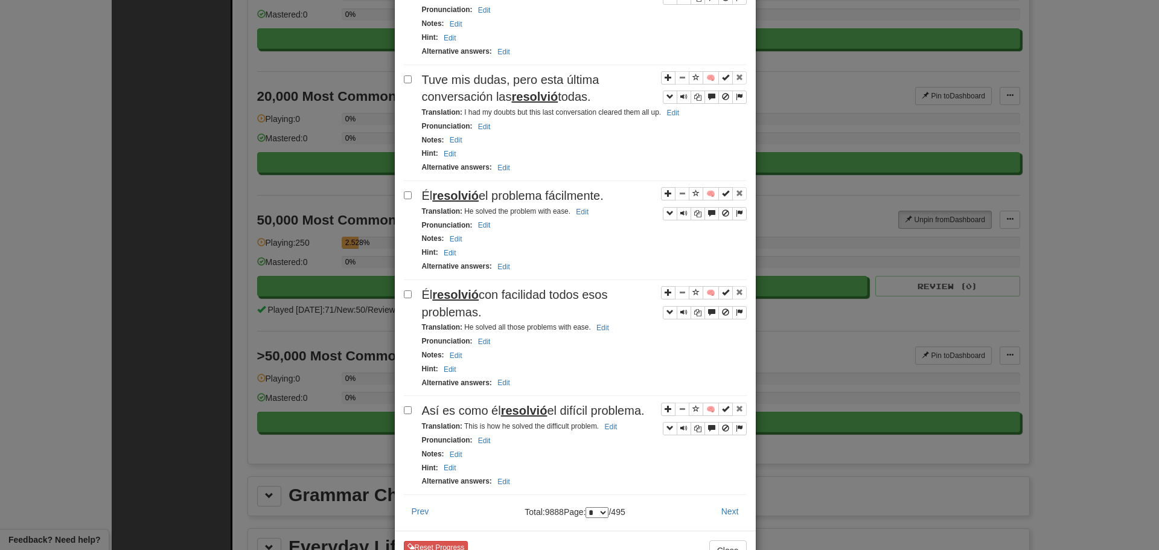
scroll to position [1819, 0]
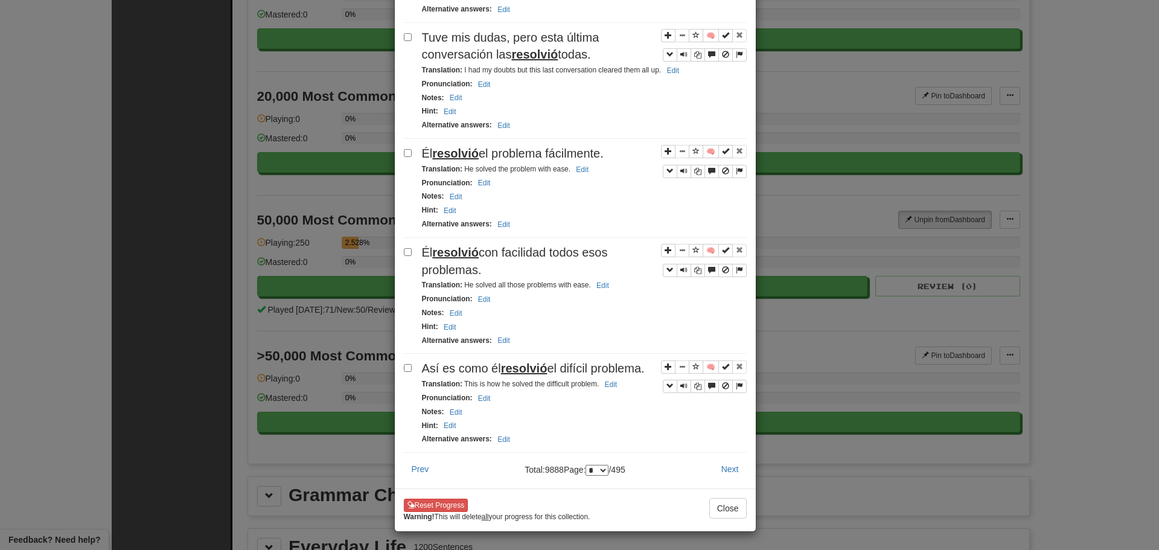
click at [609, 465] on select "* * * * * * * * * ** ** ** ** ** ** ** ** ** ** ** ** ** ** ** ** ** ** ** ** *…" at bounding box center [597, 470] width 23 height 11
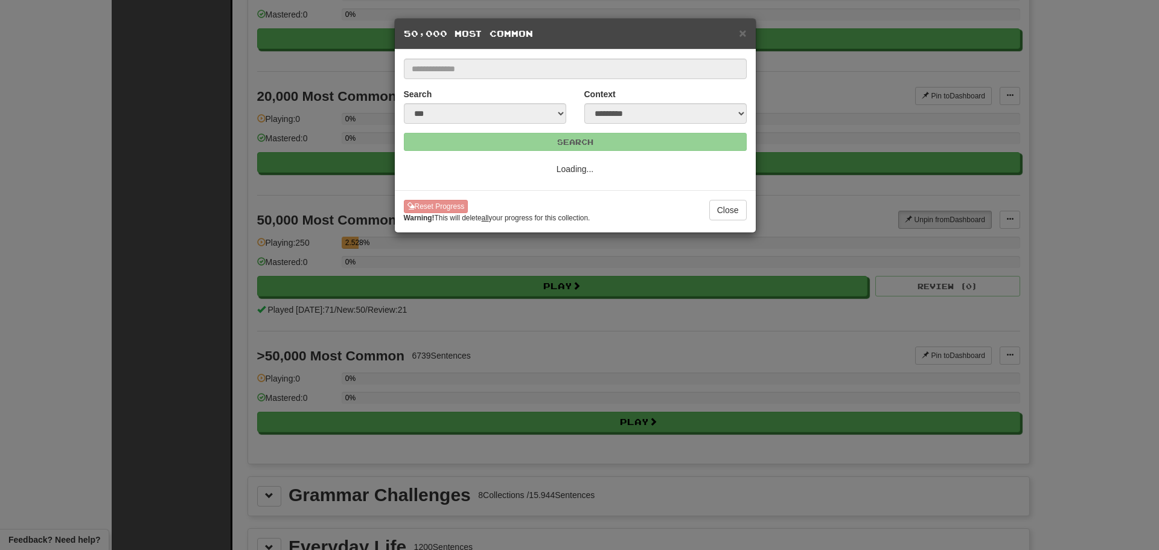
scroll to position [0, 0]
select select "**"
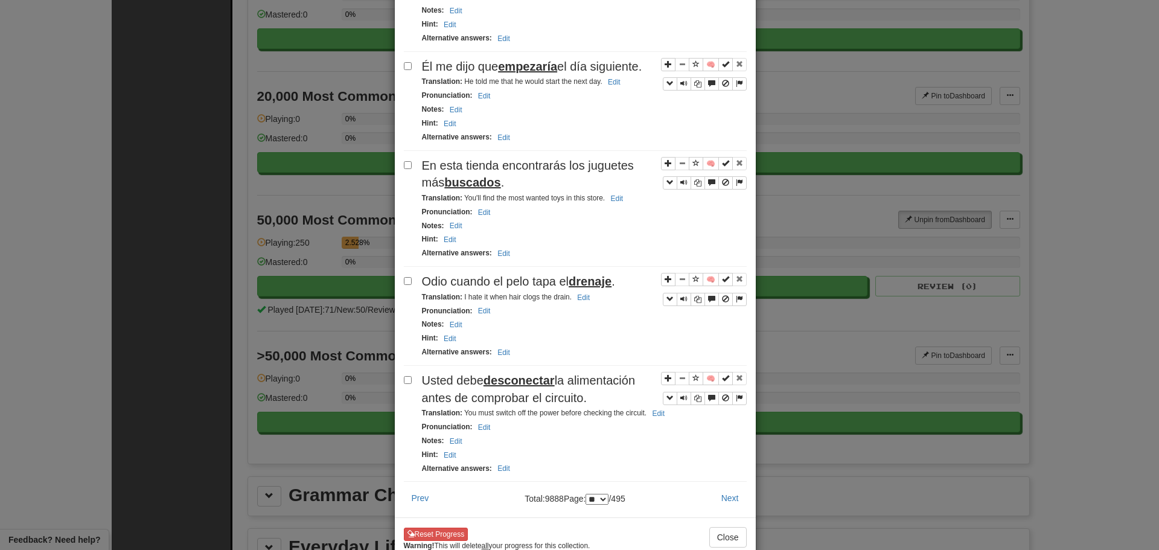
scroll to position [1998, 0]
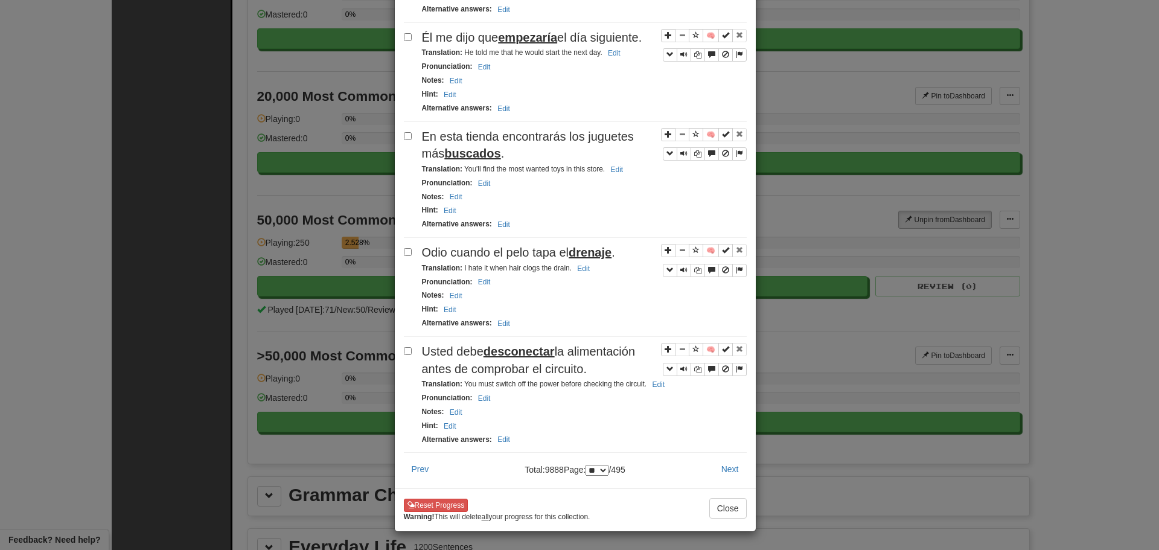
click at [609, 465] on select "* * * * * * * * * ** ** ** ** ** ** ** ** ** ** ** ** ** ** ** ** ** ** ** ** *…" at bounding box center [597, 470] width 23 height 11
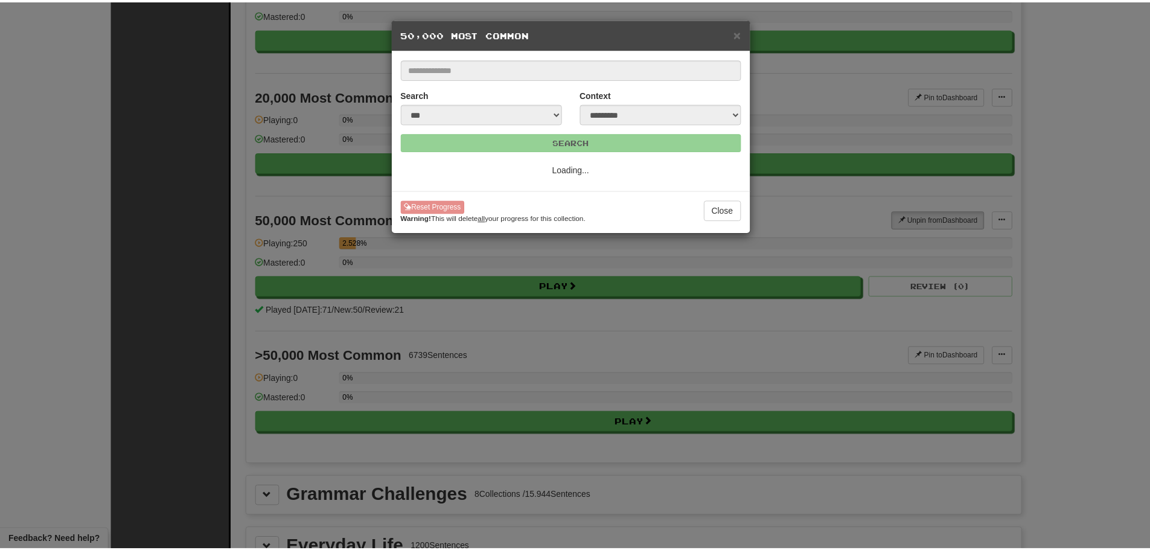
scroll to position [0, 0]
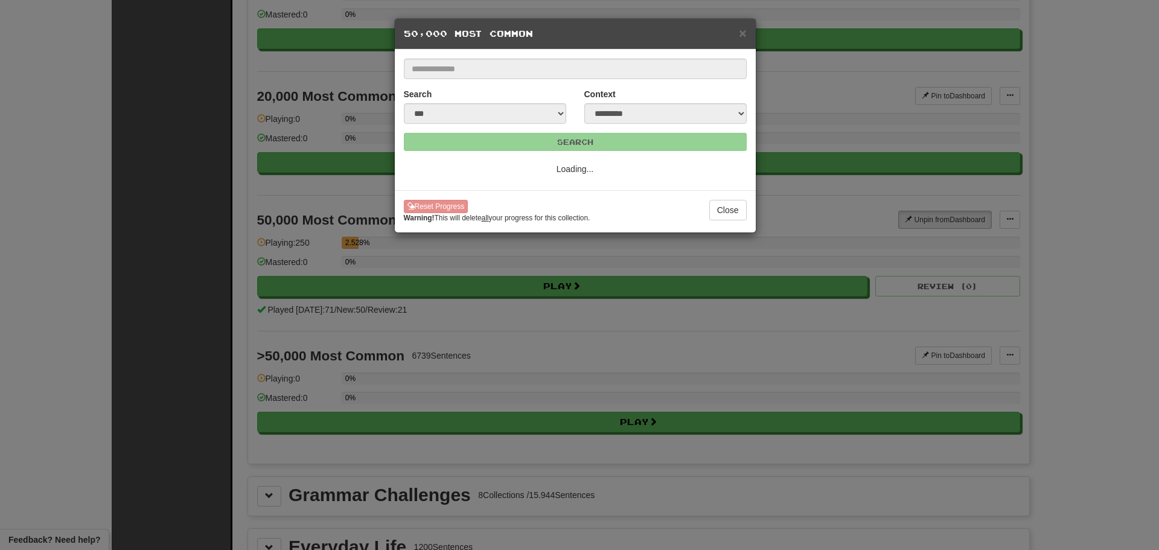
select select "**"
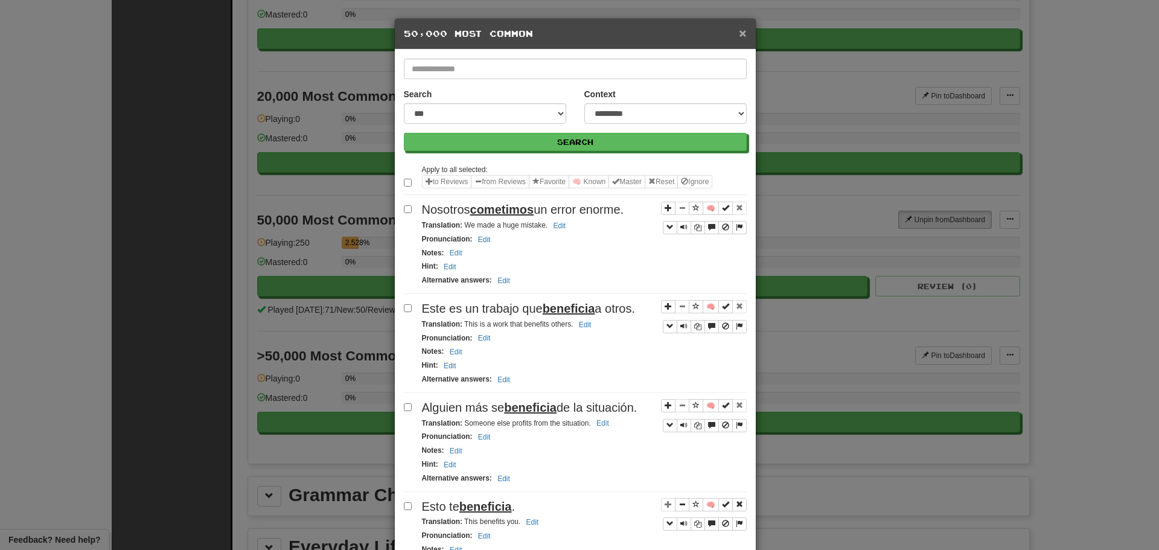
click at [739, 37] on span "×" at bounding box center [742, 33] width 7 height 14
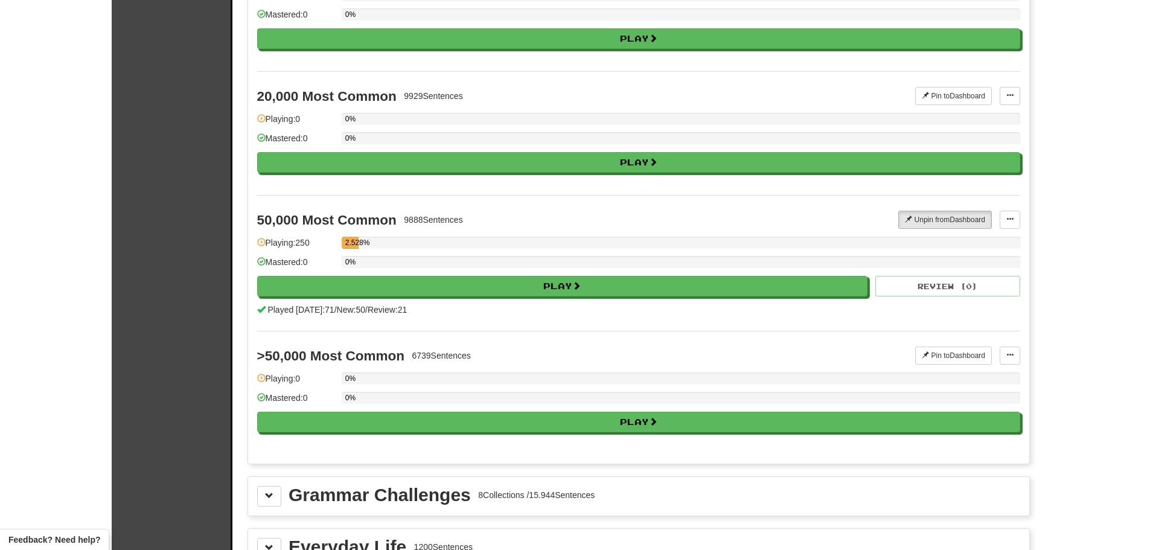
scroll to position [2300, 0]
